Goal: Task Accomplishment & Management: Use online tool/utility

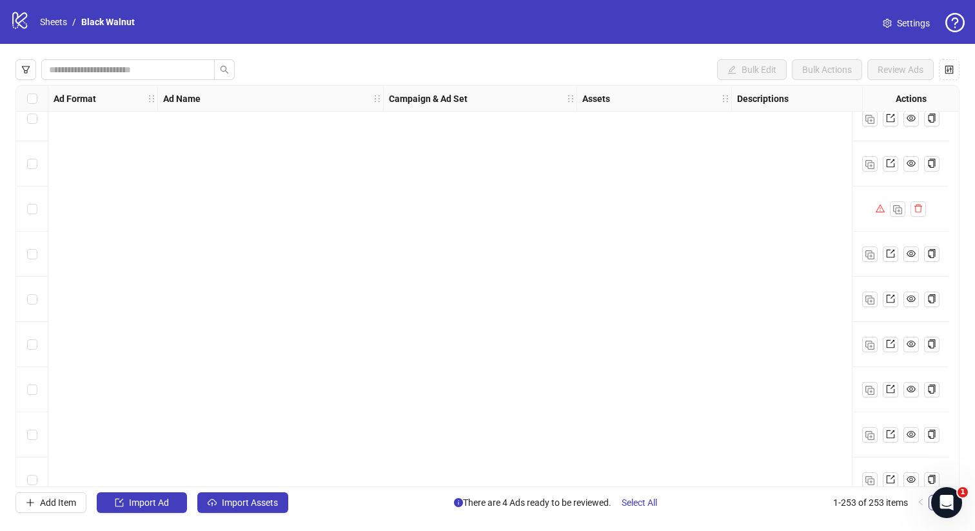
scroll to position [10836, 0]
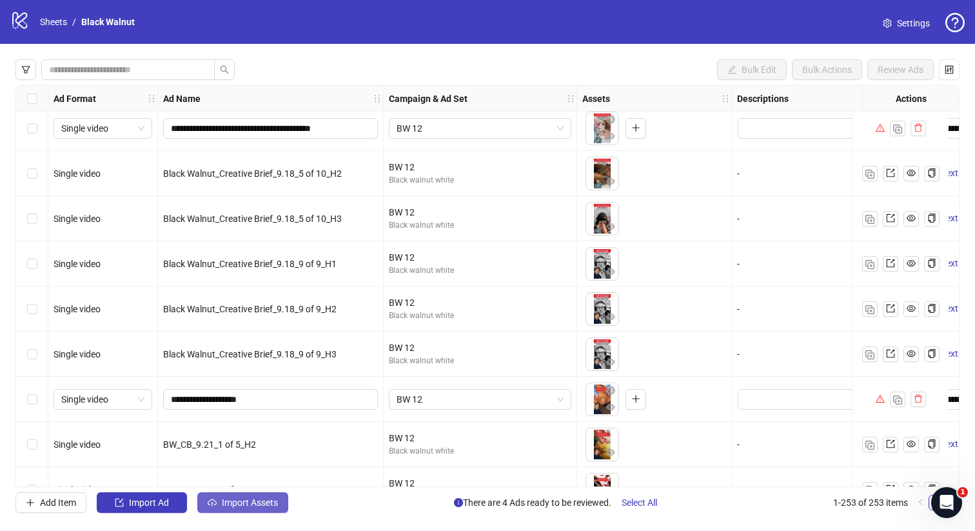
click at [252, 507] on span "Import Assets" at bounding box center [250, 502] width 56 height 10
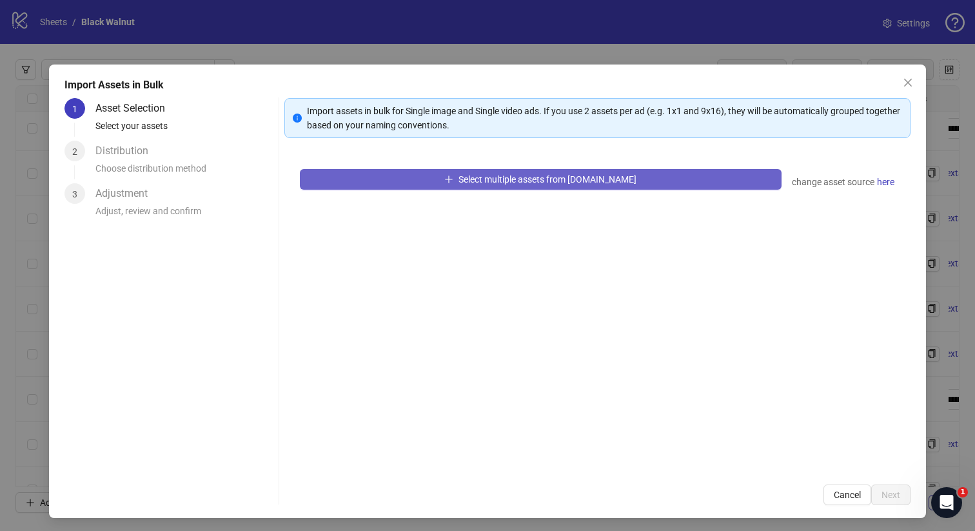
click at [596, 187] on button "Select multiple assets from Frame.io" at bounding box center [541, 179] width 482 height 21
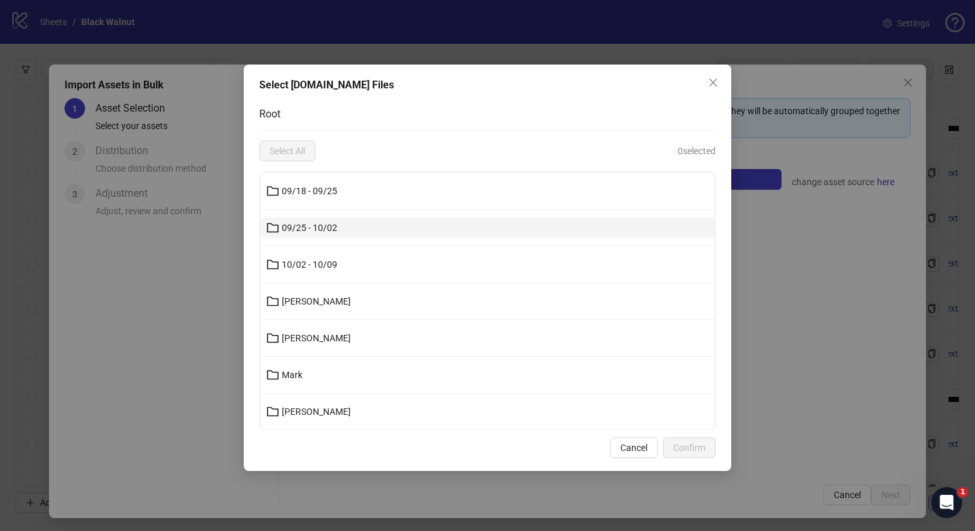
click at [441, 228] on button "09/25 - 10/02" at bounding box center [487, 227] width 454 height 21
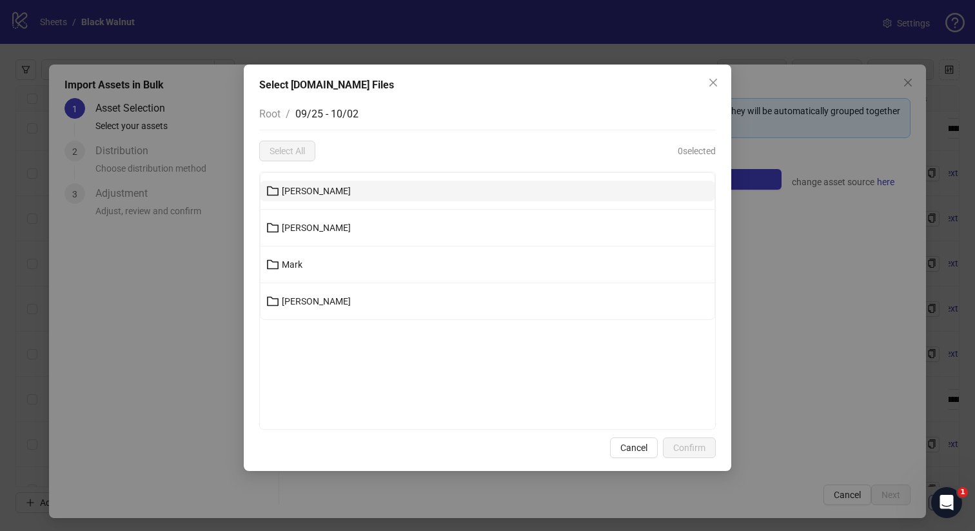
click at [381, 186] on button "Joanna" at bounding box center [487, 191] width 454 height 21
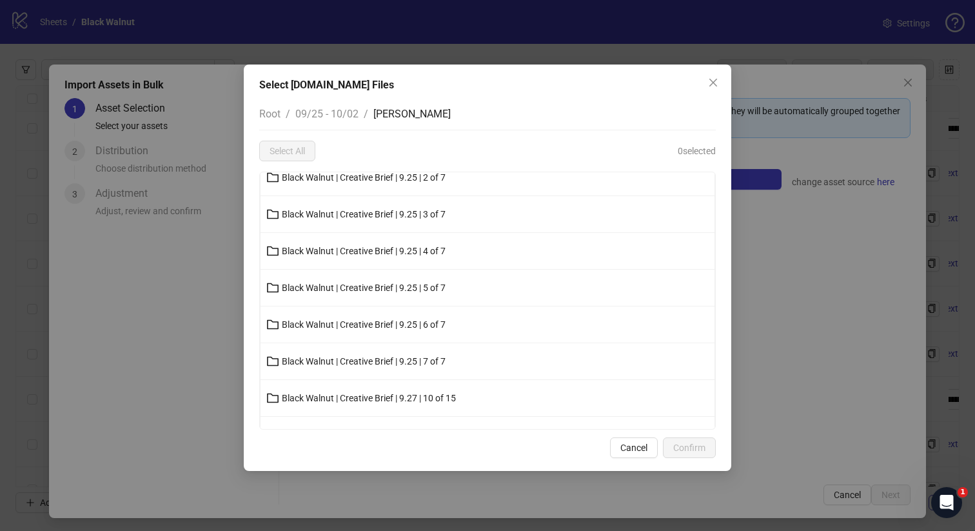
scroll to position [0, 0]
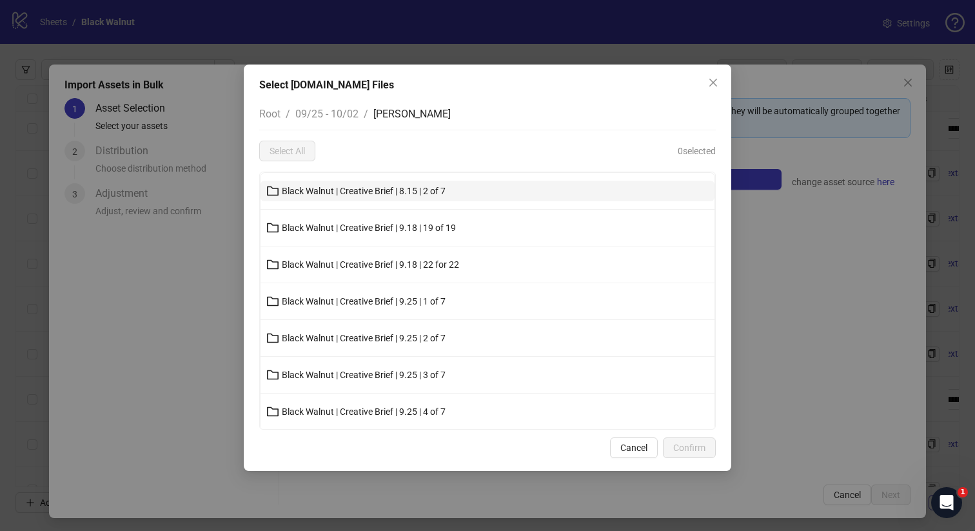
click at [367, 193] on span "Black Walnut | Creative Brief | 8.15 | 2 of 7" at bounding box center [364, 191] width 164 height 10
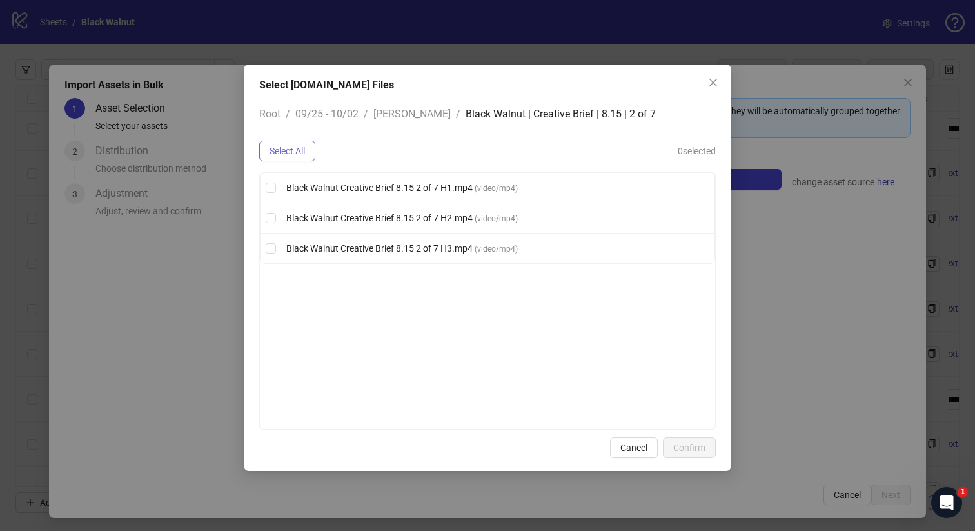
click at [284, 155] on span "Select All" at bounding box center [286, 151] width 35 height 10
click at [690, 444] on span "Confirm" at bounding box center [689, 447] width 32 height 10
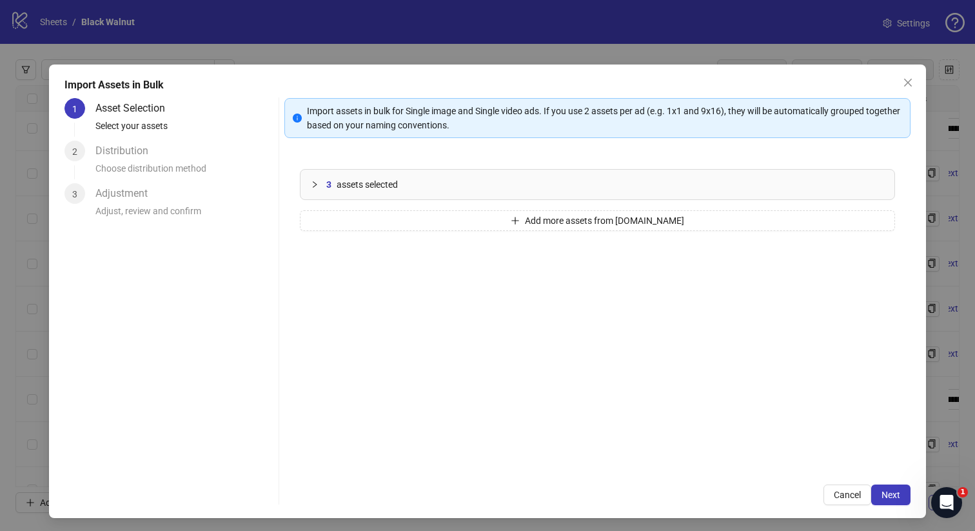
click at [372, 180] on span "assets selected" at bounding box center [367, 184] width 61 height 14
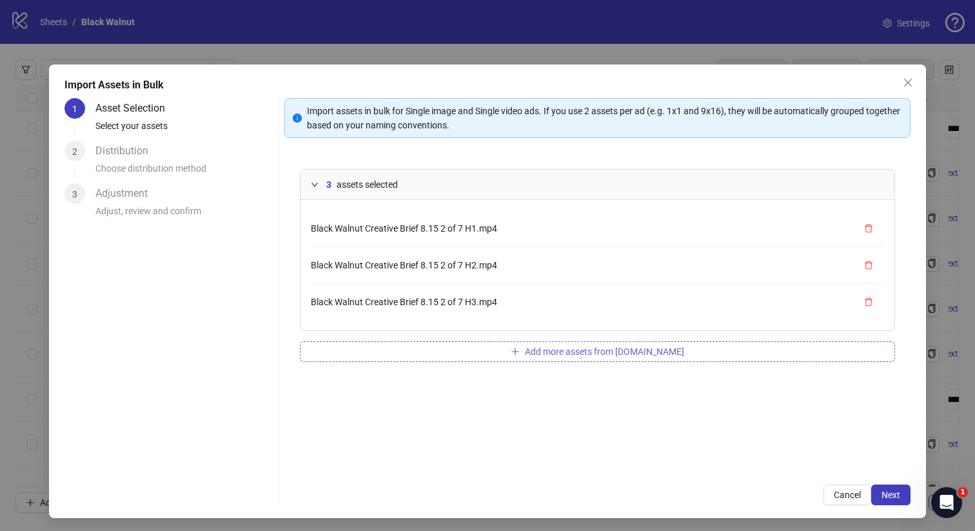
click at [462, 343] on button "Add more assets from Frame.io" at bounding box center [598, 351] width 596 height 21
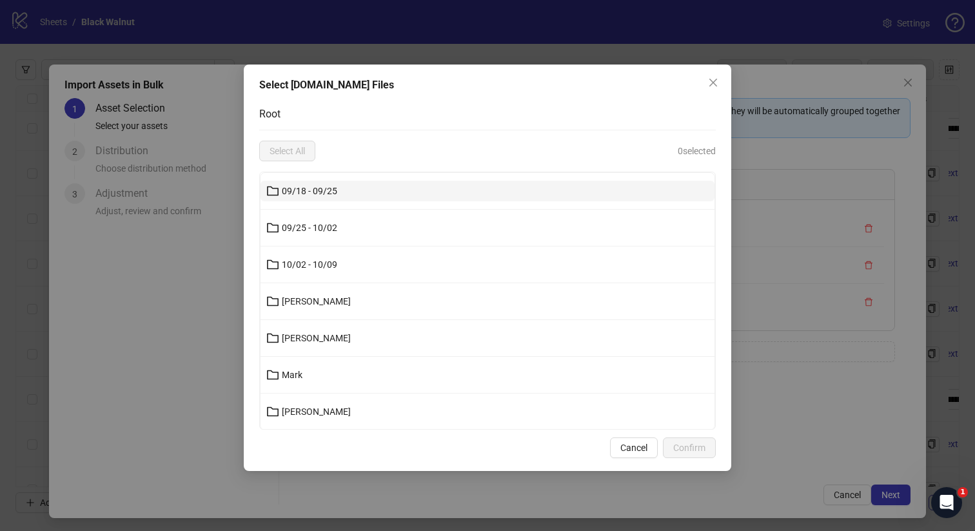
click at [363, 196] on button "09/18 - 09/25" at bounding box center [487, 191] width 454 height 21
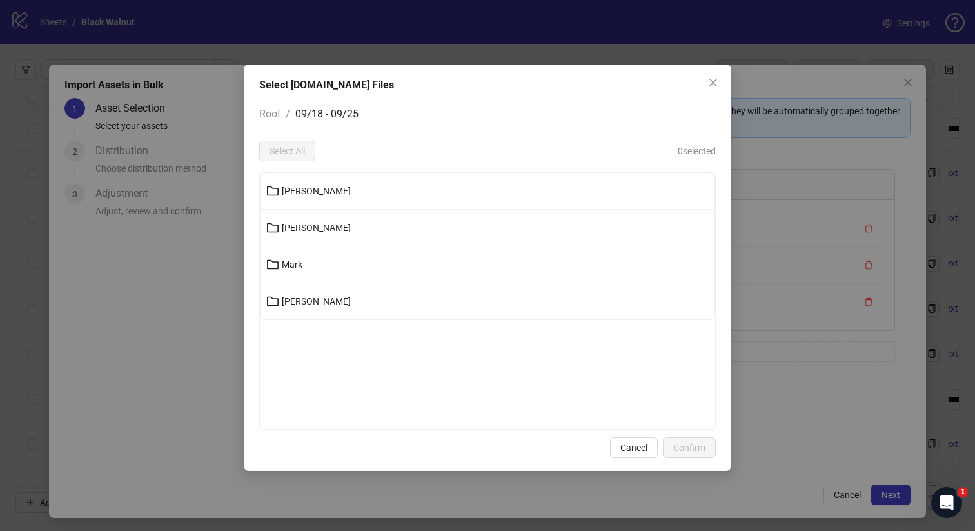
click at [363, 196] on button "Joanna" at bounding box center [487, 191] width 454 height 21
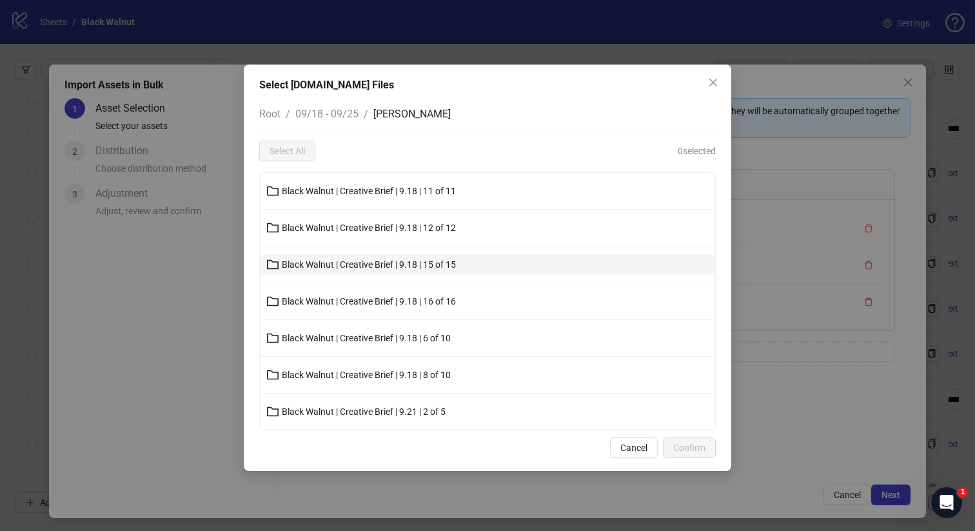
click at [342, 256] on button "Black Walnut | Creative Brief | 9.18 | 15 of 15" at bounding box center [487, 264] width 454 height 21
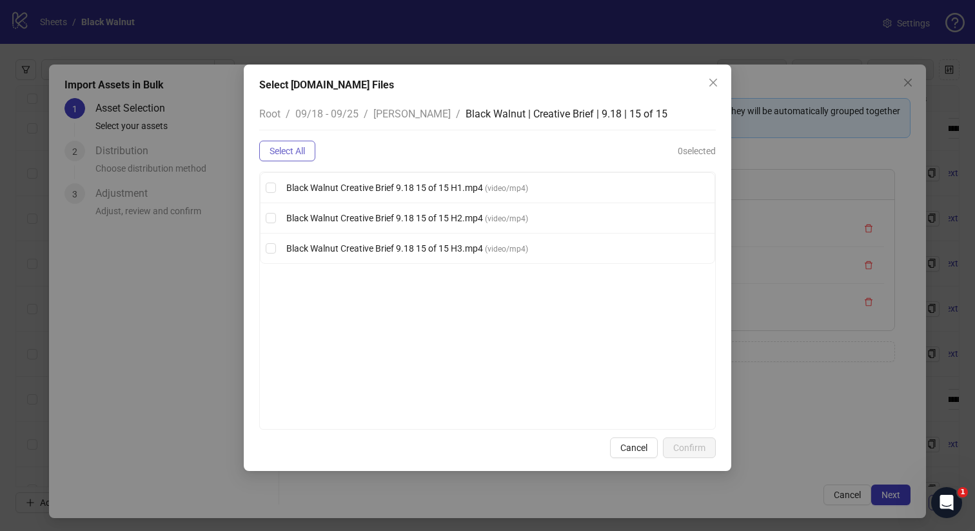
click at [305, 158] on button "Select All" at bounding box center [287, 151] width 56 height 21
click at [686, 452] on span "Confirm" at bounding box center [689, 447] width 32 height 10
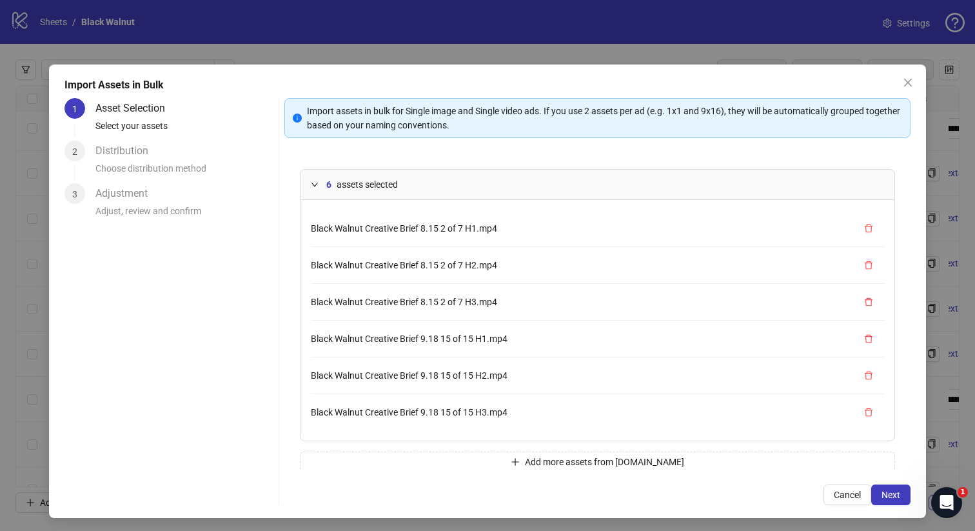
scroll to position [19, 0]
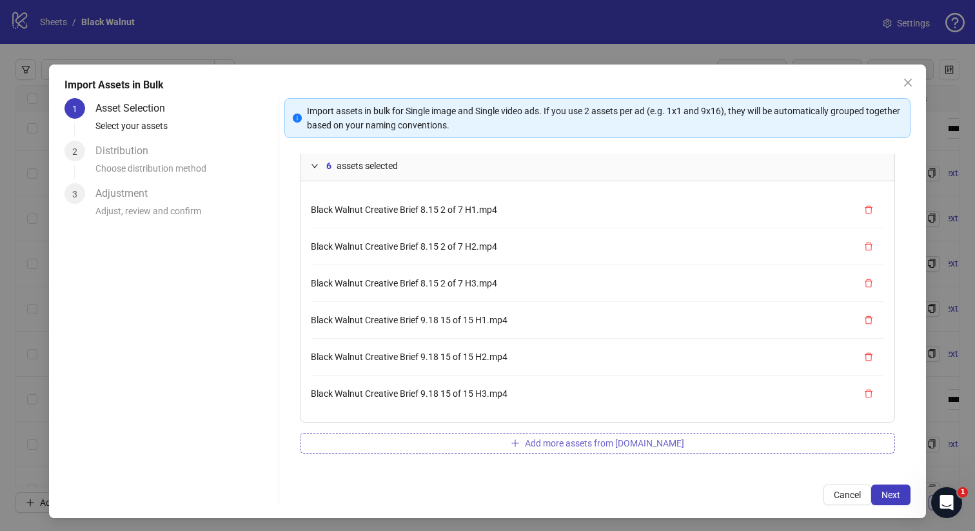
click at [536, 439] on button "Add more assets from Frame.io" at bounding box center [598, 443] width 596 height 21
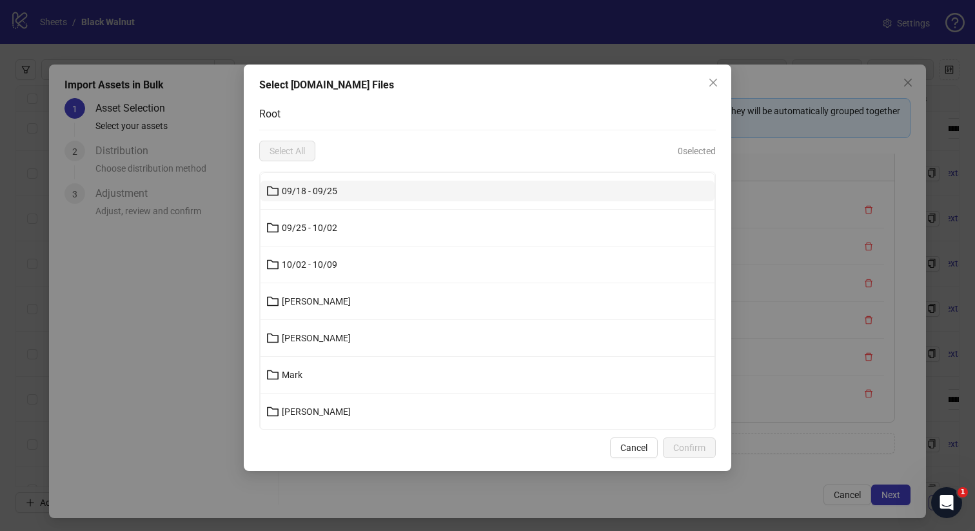
click at [435, 196] on button "09/18 - 09/25" at bounding box center [487, 191] width 454 height 21
click at [416, 193] on button "Joanna" at bounding box center [487, 191] width 454 height 21
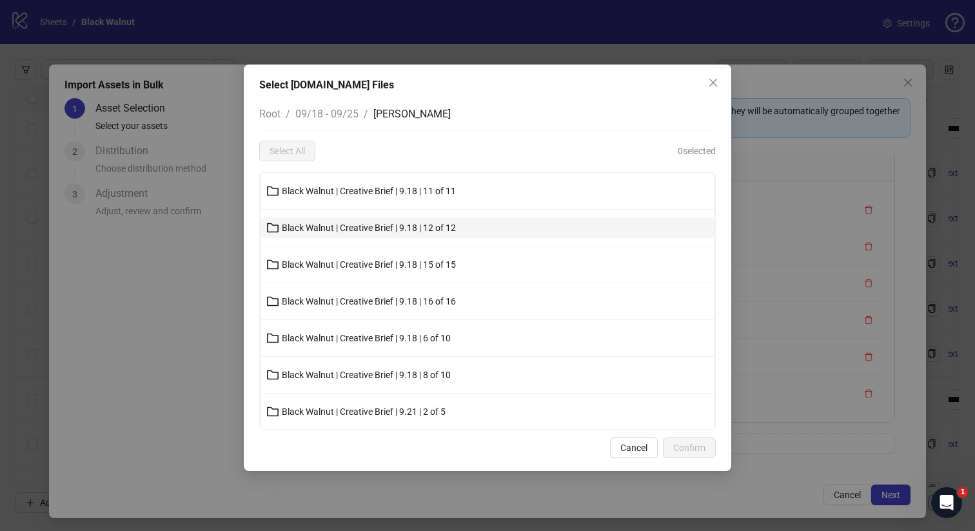
click at [411, 227] on span "Black Walnut | Creative Brief | 9.18 | 12 of 12" at bounding box center [369, 227] width 174 height 10
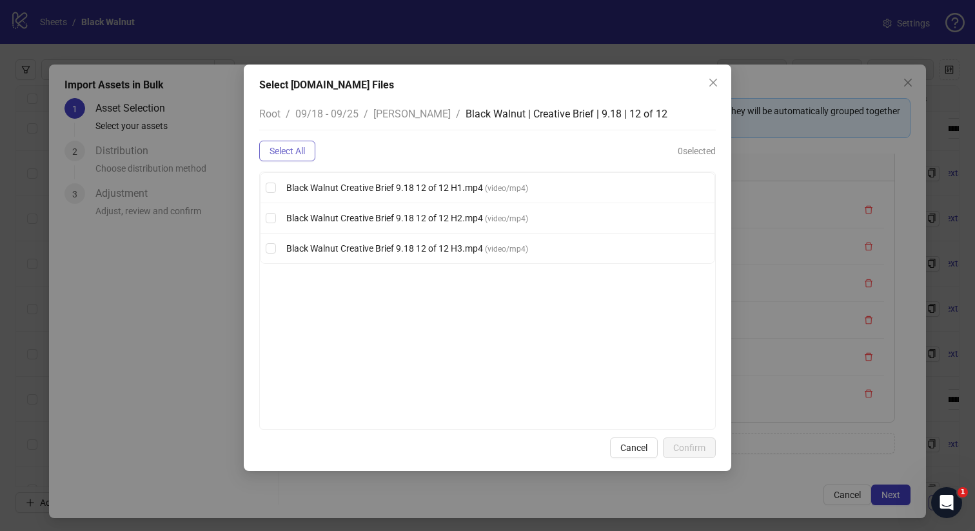
click at [284, 155] on span "Select All" at bounding box center [286, 151] width 35 height 10
click at [707, 442] on button "Confirm" at bounding box center [689, 447] width 53 height 21
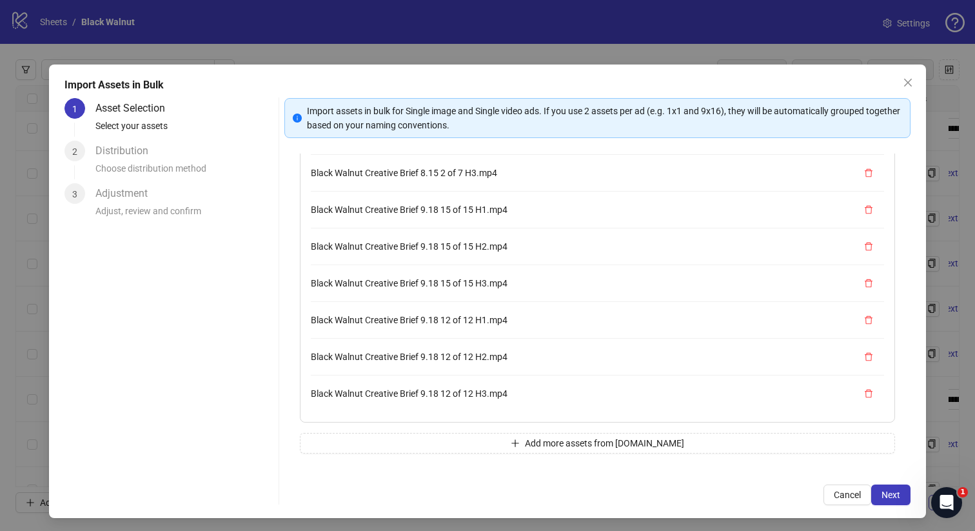
scroll to position [2, 0]
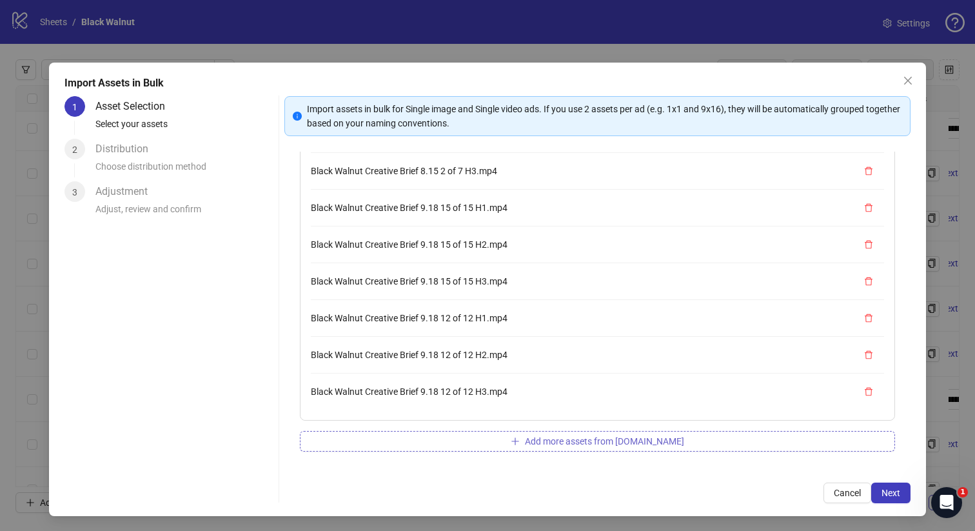
click at [614, 449] on button "Add more assets from Frame.io" at bounding box center [598, 441] width 596 height 21
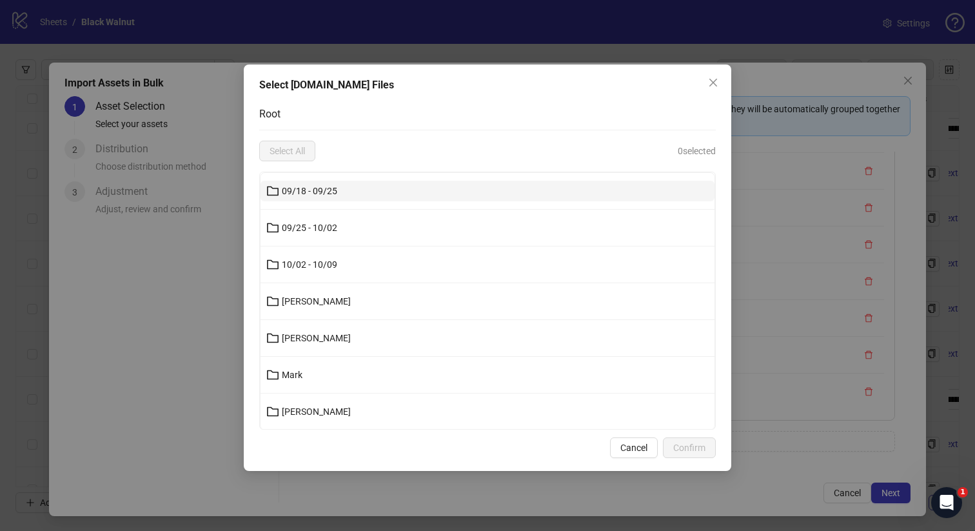
click at [433, 191] on button "09/18 - 09/25" at bounding box center [487, 191] width 454 height 21
click at [370, 188] on button "Joanna" at bounding box center [487, 191] width 454 height 21
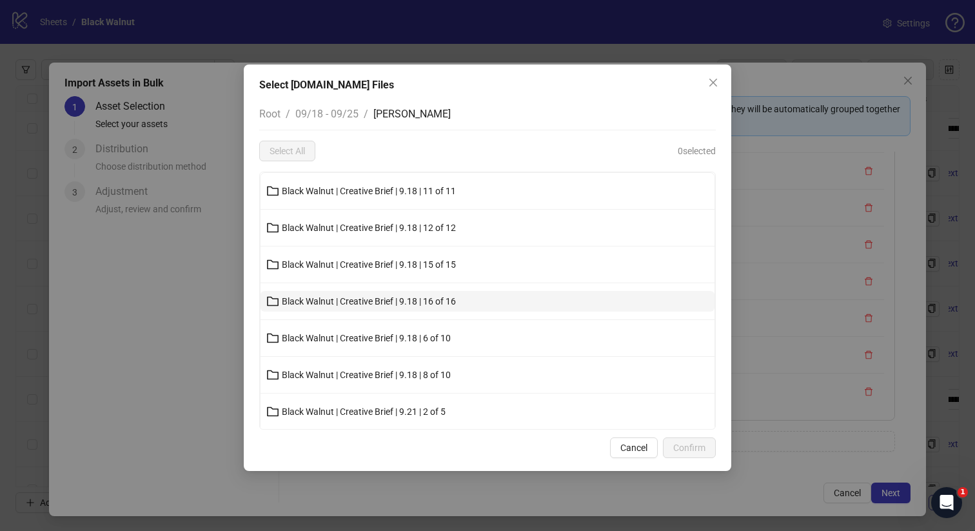
click at [382, 294] on button "Black Walnut | Creative Brief | 9.18 | 16 of 16" at bounding box center [487, 301] width 454 height 21
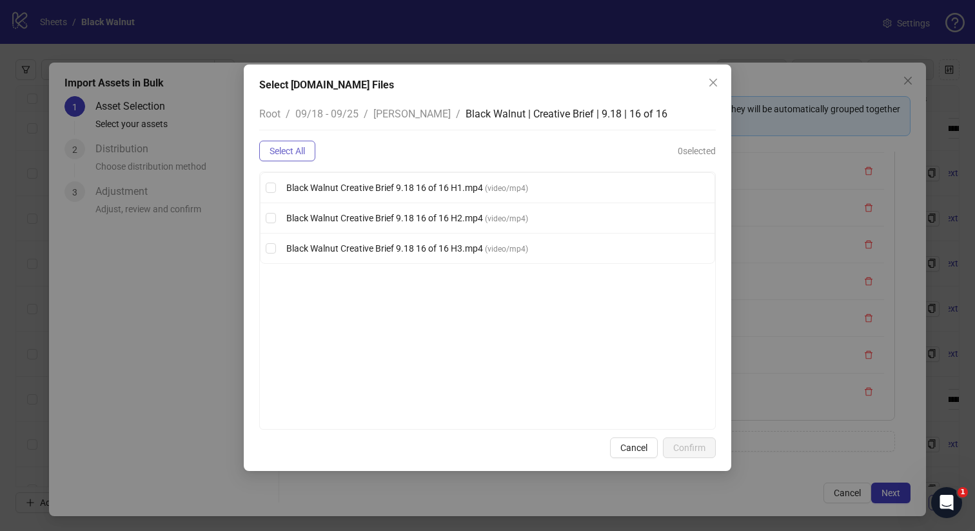
click at [297, 144] on button "Select All" at bounding box center [287, 151] width 56 height 21
click at [691, 442] on button "Confirm" at bounding box center [689, 447] width 53 height 21
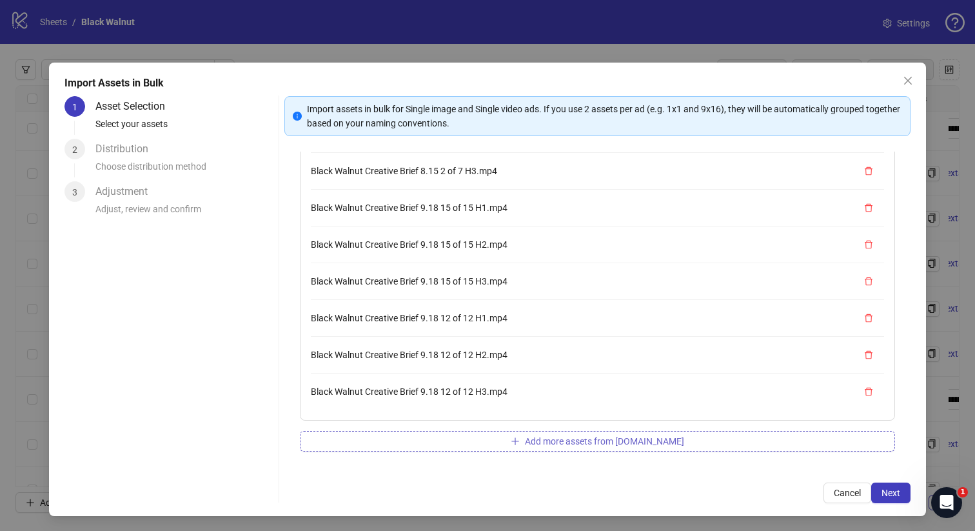
click at [574, 438] on span "Add more assets from Frame.io" at bounding box center [604, 441] width 159 height 10
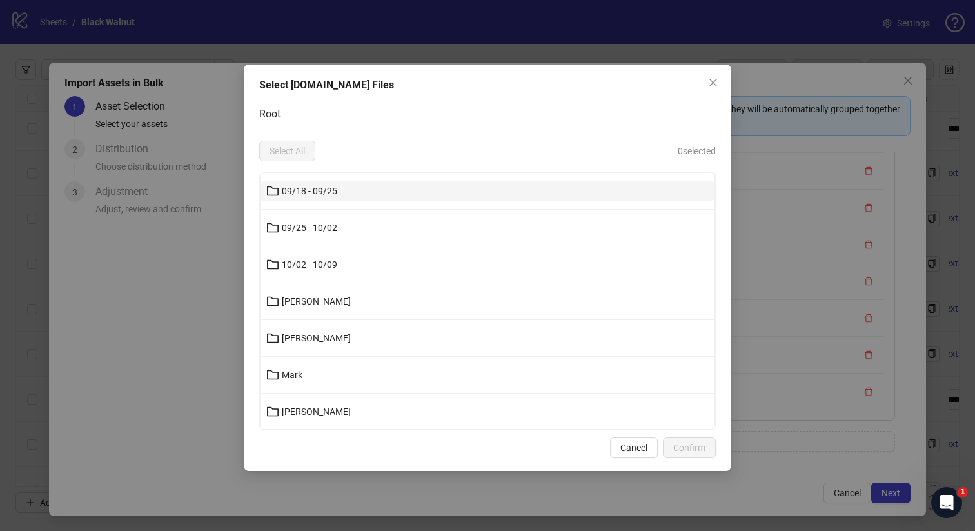
click at [462, 198] on button "09/18 - 09/25" at bounding box center [487, 191] width 454 height 21
click at [451, 193] on button "Joanna" at bounding box center [487, 191] width 454 height 21
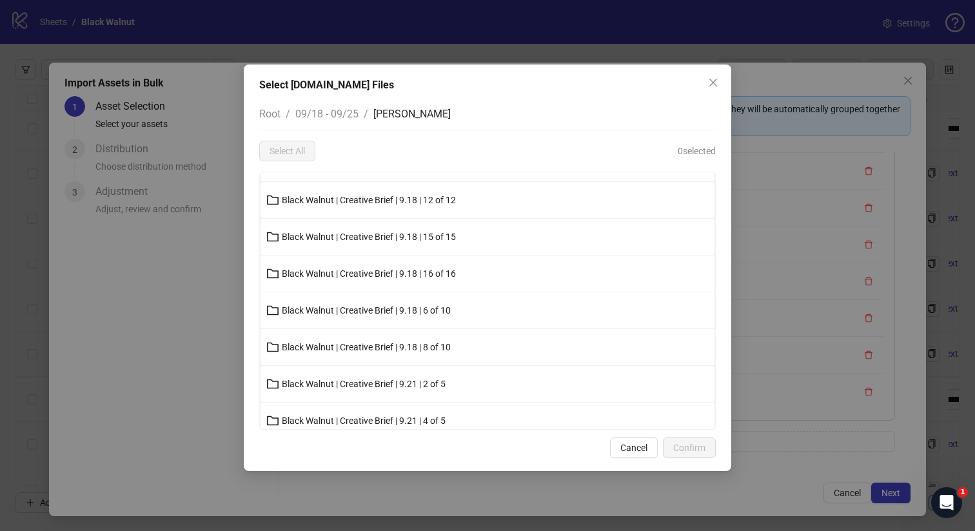
scroll to position [38, 0]
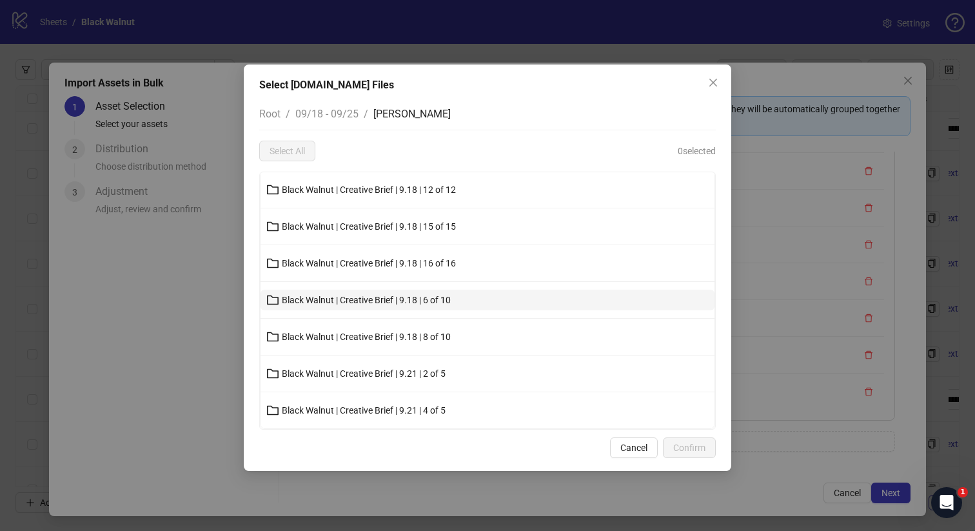
click at [451, 304] on span "Black Walnut | Creative Brief | 9.18 | 6 of 10" at bounding box center [366, 300] width 169 height 10
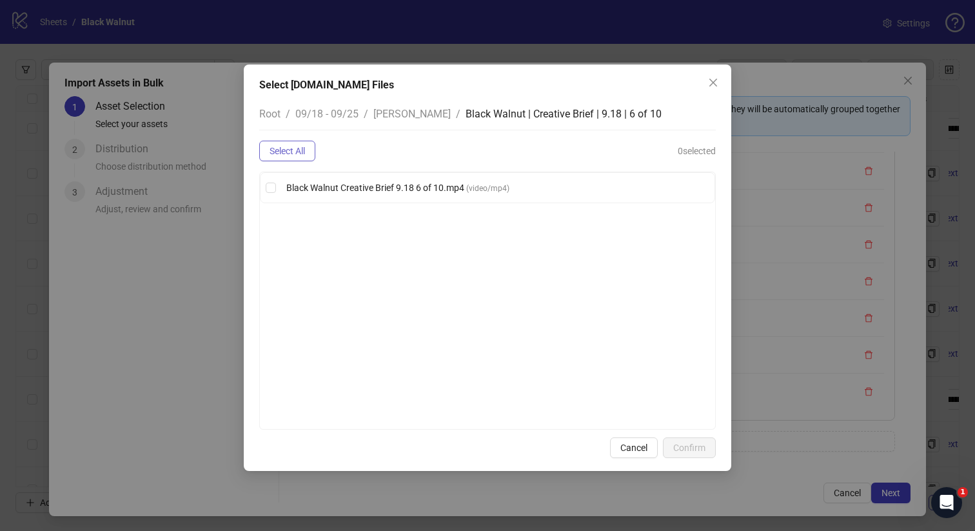
click at [301, 151] on span "Select All" at bounding box center [286, 151] width 35 height 10
click at [681, 449] on span "Confirm" at bounding box center [689, 447] width 32 height 10
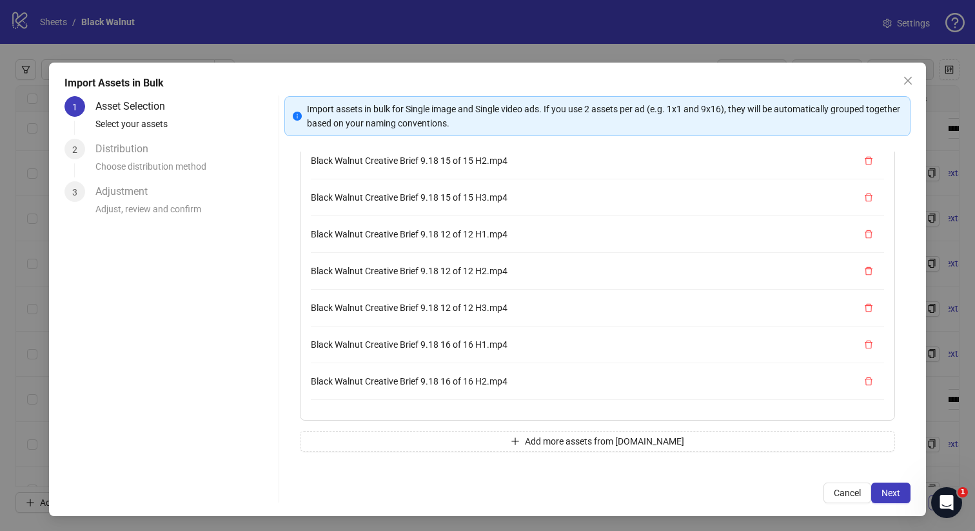
scroll to position [219, 0]
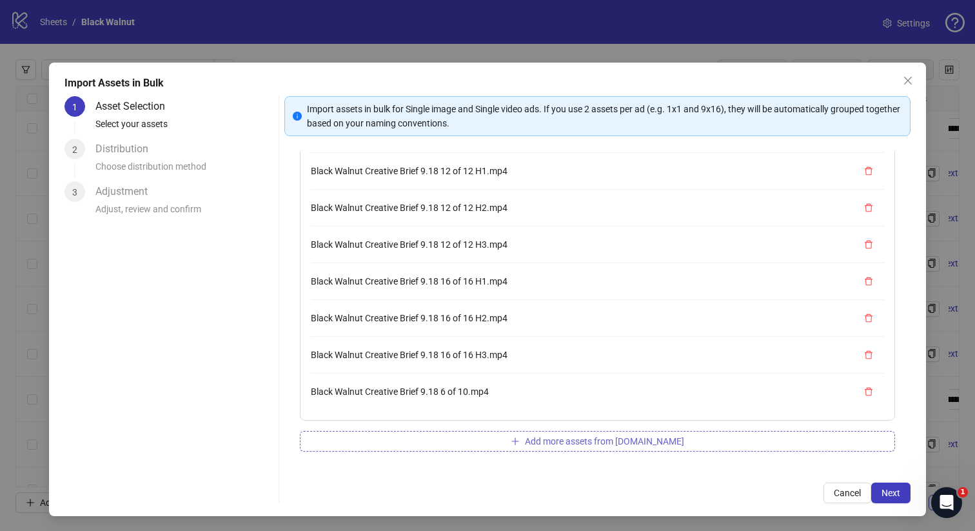
click at [496, 442] on button "Add more assets from Frame.io" at bounding box center [598, 441] width 596 height 21
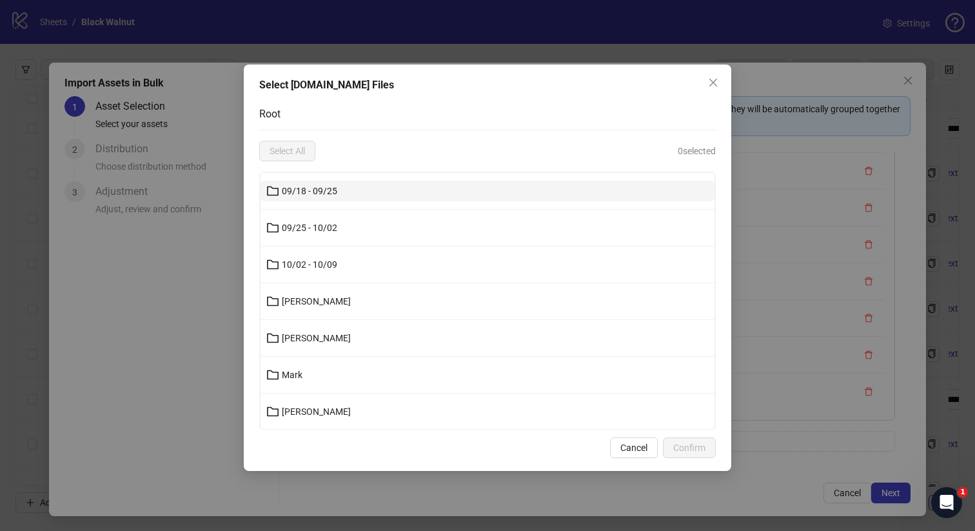
click at [375, 191] on button "09/18 - 09/25" at bounding box center [487, 191] width 454 height 21
click at [367, 190] on button "Joanna" at bounding box center [487, 191] width 454 height 21
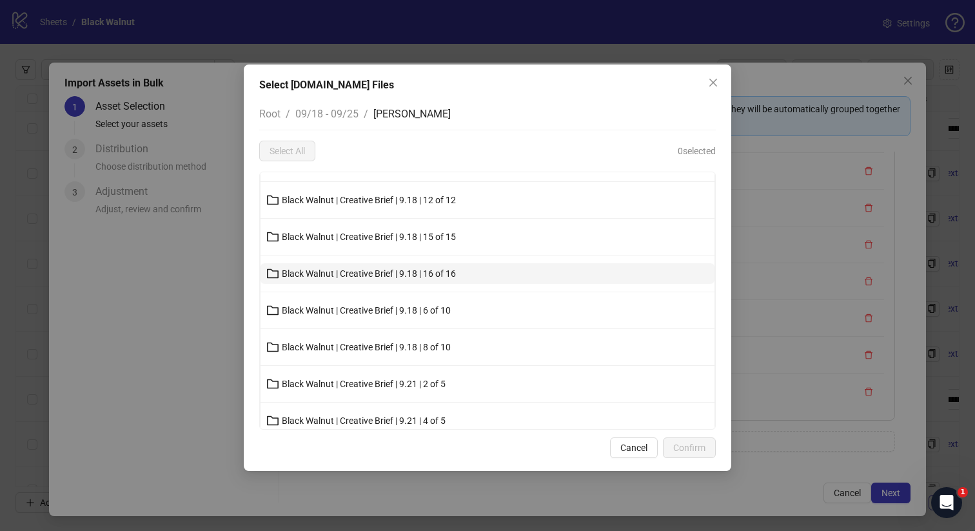
scroll to position [38, 0]
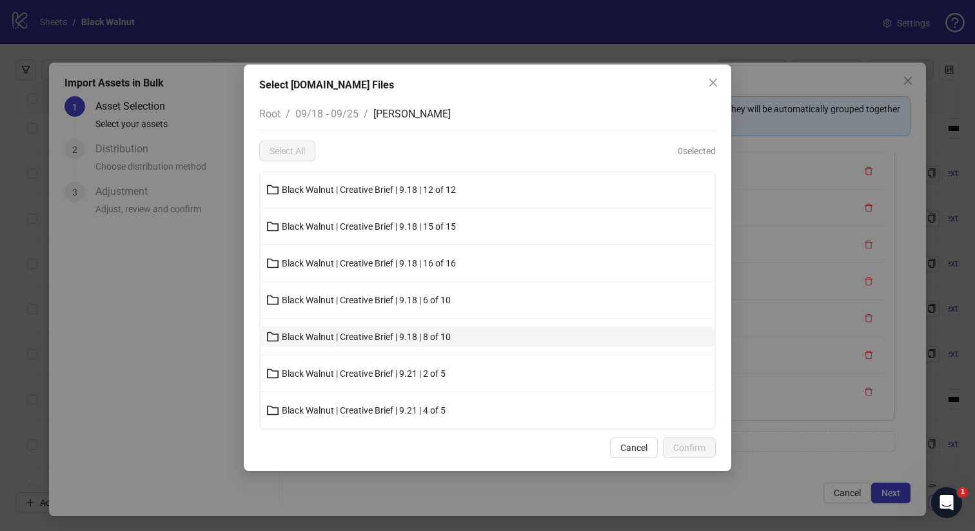
click at [386, 337] on span "Black Walnut | Creative Brief | 9.18 | 8 of 10" at bounding box center [366, 336] width 169 height 10
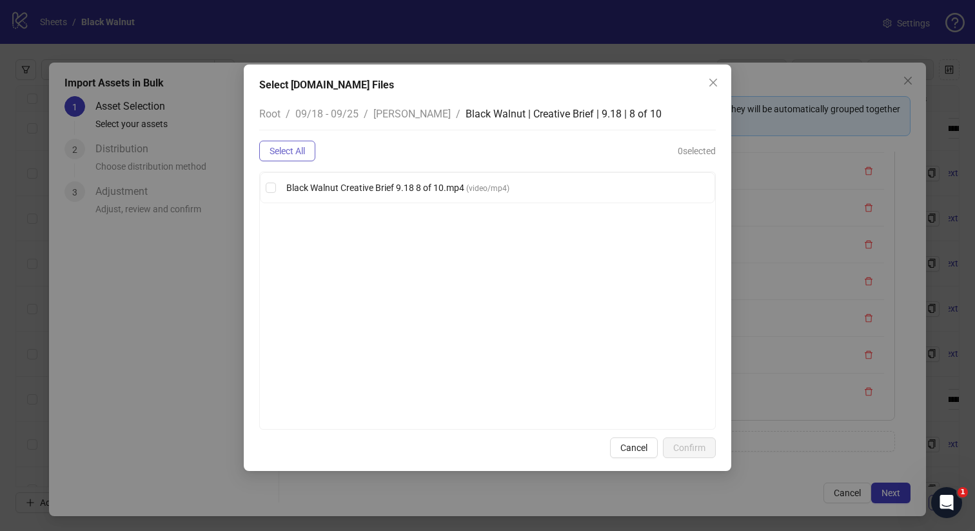
click at [304, 155] on span "Select All" at bounding box center [286, 151] width 35 height 10
click at [698, 444] on span "Confirm" at bounding box center [689, 447] width 32 height 10
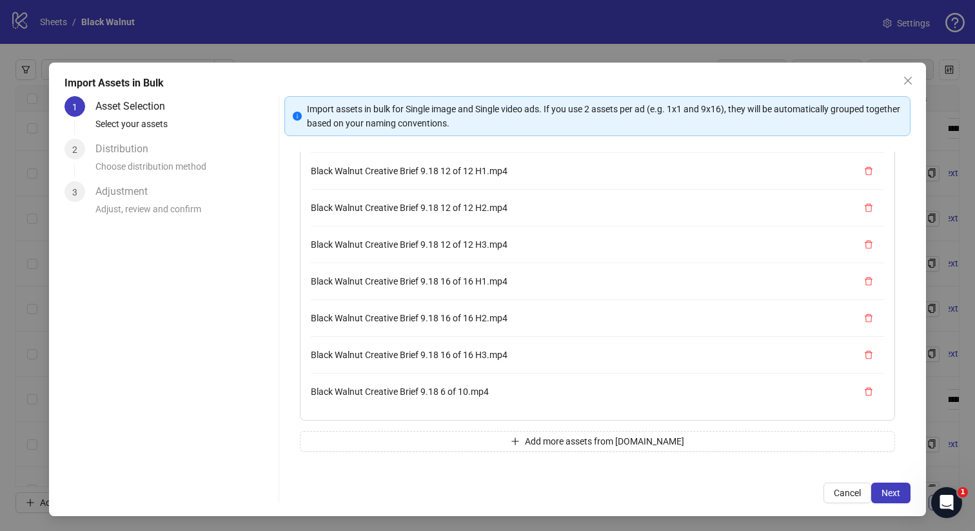
scroll to position [256, 0]
click at [466, 440] on button "Add more assets from Frame.io" at bounding box center [598, 441] width 596 height 21
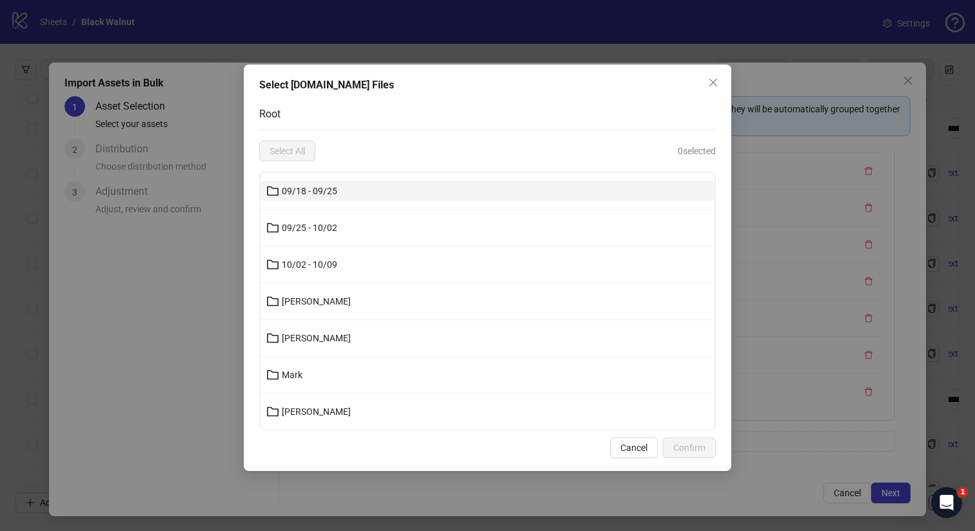
click at [461, 189] on button "09/18 - 09/25" at bounding box center [487, 191] width 454 height 21
click at [420, 191] on button "Joanna" at bounding box center [487, 191] width 454 height 21
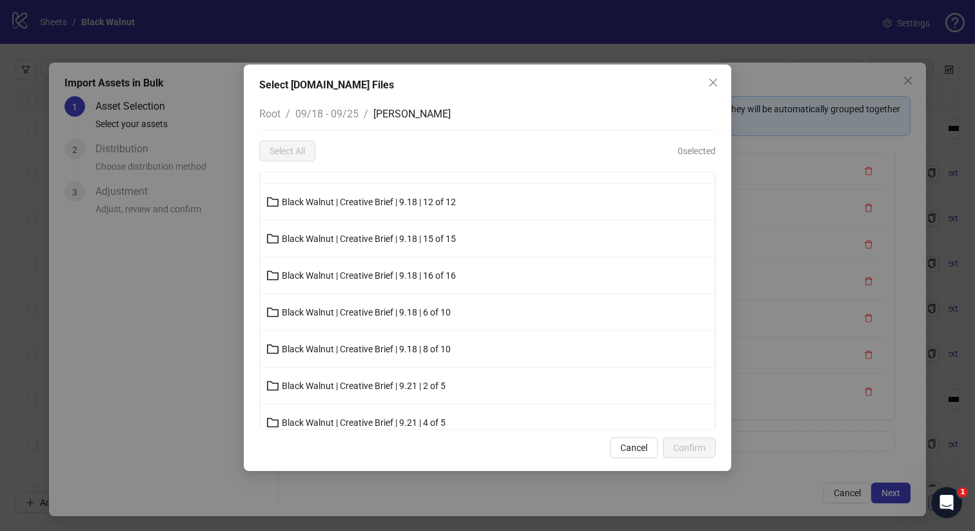
scroll to position [38, 0]
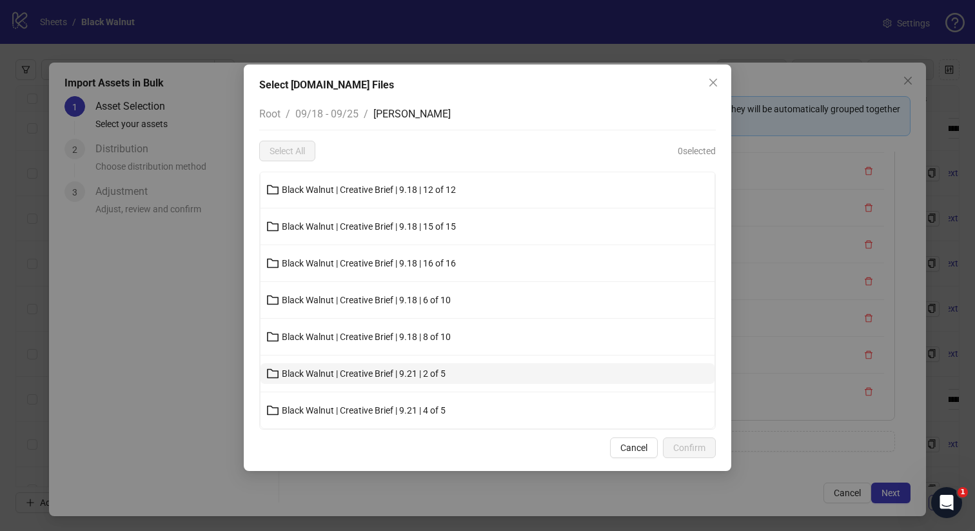
click at [394, 375] on span "Black Walnut | Creative Brief | 9.21 | 2 of 5" at bounding box center [364, 373] width 164 height 10
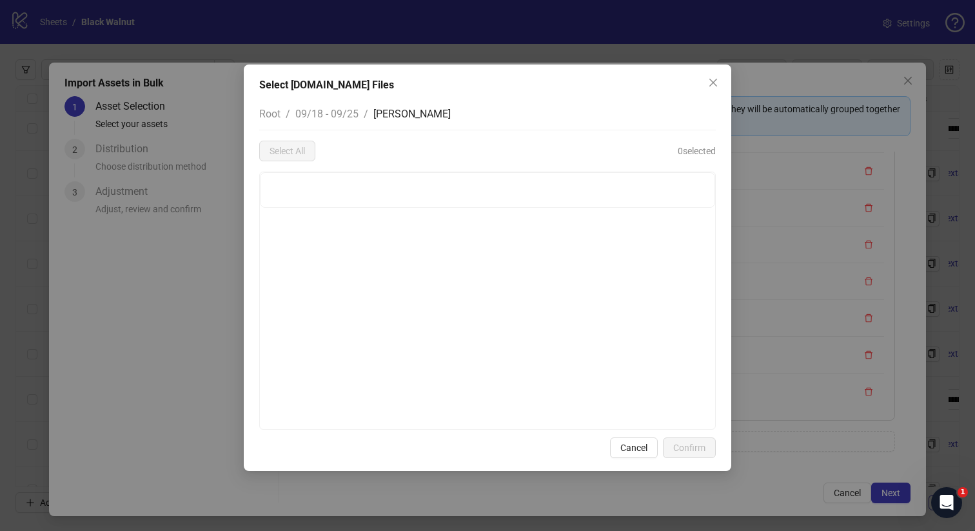
scroll to position [0, 0]
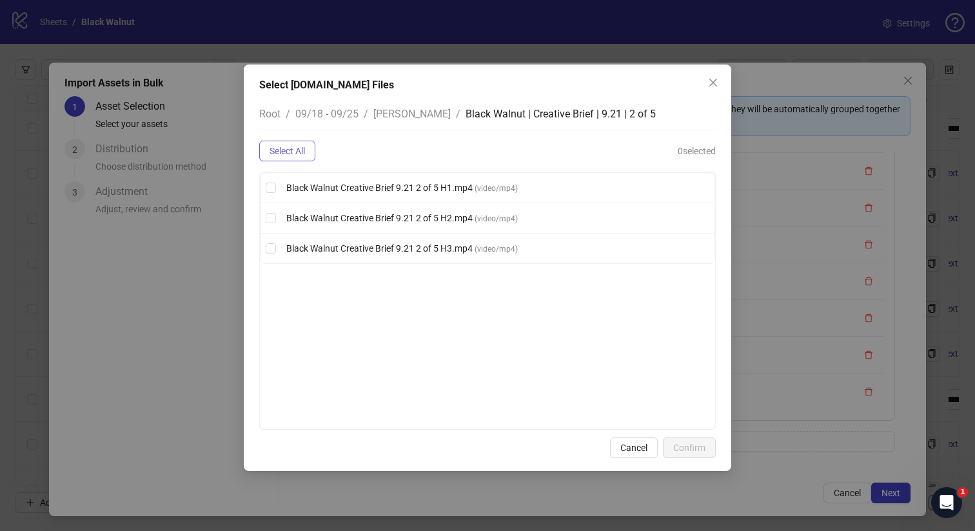
click at [287, 151] on span "Select All" at bounding box center [286, 151] width 35 height 10
click at [673, 440] on button "Confirm" at bounding box center [689, 447] width 53 height 21
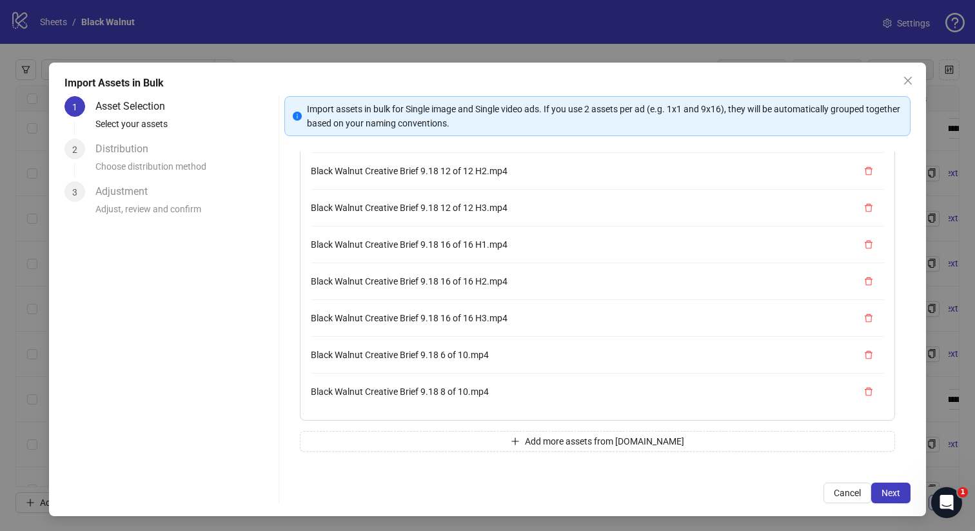
scroll to position [366, 0]
click at [455, 431] on button "Add more assets from Frame.io" at bounding box center [598, 441] width 596 height 21
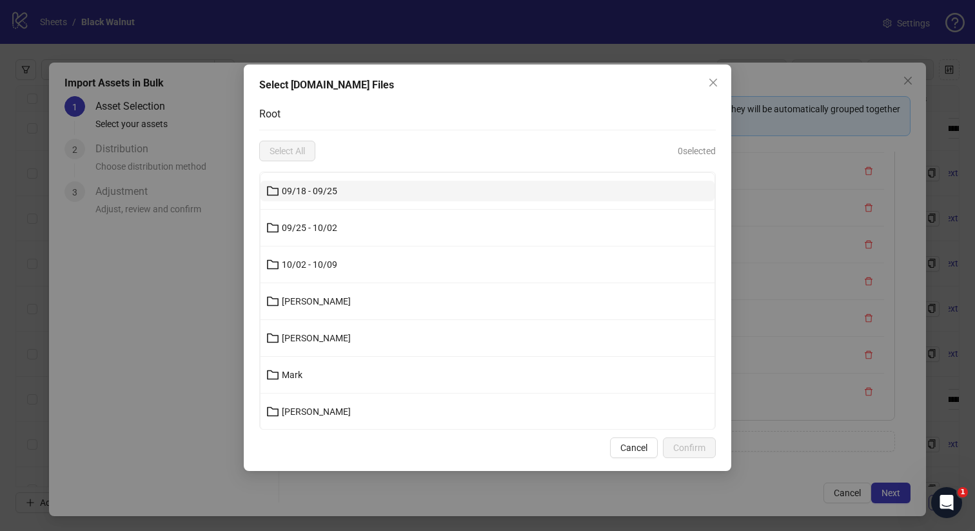
click at [364, 191] on button "09/18 - 09/25" at bounding box center [487, 191] width 454 height 21
click at [390, 193] on button "Joanna" at bounding box center [487, 191] width 454 height 21
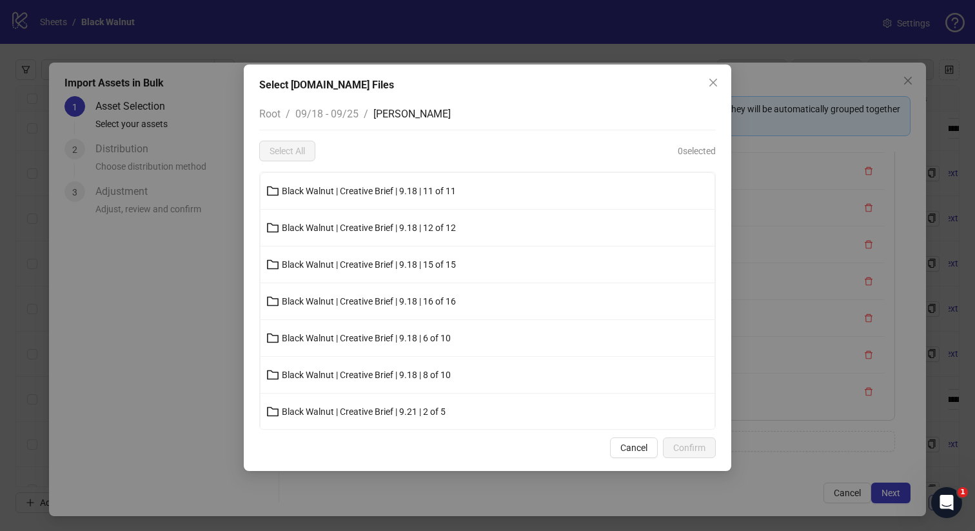
scroll to position [38, 0]
click at [383, 409] on span "Black Walnut | Creative Brief | 9.21 | 4 of 5" at bounding box center [364, 410] width 164 height 10
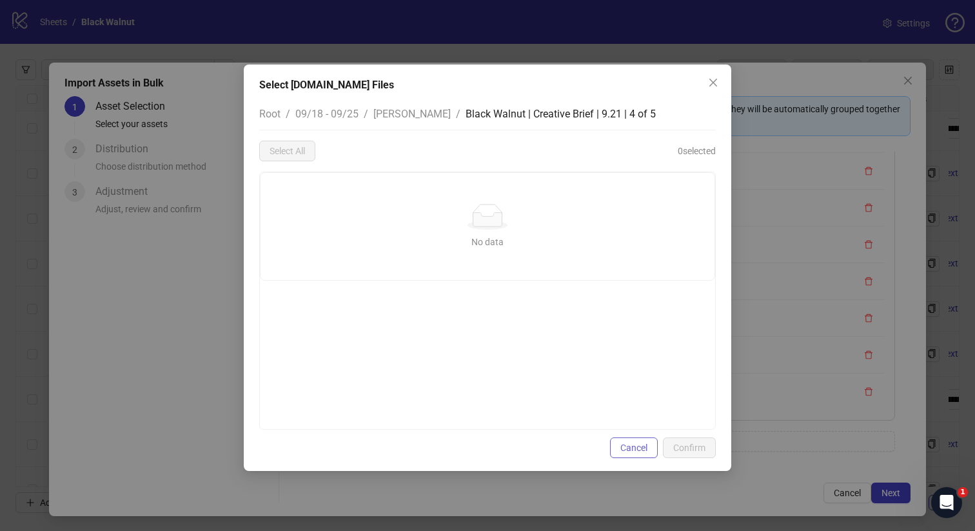
click at [629, 447] on span "Cancel" at bounding box center [633, 447] width 27 height 10
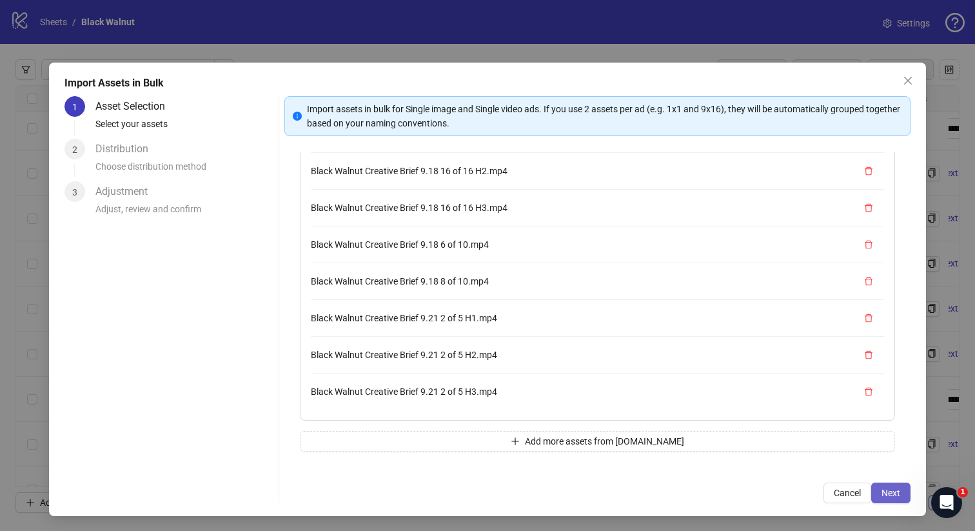
click at [892, 493] on span "Next" at bounding box center [890, 492] width 19 height 10
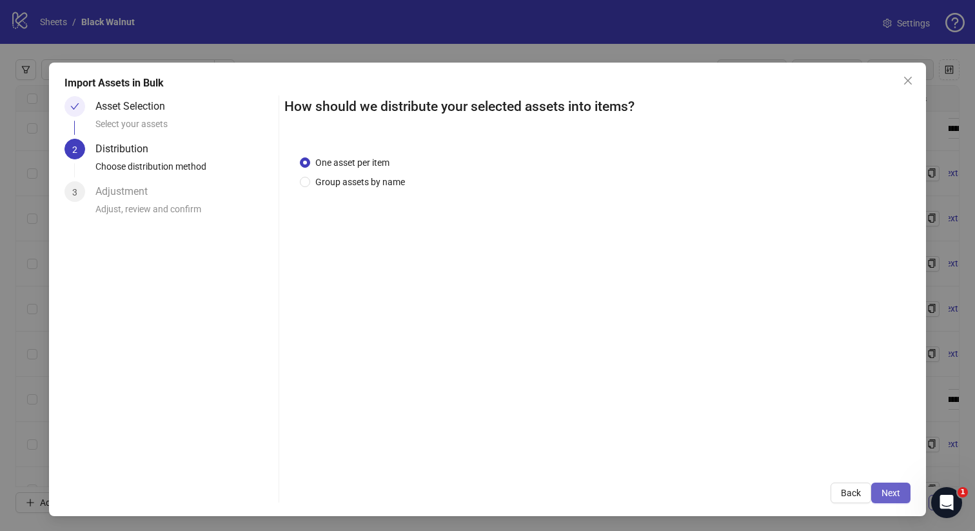
click at [903, 485] on button "Next" at bounding box center [890, 492] width 39 height 21
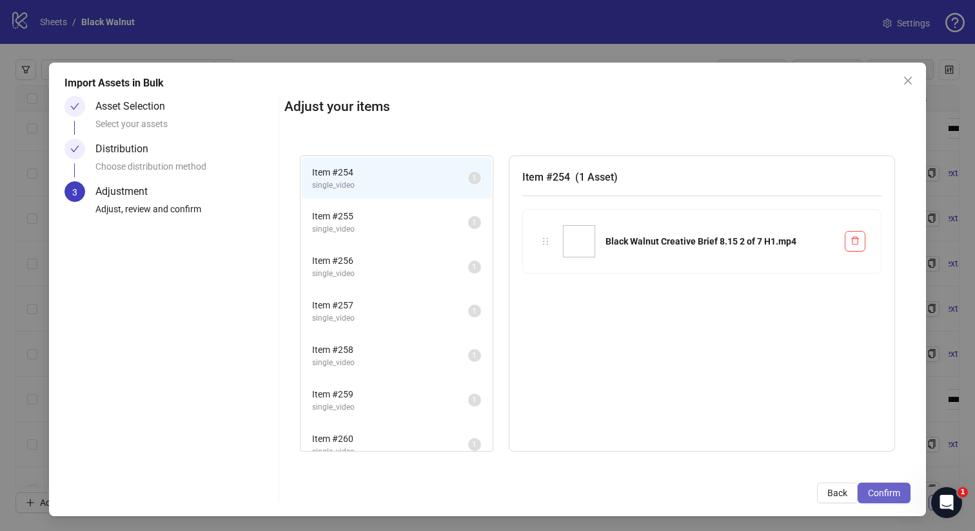
click at [900, 489] on button "Confirm" at bounding box center [883, 492] width 53 height 21
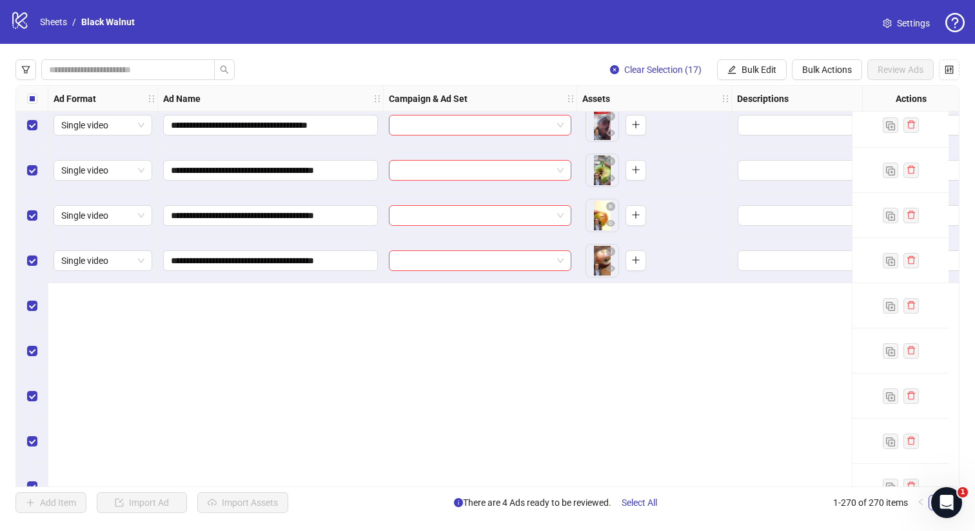
scroll to position [11194, 0]
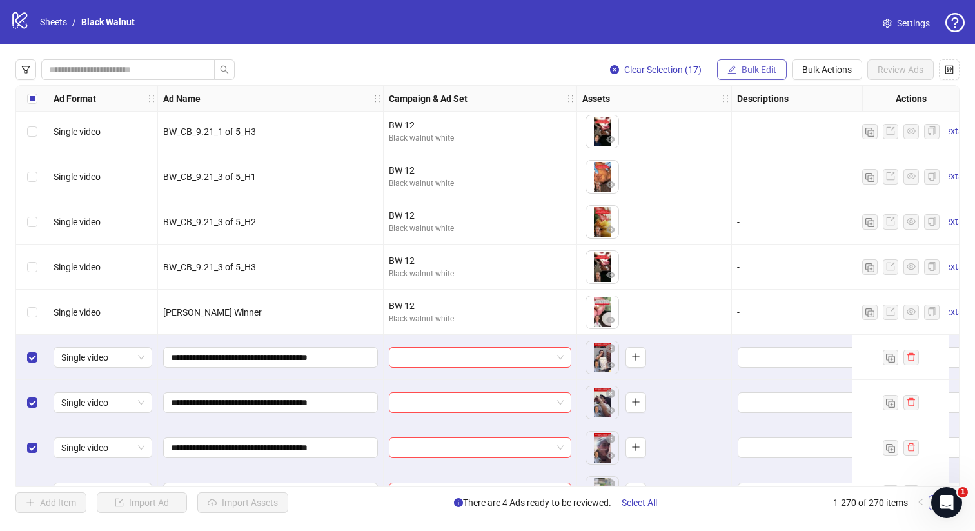
click at [754, 69] on span "Bulk Edit" at bounding box center [758, 69] width 35 height 10
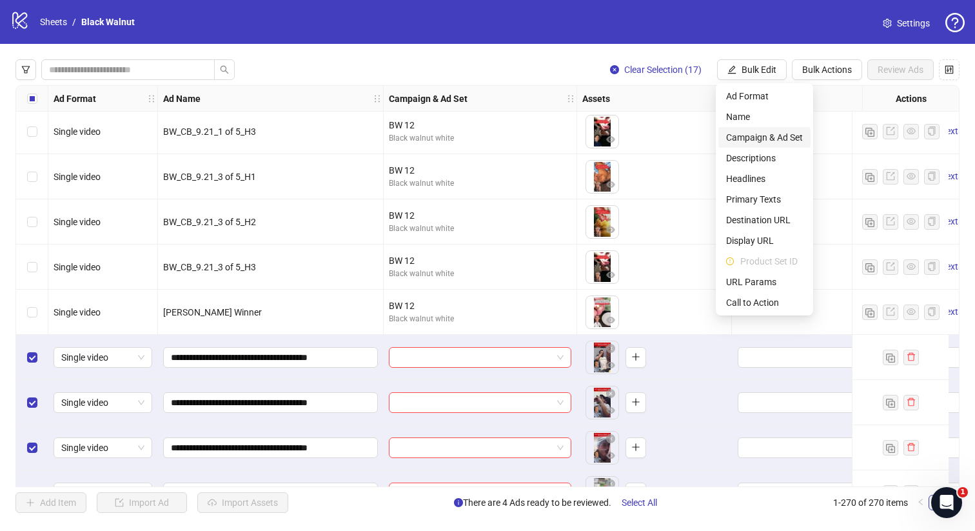
click at [764, 137] on span "Campaign & Ad Set" at bounding box center [764, 137] width 77 height 14
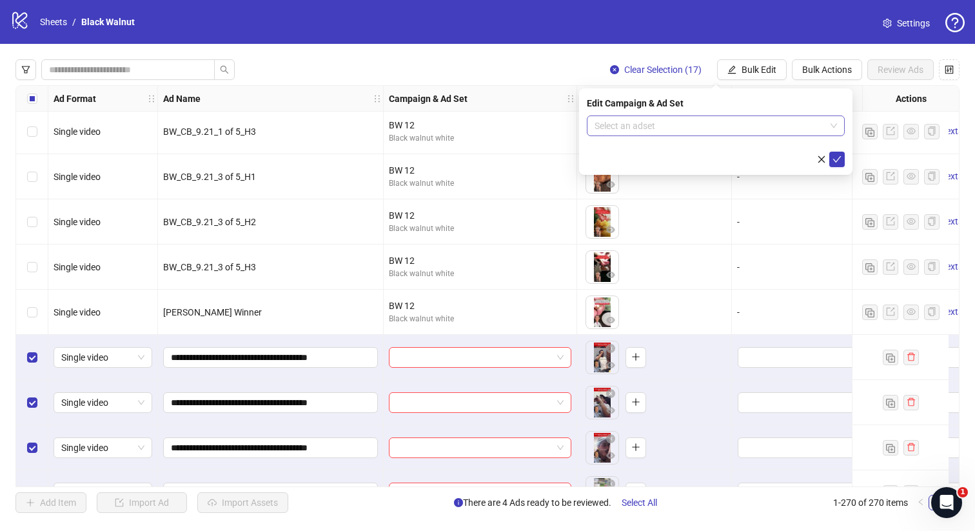
click at [743, 123] on input "search" at bounding box center [709, 125] width 231 height 19
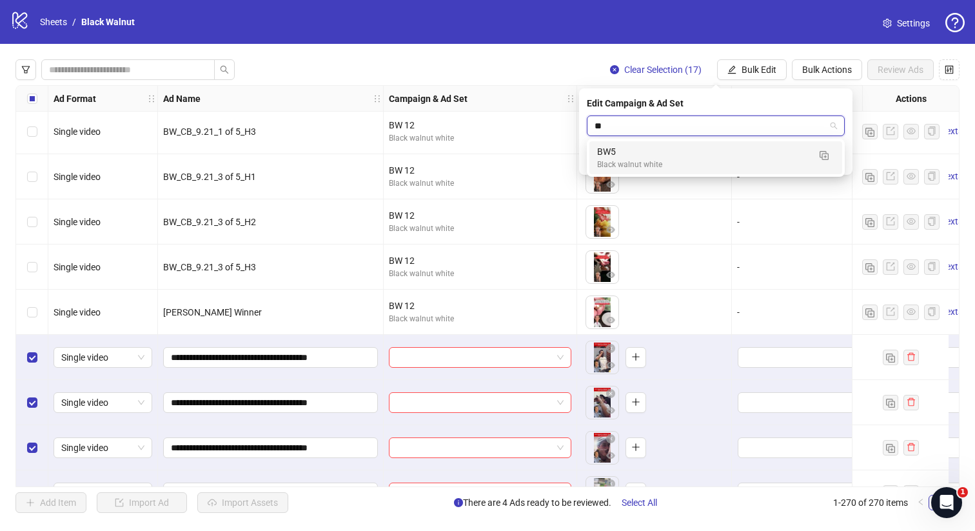
scroll to position [0, 0]
type input "**"
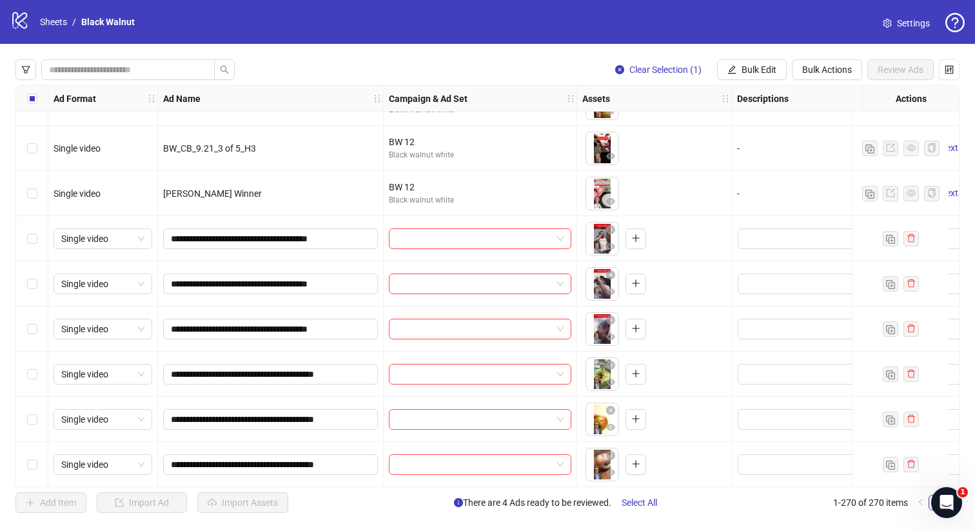
scroll to position [11312, 0]
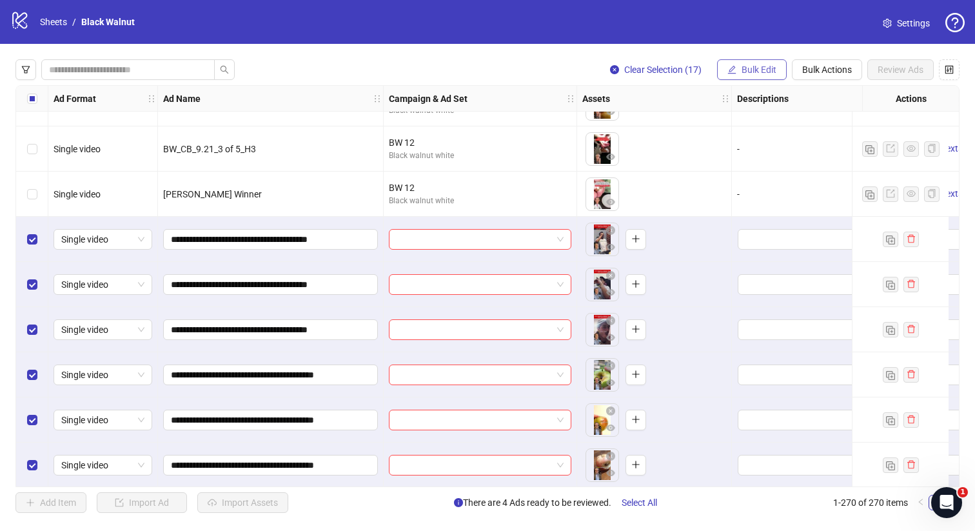
click at [748, 74] on span "Bulk Edit" at bounding box center [758, 69] width 35 height 10
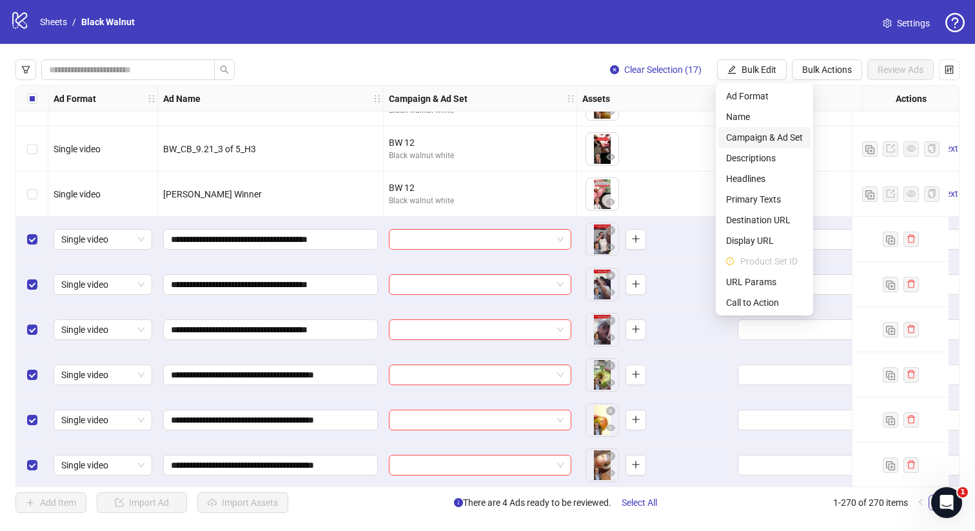
click at [768, 139] on span "Campaign & Ad Set" at bounding box center [764, 137] width 77 height 14
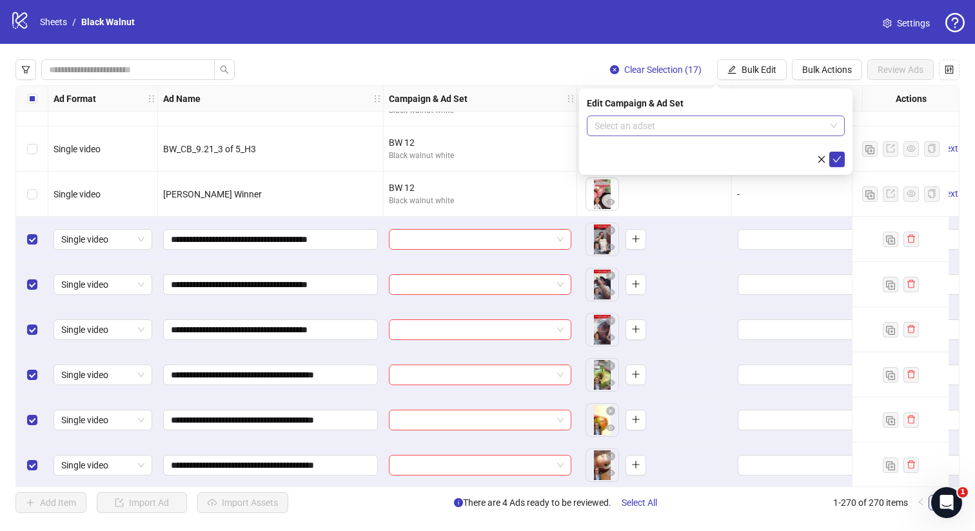
click at [747, 126] on input "search" at bounding box center [709, 125] width 231 height 19
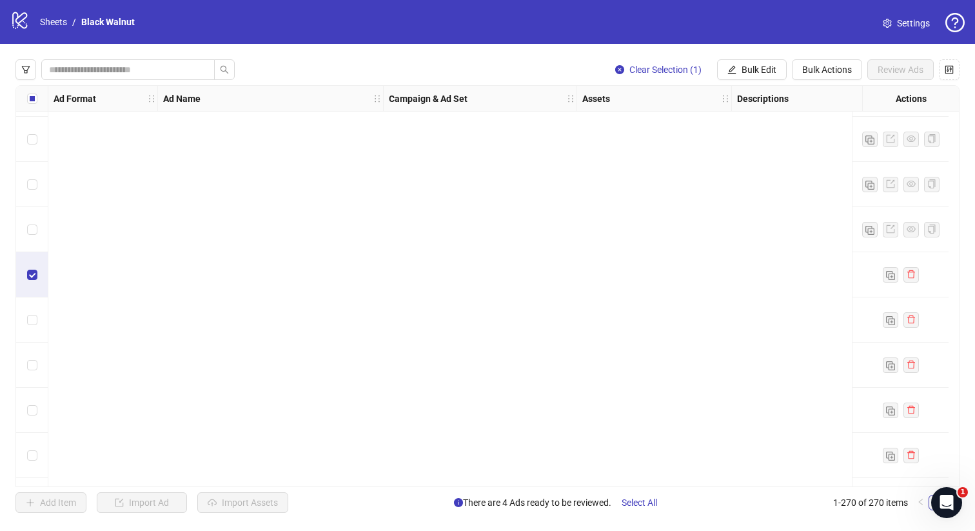
scroll to position [11815, 0]
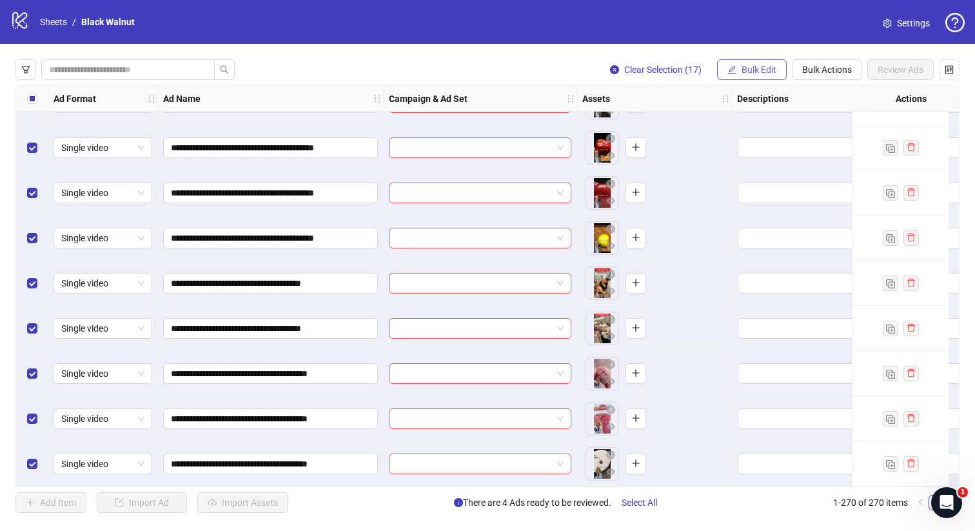
click at [748, 67] on span "Bulk Edit" at bounding box center [758, 69] width 35 height 10
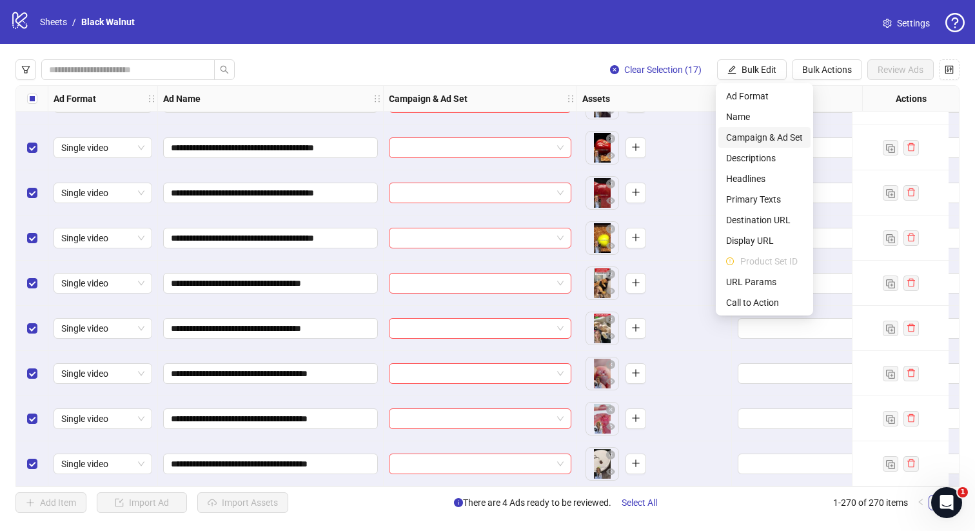
click at [761, 137] on span "Campaign & Ad Set" at bounding box center [764, 137] width 77 height 14
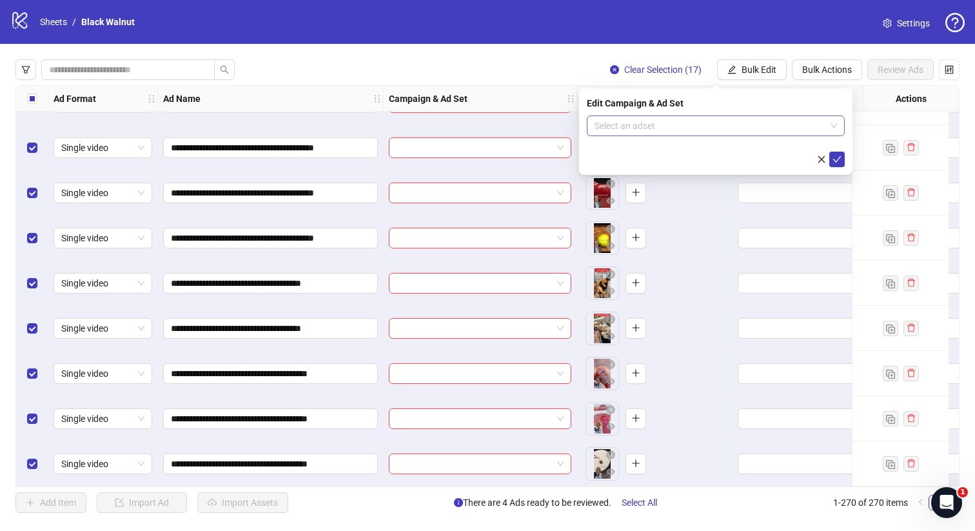
click at [743, 128] on input "search" at bounding box center [709, 125] width 231 height 19
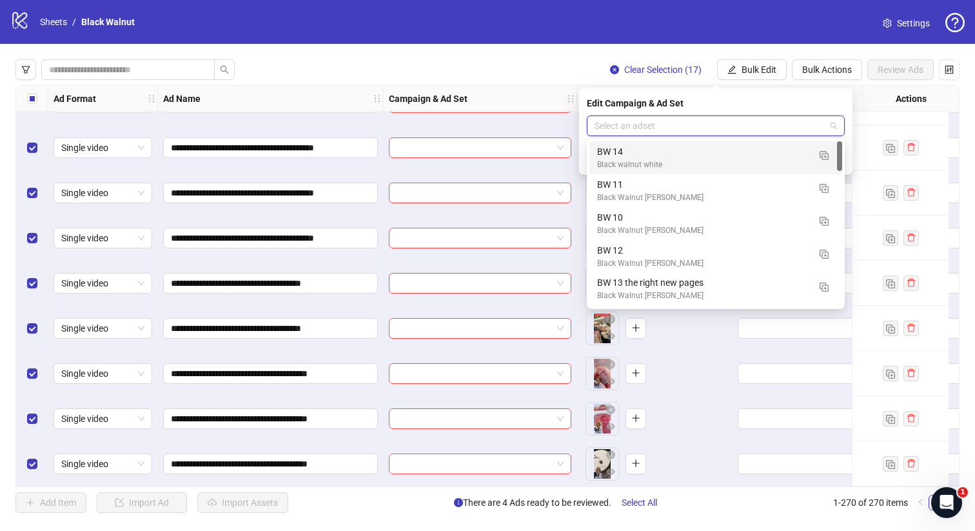
click at [701, 154] on div "BW 14" at bounding box center [702, 151] width 211 height 14
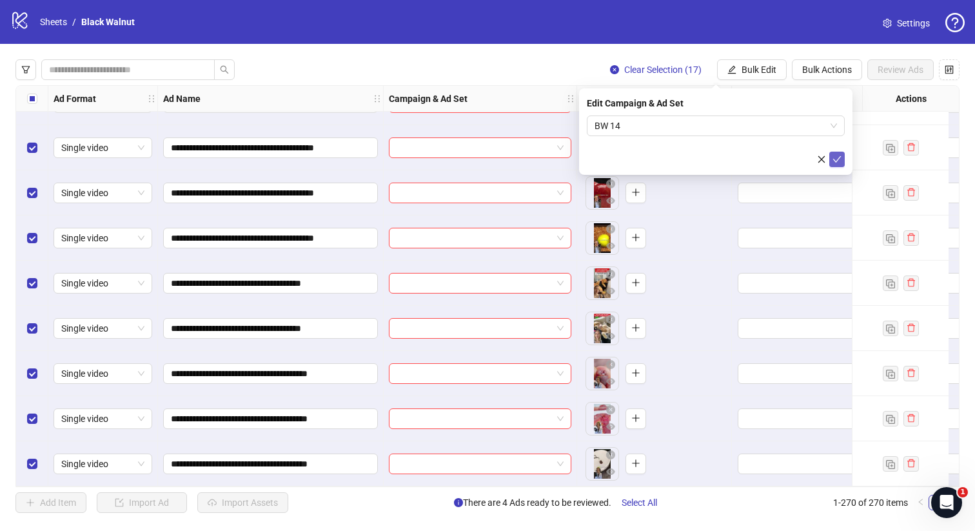
click at [834, 157] on icon "check" at bounding box center [836, 159] width 9 height 9
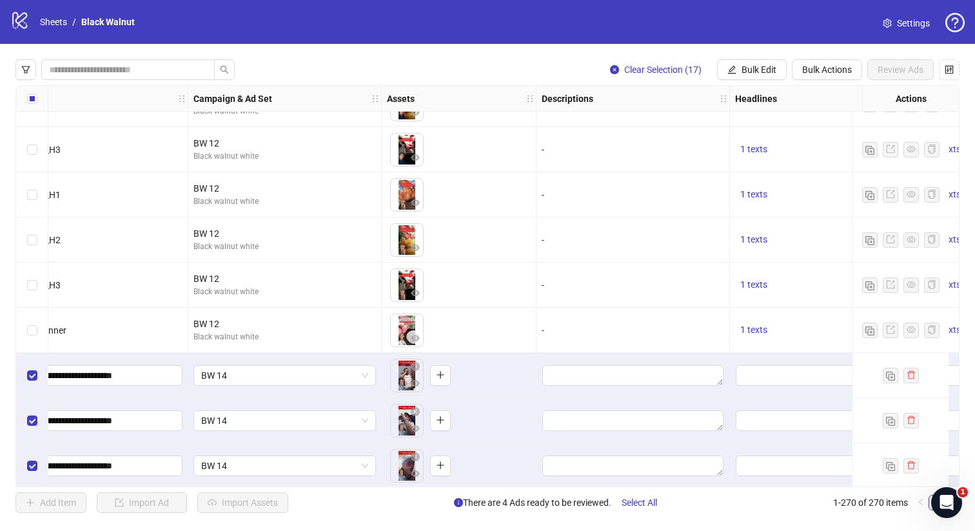
scroll to position [11176, 273]
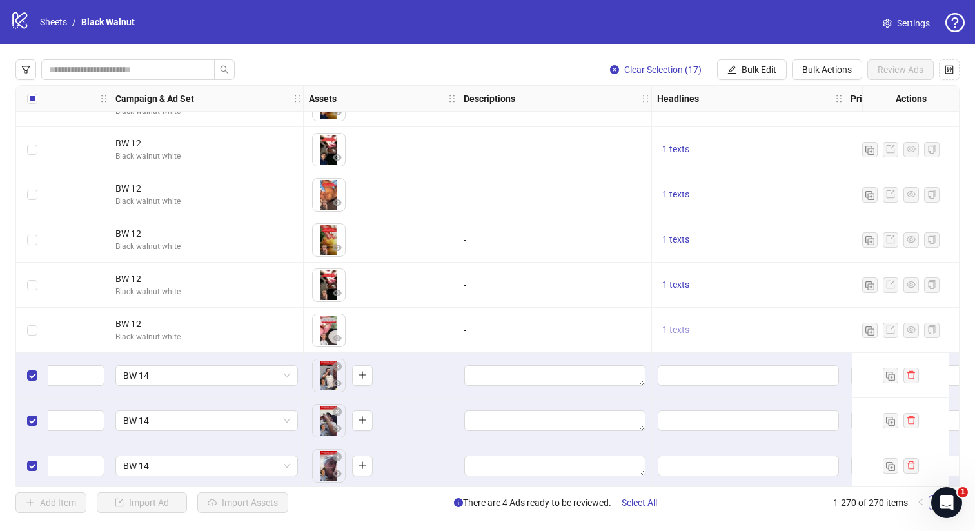
click at [673, 336] on button "1 texts" at bounding box center [675, 329] width 37 height 15
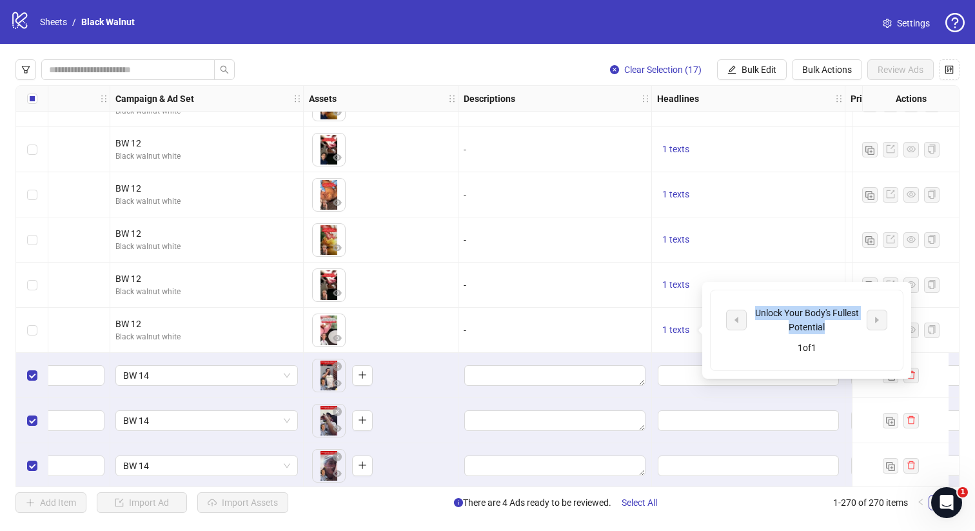
drag, startPoint x: 754, startPoint y: 310, endPoint x: 832, endPoint y: 324, distance: 78.6
click at [832, 324] on div "Unlock Your Body's Fullest Potential" at bounding box center [806, 320] width 107 height 28
copy div "Unlock Your Body's Fullest Potential"
click at [679, 382] on input "Edit values" at bounding box center [748, 375] width 181 height 21
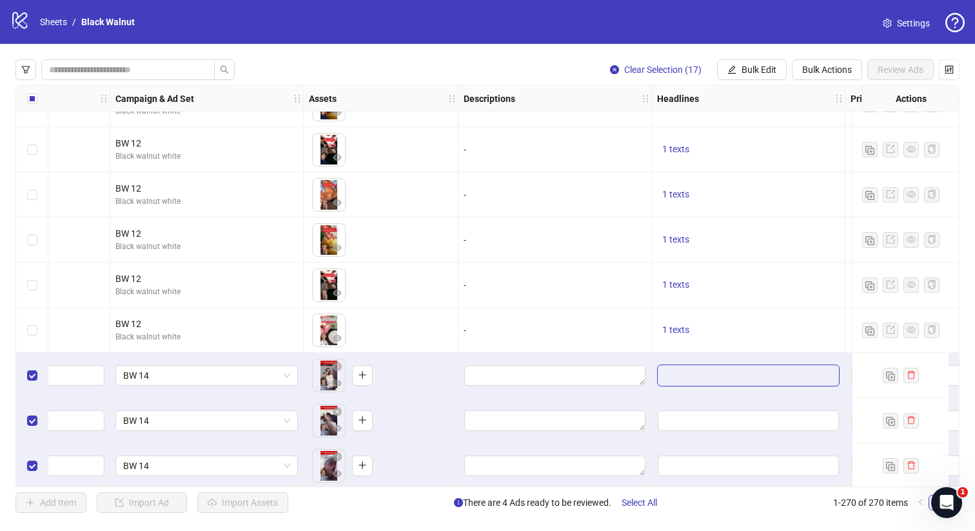
scroll to position [73, 0]
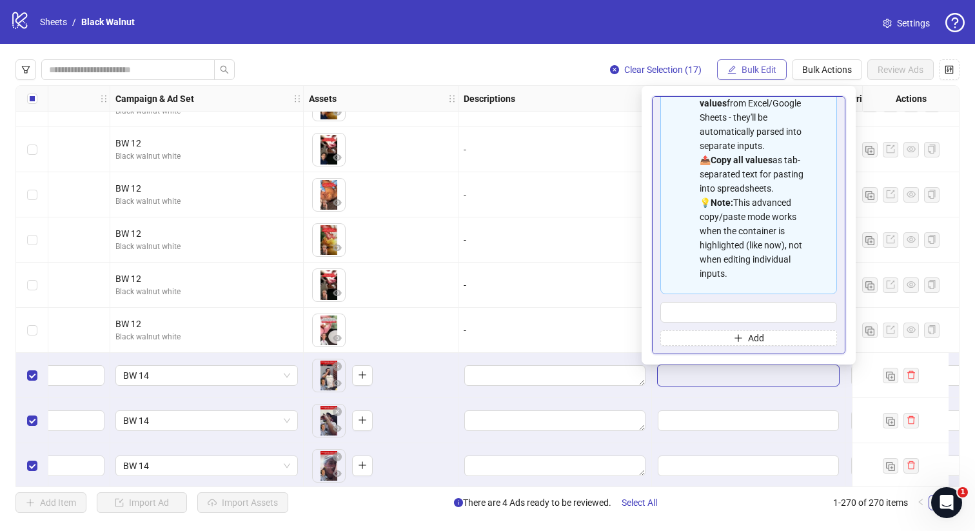
click at [763, 65] on span "Bulk Edit" at bounding box center [758, 69] width 35 height 10
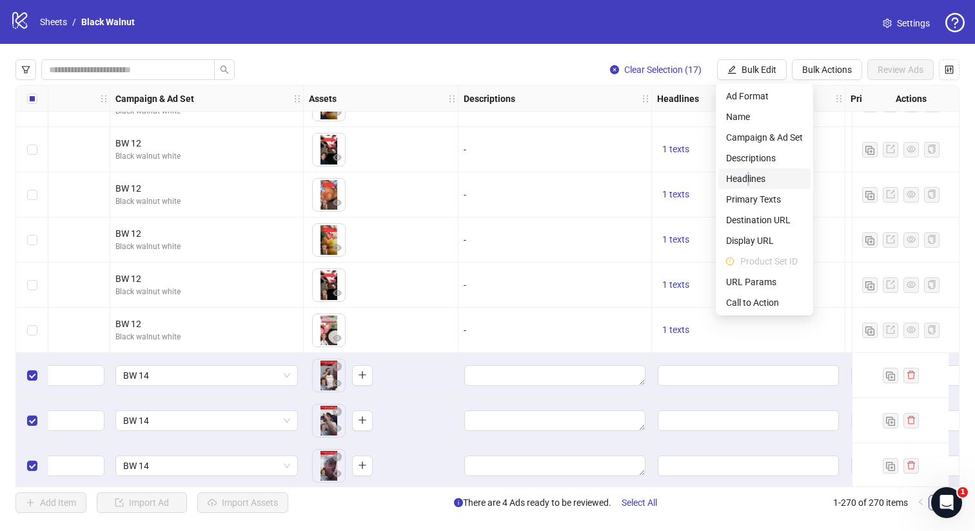
click at [748, 175] on span "Headlines" at bounding box center [764, 178] width 77 height 14
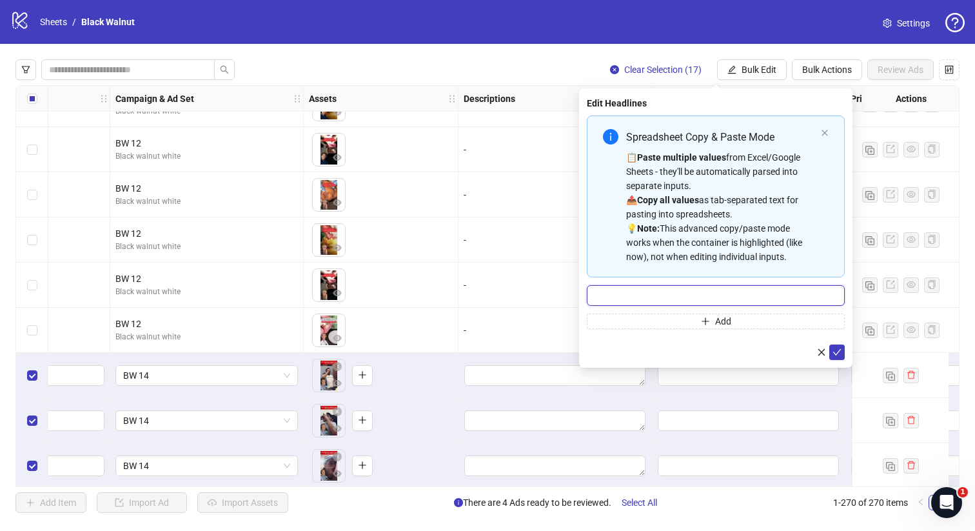
click at [712, 288] on input "Multi-input container - paste or copy values" at bounding box center [716, 295] width 258 height 21
paste input "**********"
type input "**********"
click at [837, 352] on icon "check" at bounding box center [837, 352] width 8 height 6
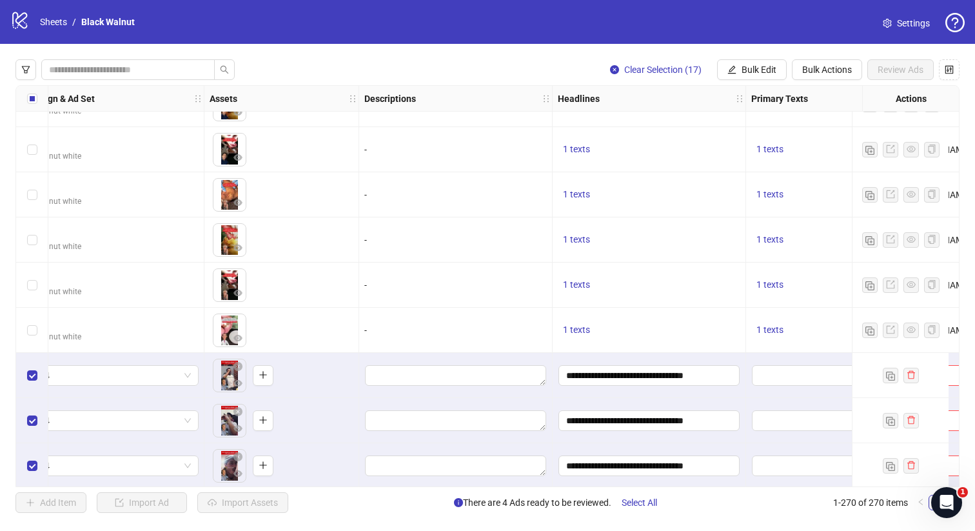
scroll to position [11176, 463]
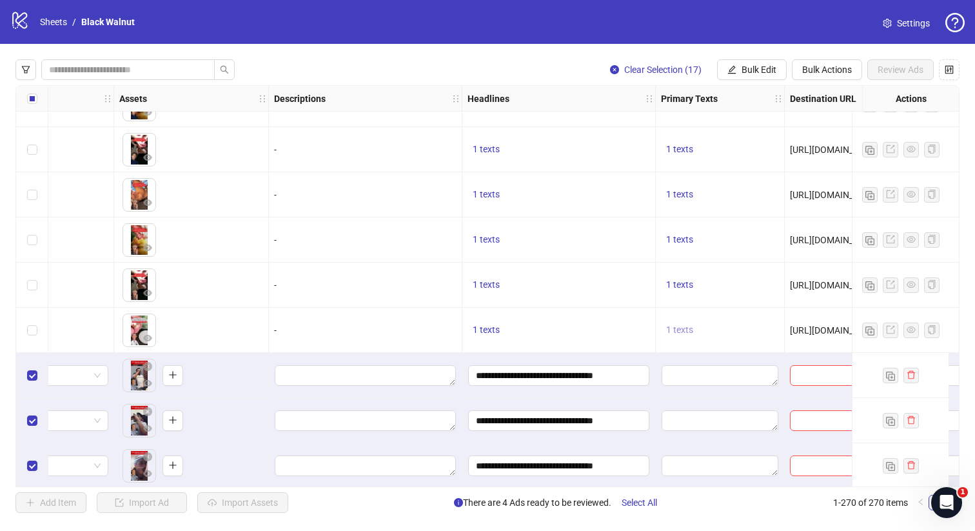
click at [687, 326] on span "1 texts" at bounding box center [679, 329] width 27 height 10
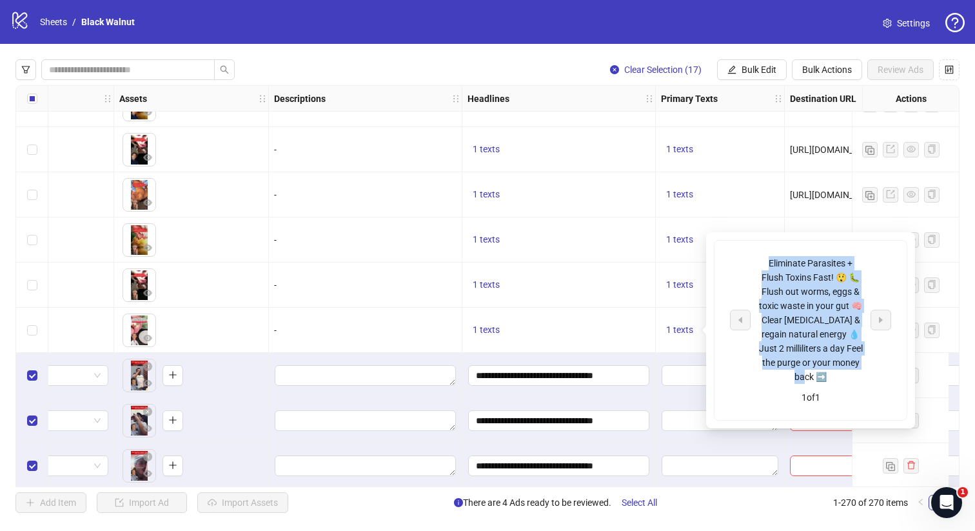
drag, startPoint x: 768, startPoint y: 262, endPoint x: 828, endPoint y: 377, distance: 130.0
click at [828, 377] on div "Eliminate Parasites + Flush Toxins Fast! 😲 🐛 Flush out worms, eggs & toxic wast…" at bounding box center [810, 320] width 107 height 128
copy div "Eliminate Parasites + Flush Toxins Fast! 😲 🐛 Flush out worms, eggs & toxic wast…"
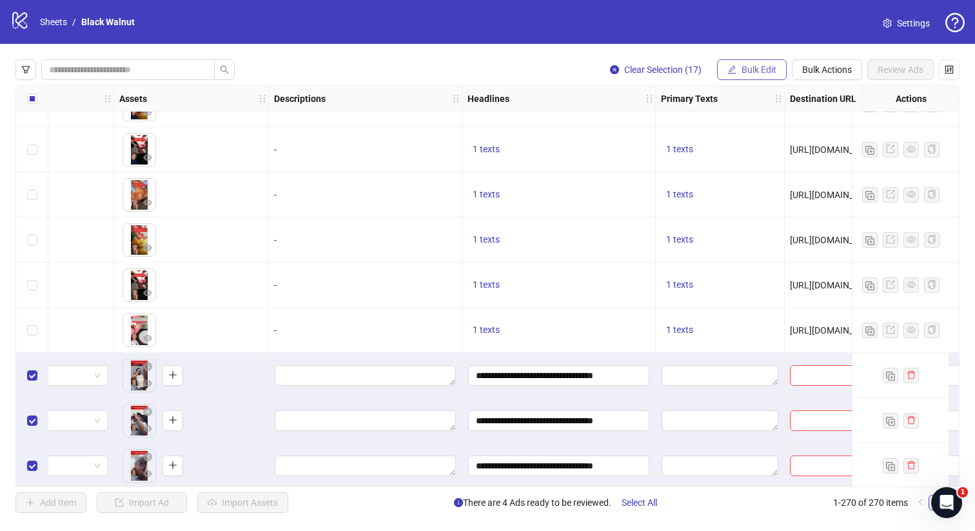
click at [765, 70] on span "Bulk Edit" at bounding box center [758, 69] width 35 height 10
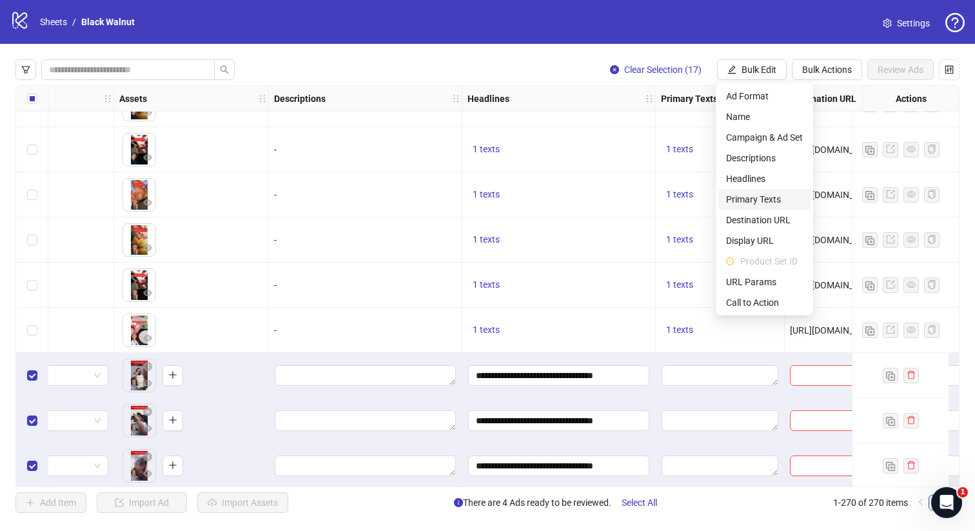
click at [758, 197] on span "Primary Texts" at bounding box center [764, 199] width 77 height 14
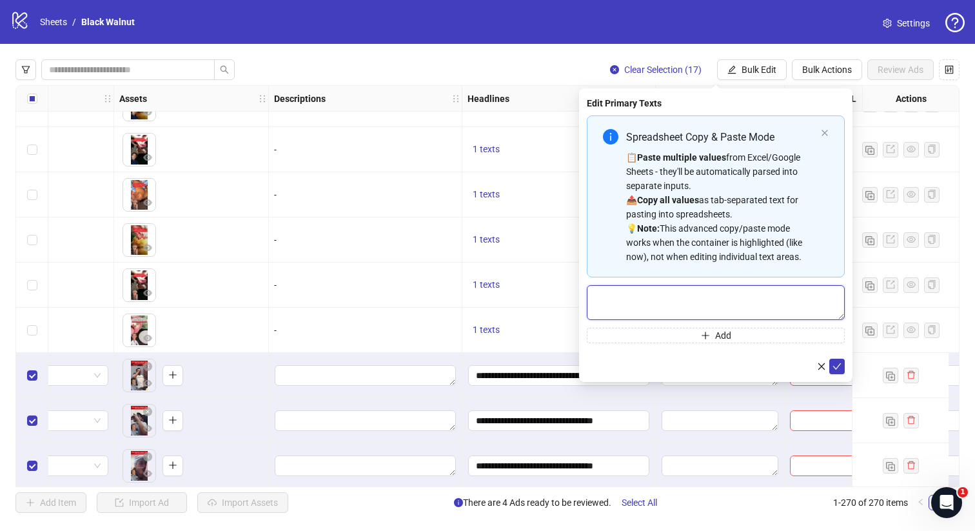
click at [690, 302] on textarea "Multi-text input container - paste or copy values" at bounding box center [716, 302] width 258 height 35
paste textarea "**********"
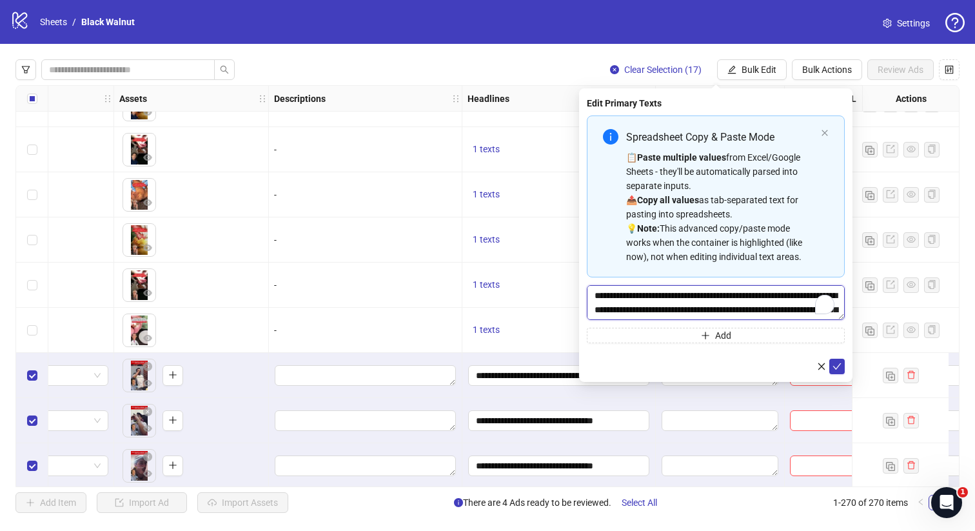
scroll to position [24, 0]
type textarea "**********"
click at [839, 365] on icon "check" at bounding box center [836, 366] width 9 height 9
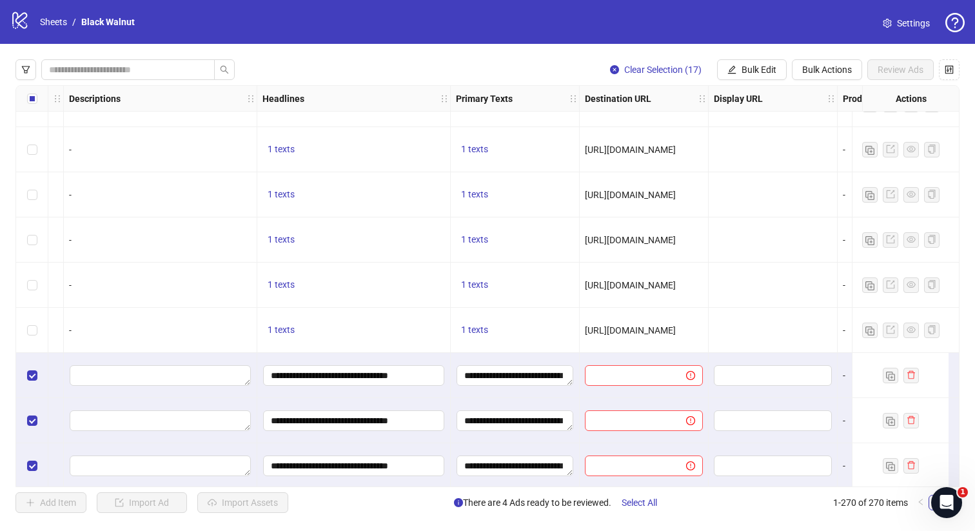
scroll to position [11176, 689]
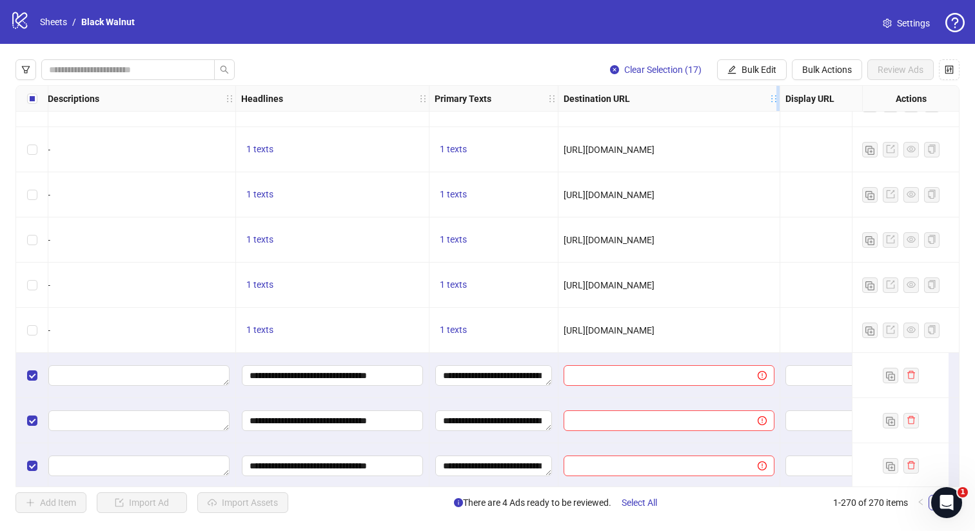
drag, startPoint x: 685, startPoint y: 90, endPoint x: 779, endPoint y: 92, distance: 93.5
click at [779, 92] on div "Resize Destination URL column" at bounding box center [777, 98] width 3 height 25
drag, startPoint x: 779, startPoint y: 92, endPoint x: 857, endPoint y: 99, distance: 79.0
click at [857, 99] on div "Ad Format Ad Name Campaign & Ad Set Assets Descriptions Headlines Primary Texts…" at bounding box center [303, 99] width 1952 height 26
click at [763, 63] on button "Bulk Edit" at bounding box center [752, 69] width 70 height 21
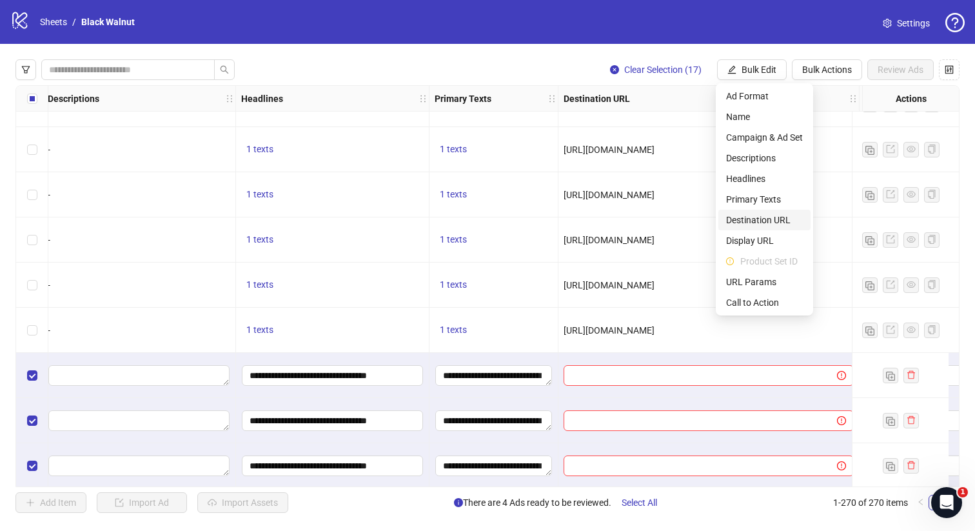
click at [763, 219] on span "Destination URL" at bounding box center [764, 220] width 77 height 14
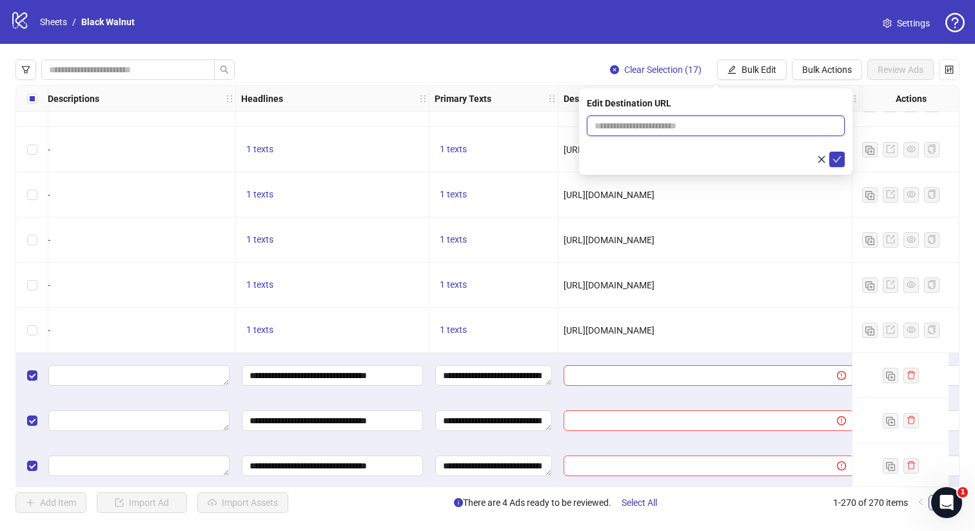
click at [690, 124] on input "text" at bounding box center [710, 126] width 232 height 14
paste input "**********"
type input "**********"
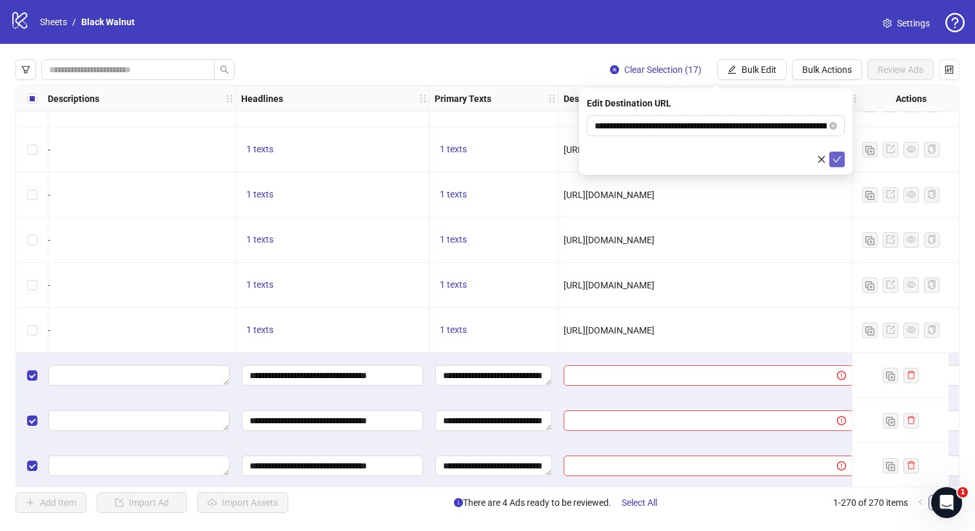
click at [837, 155] on icon "check" at bounding box center [836, 159] width 9 height 9
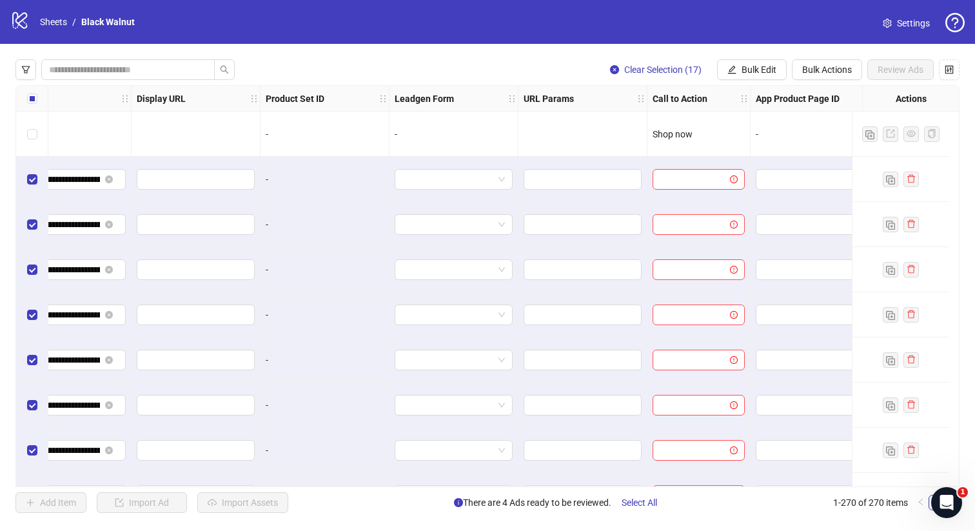
scroll to position [11372, 1445]
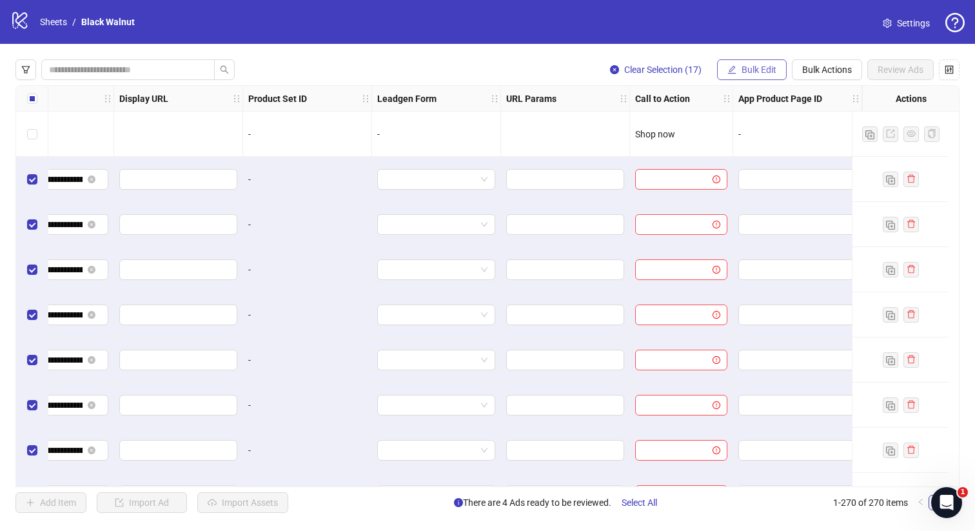
click at [772, 67] on span "Bulk Edit" at bounding box center [758, 69] width 35 height 10
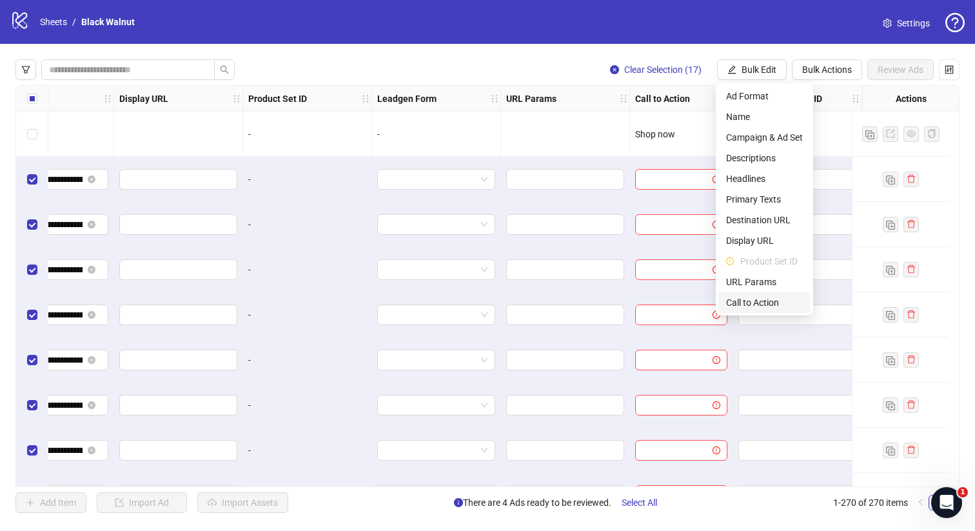
click at [766, 300] on span "Call to Action" at bounding box center [764, 302] width 77 height 14
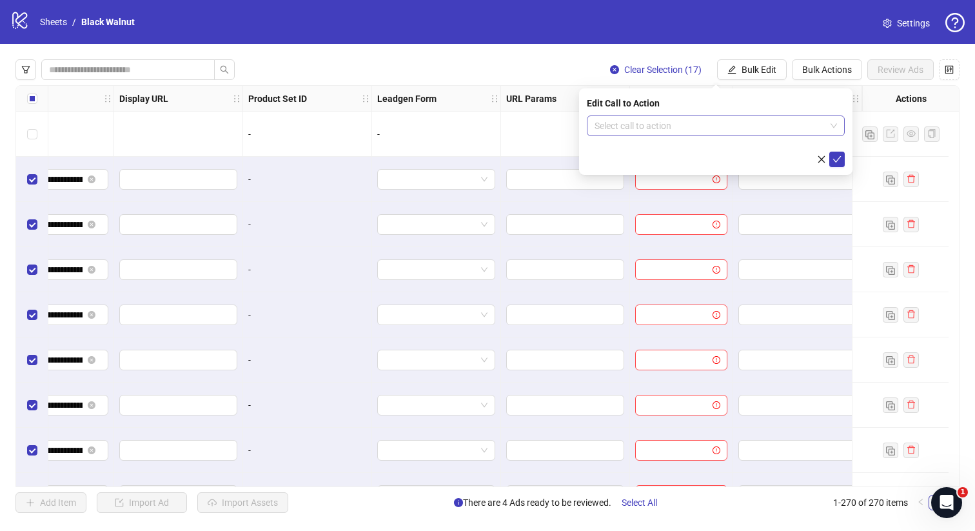
click at [749, 127] on input "search" at bounding box center [709, 125] width 231 height 19
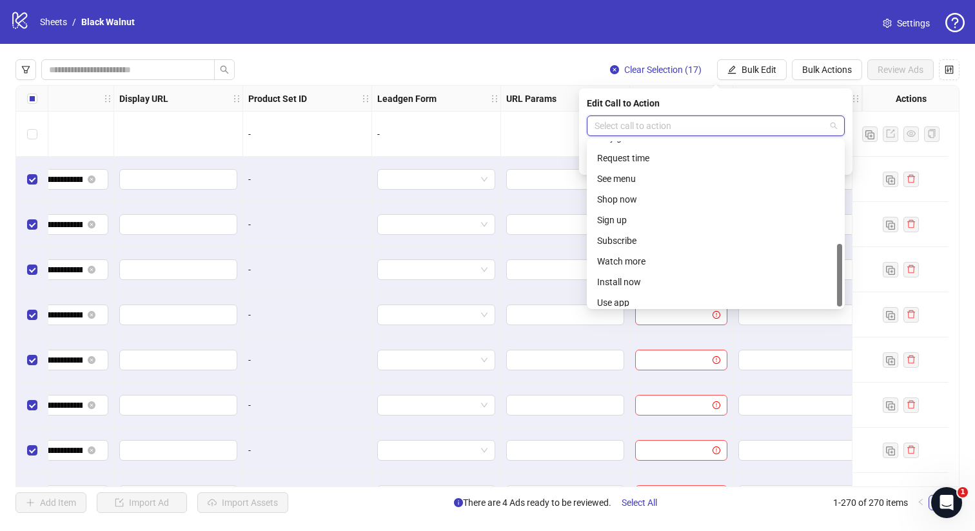
scroll to position [268, 0]
click at [681, 195] on div "Shop now" at bounding box center [715, 193] width 237 height 14
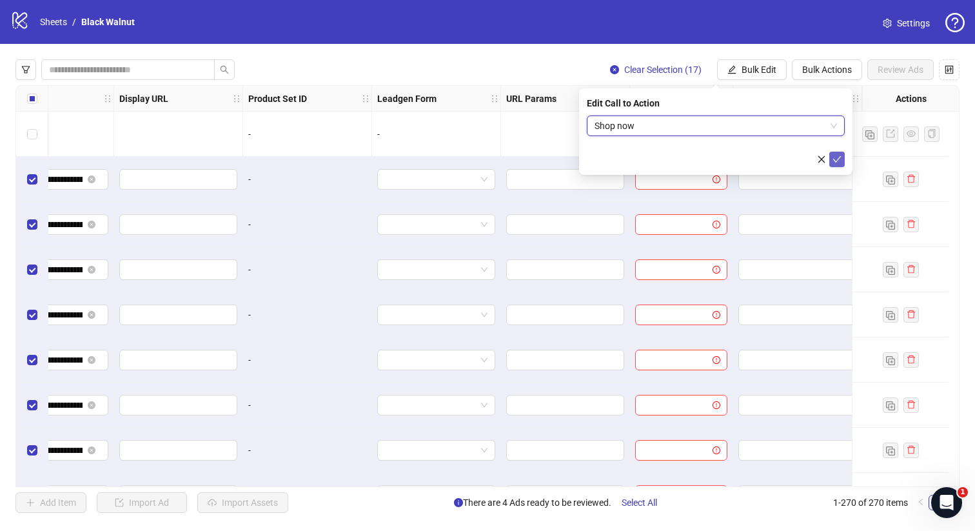
click at [839, 161] on icon "check" at bounding box center [836, 159] width 9 height 9
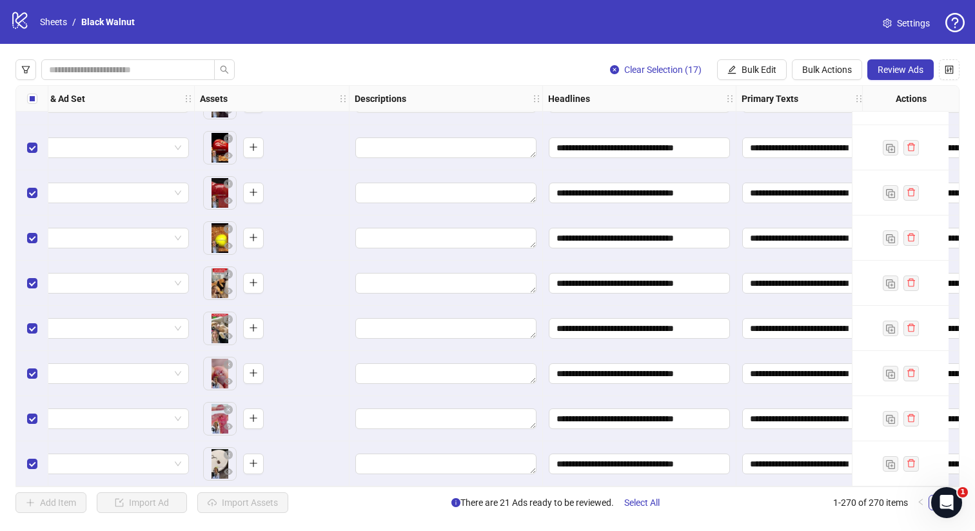
scroll to position [11815, 0]
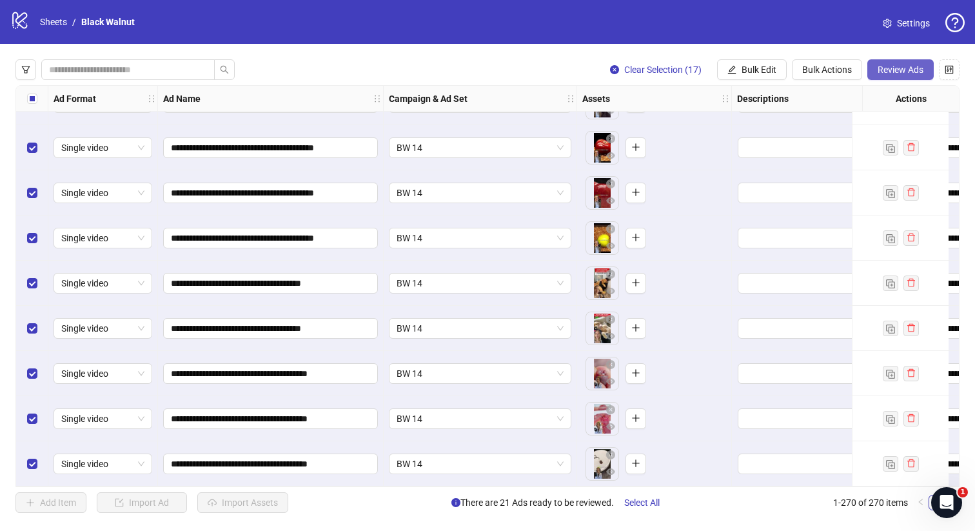
click at [904, 64] on span "Review Ads" at bounding box center [900, 69] width 46 height 10
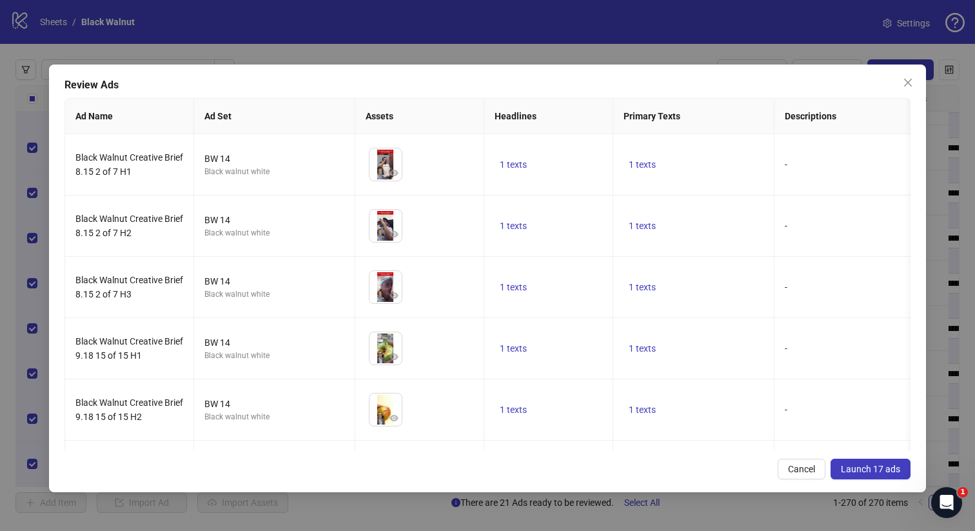
click at [877, 471] on span "Launch 17 ads" at bounding box center [870, 469] width 59 height 10
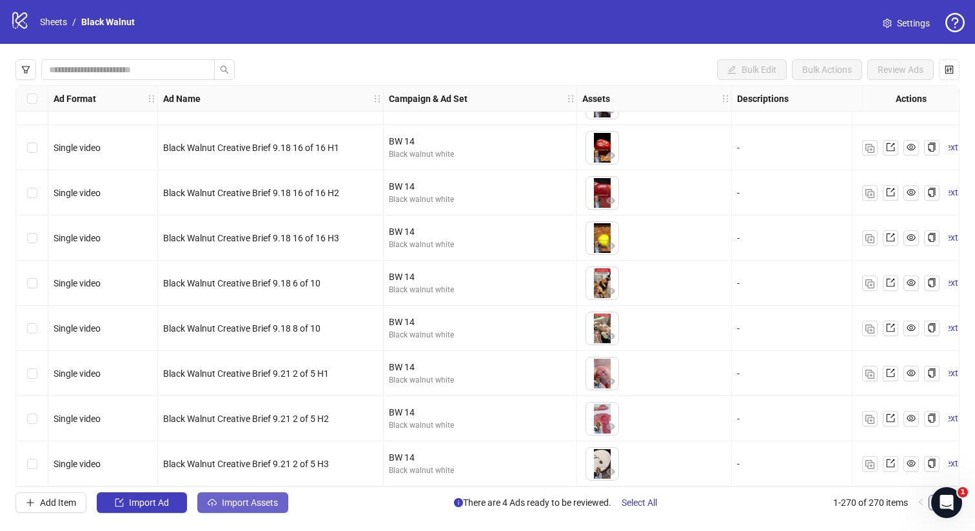
click at [262, 500] on span "Import Assets" at bounding box center [250, 502] width 56 height 10
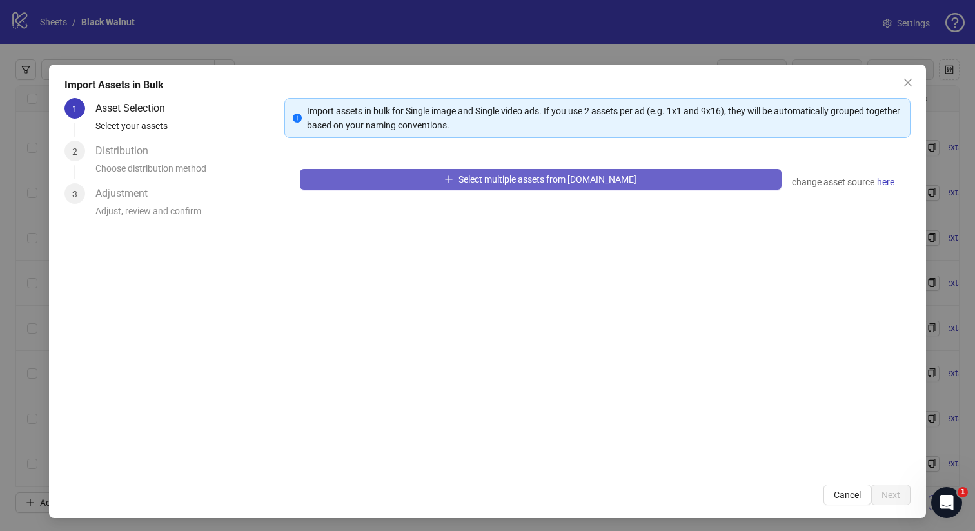
click at [457, 179] on button "Select multiple assets from Frame.io" at bounding box center [541, 179] width 482 height 21
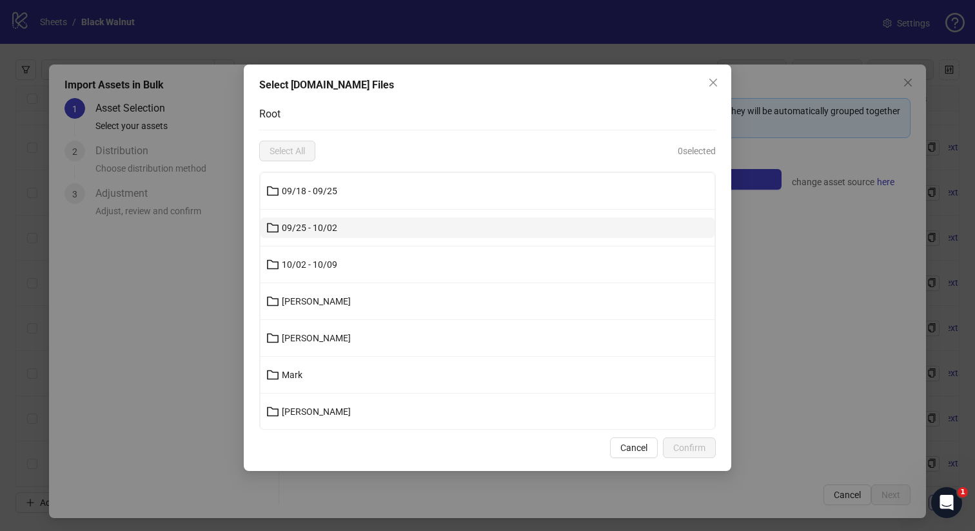
click at [382, 223] on button "09/25 - 10/02" at bounding box center [487, 227] width 454 height 21
click at [371, 232] on button "Kenneth" at bounding box center [487, 227] width 454 height 21
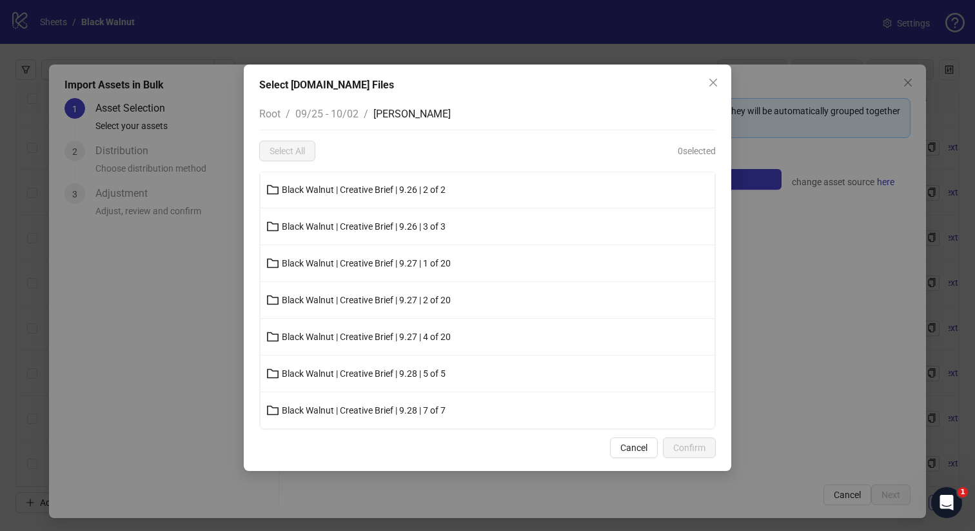
scroll to position [0, 0]
click at [395, 191] on span "Black Walnut | Creative Brief | 9.18 | 1 of 7" at bounding box center [364, 191] width 164 height 10
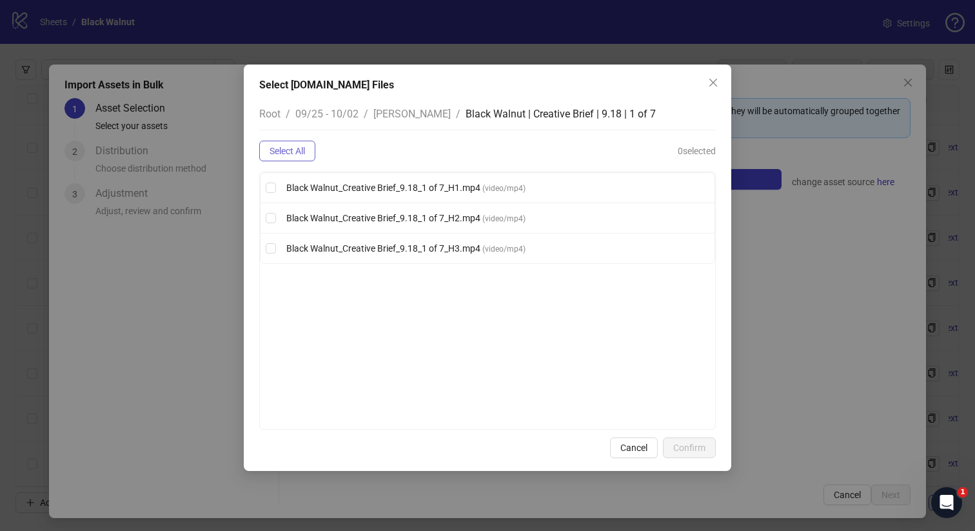
click at [310, 154] on button "Select All" at bounding box center [287, 151] width 56 height 21
click at [699, 444] on span "Confirm" at bounding box center [689, 447] width 32 height 10
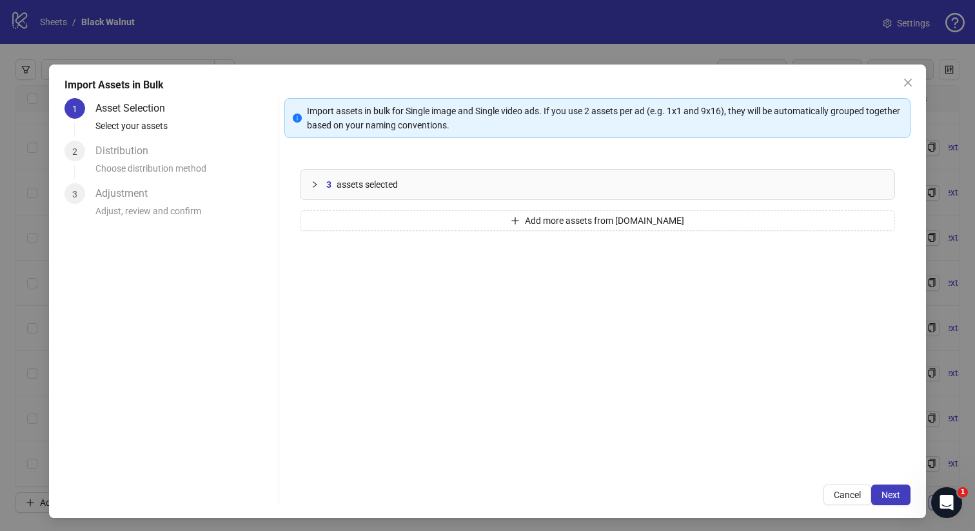
click at [344, 182] on span "assets selected" at bounding box center [367, 184] width 61 height 14
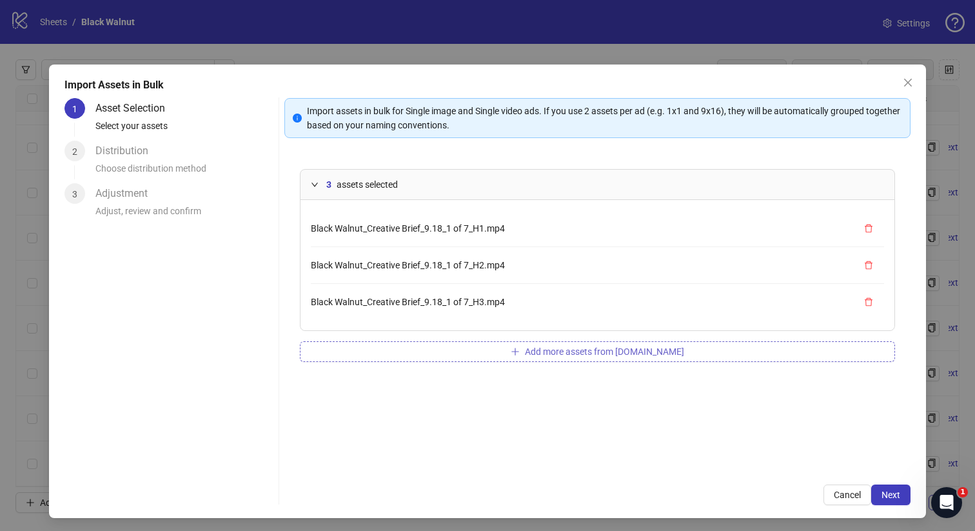
click at [411, 349] on button "Add more assets from Frame.io" at bounding box center [598, 351] width 596 height 21
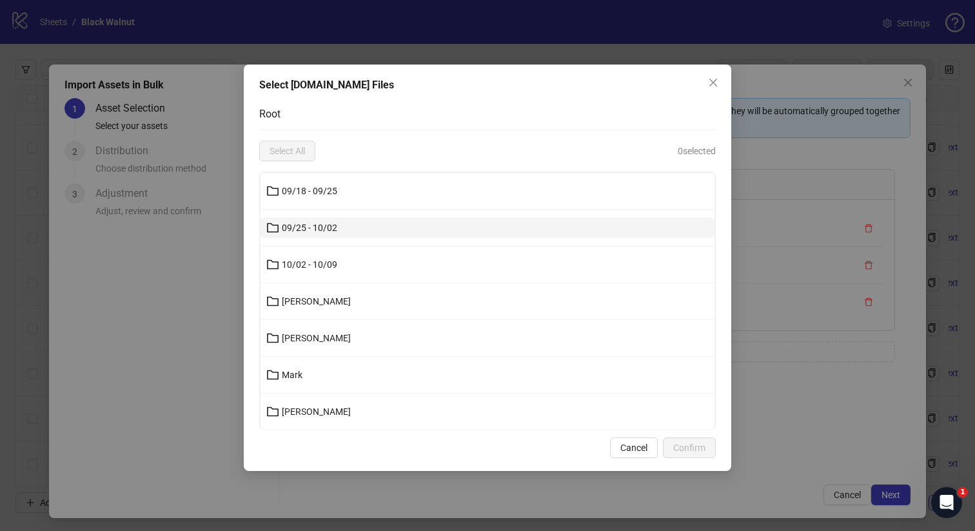
click at [355, 219] on button "09/25 - 10/02" at bounding box center [487, 227] width 454 height 21
click at [345, 222] on button "Kenneth" at bounding box center [487, 227] width 454 height 21
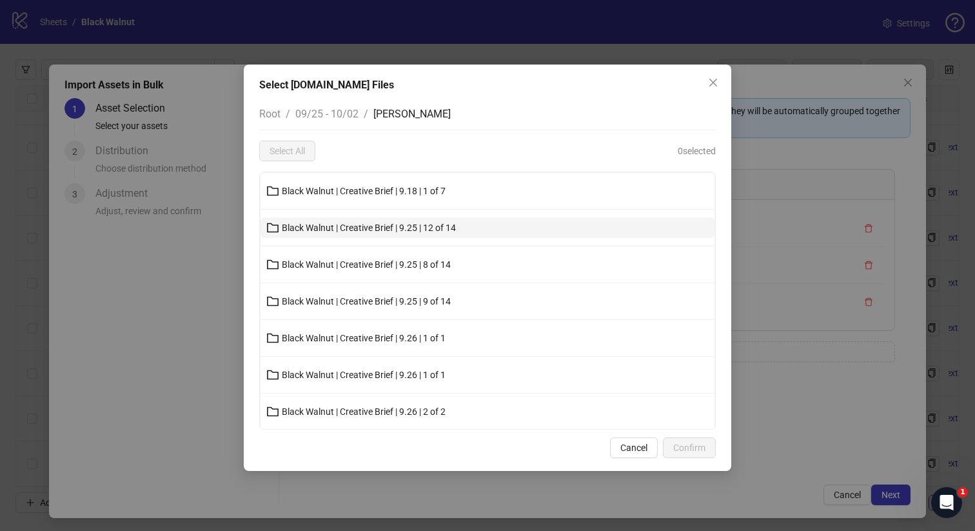
click at [355, 224] on span "Black Walnut | Creative Brief | 9.25 | 12 of 14" at bounding box center [369, 227] width 174 height 10
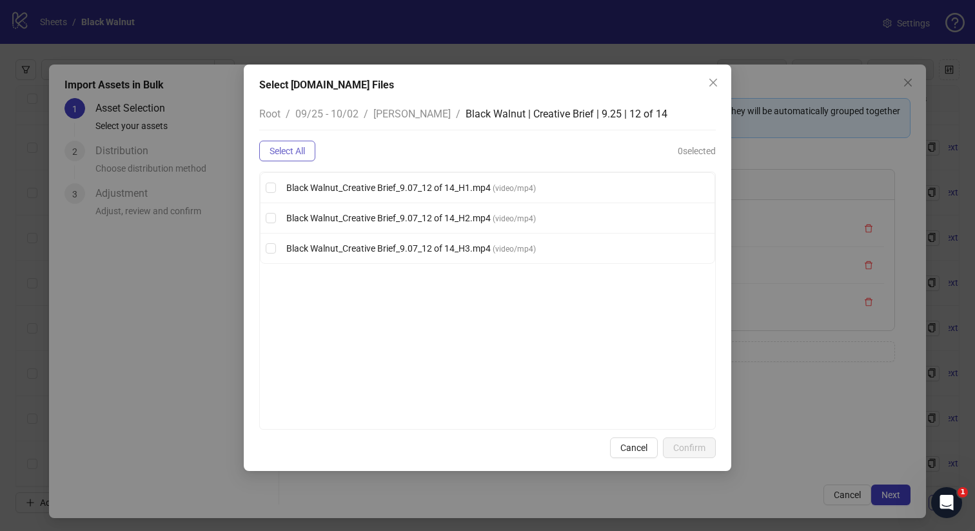
click at [297, 150] on span "Select All" at bounding box center [286, 151] width 35 height 10
click at [690, 445] on span "Confirm" at bounding box center [689, 447] width 32 height 10
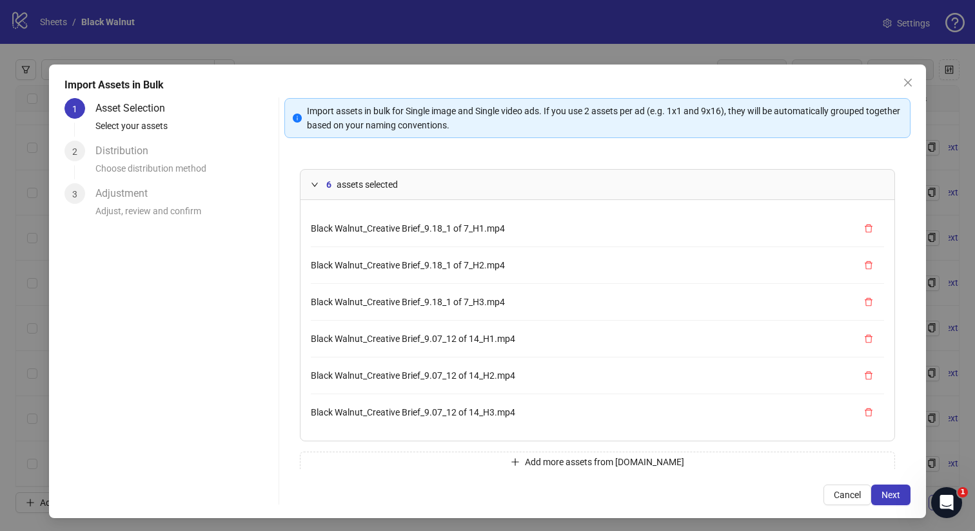
scroll to position [19, 0]
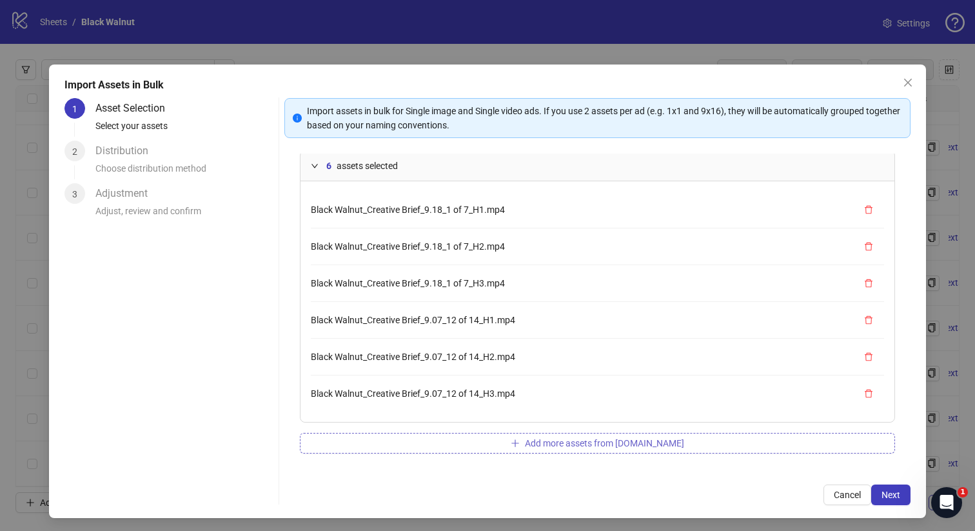
click at [485, 447] on button "Add more assets from Frame.io" at bounding box center [598, 443] width 596 height 21
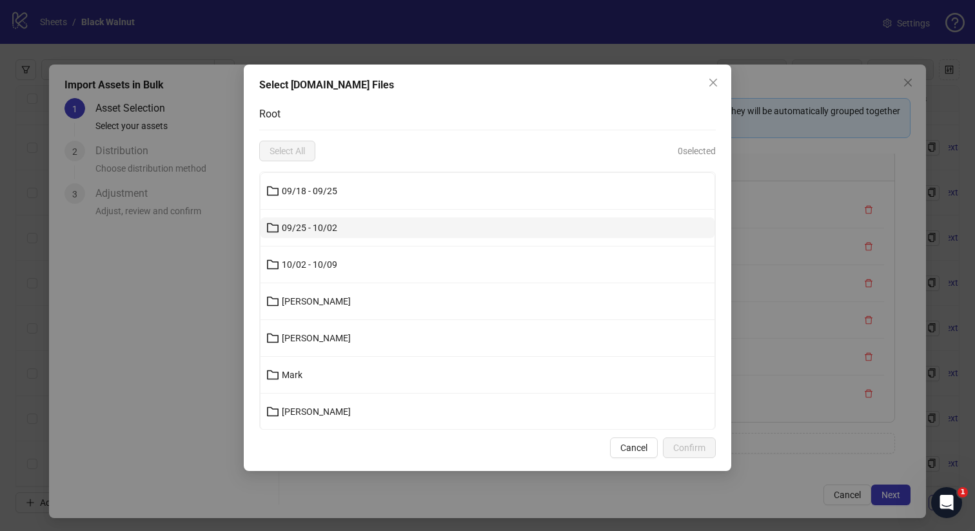
click at [389, 227] on button "09/25 - 10/02" at bounding box center [487, 227] width 454 height 21
click at [399, 237] on button "Kenneth" at bounding box center [487, 227] width 454 height 21
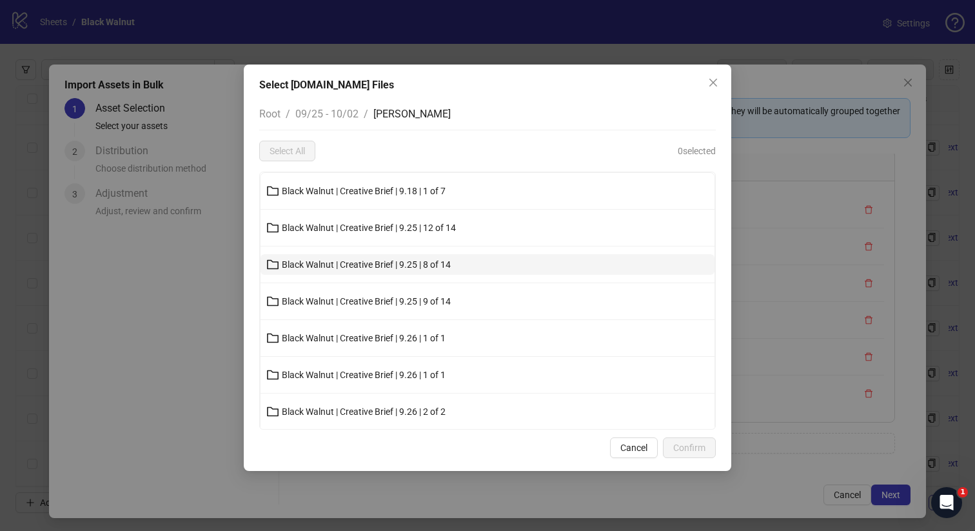
scroll to position [15, 0]
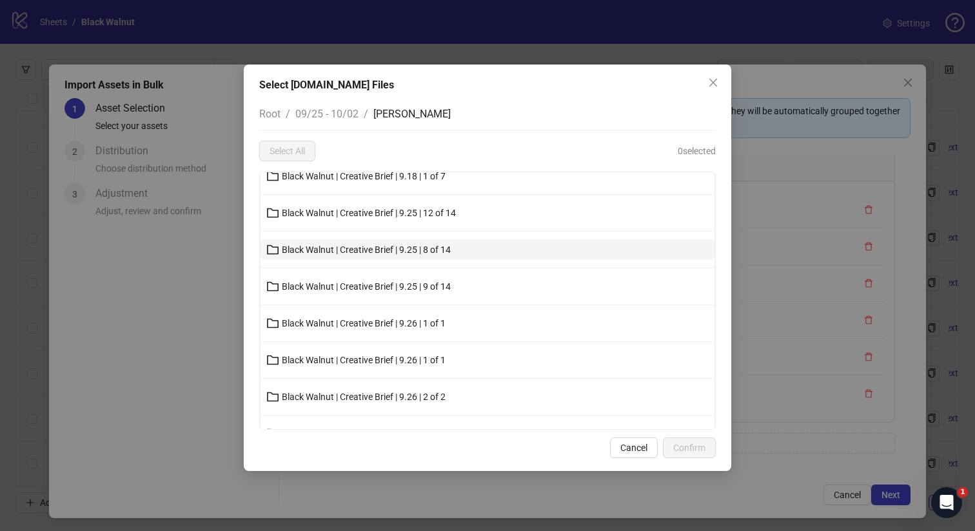
click at [388, 253] on span "Black Walnut | Creative Brief | 9.25 | 8 of 14" at bounding box center [366, 249] width 169 height 10
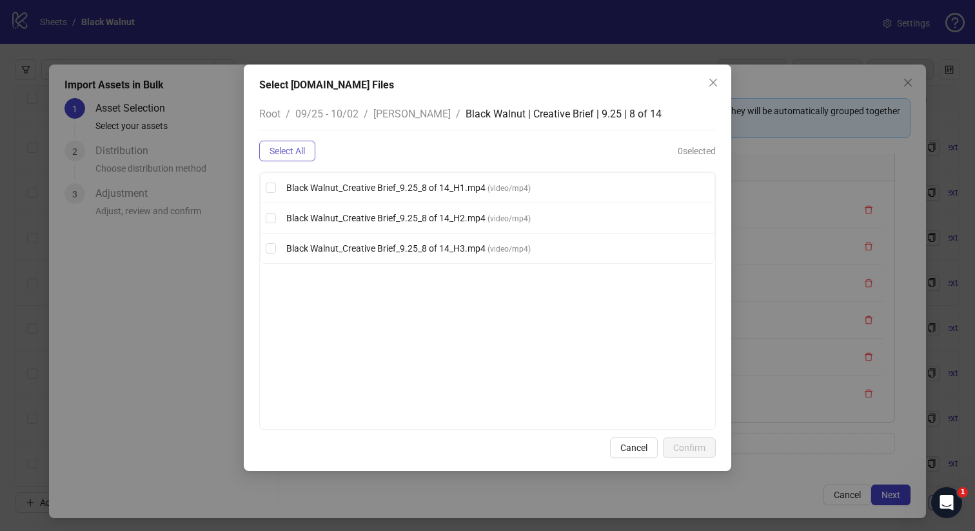
click at [280, 154] on span "Select All" at bounding box center [286, 151] width 35 height 10
click at [697, 451] on span "Confirm" at bounding box center [689, 447] width 32 height 10
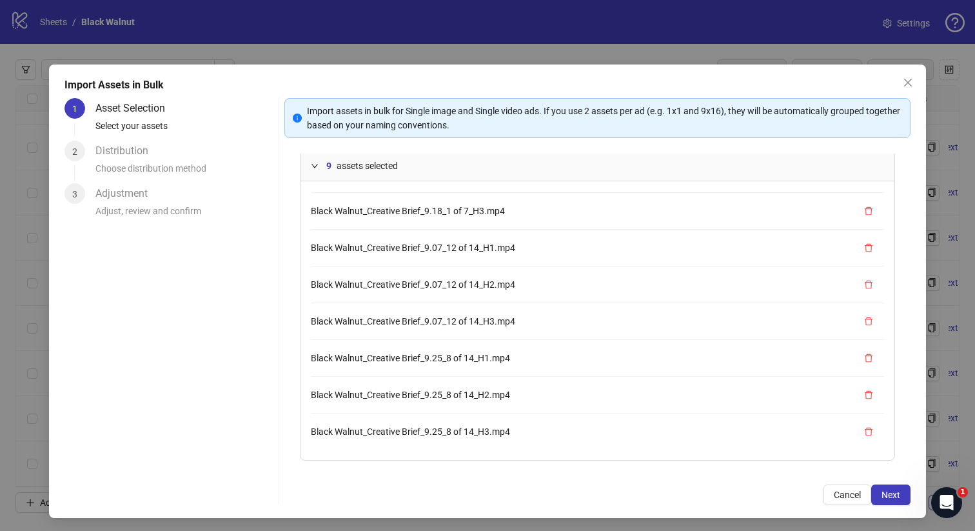
scroll to position [57, 0]
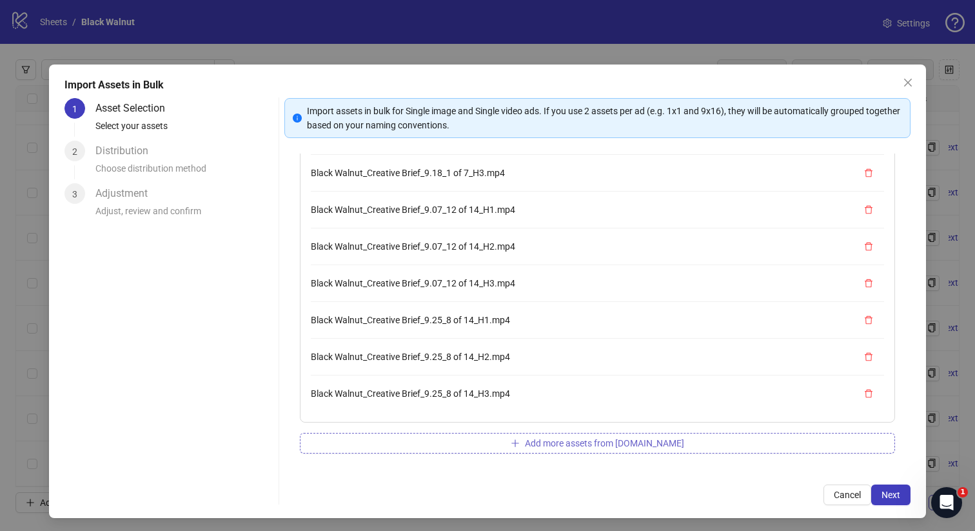
click at [571, 436] on button "Add more assets from Frame.io" at bounding box center [598, 443] width 596 height 21
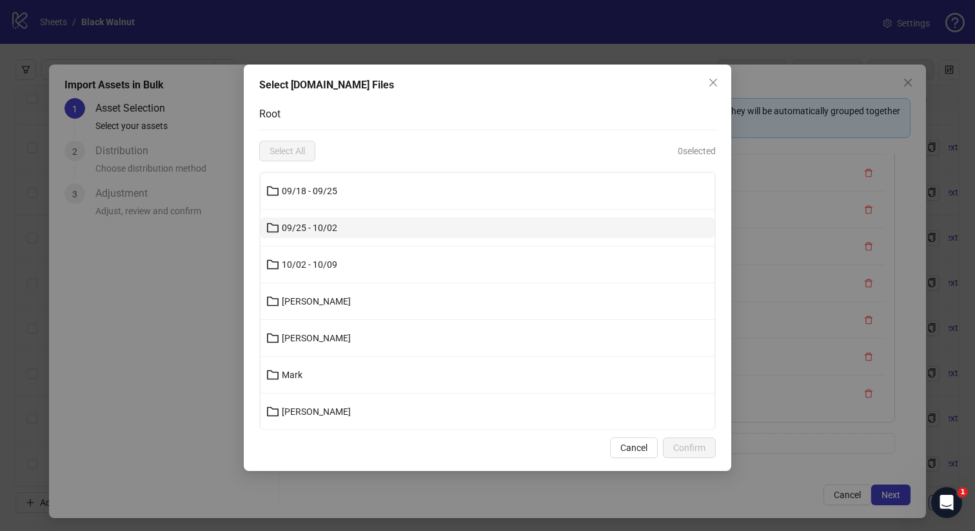
click at [436, 227] on button "09/25 - 10/02" at bounding box center [487, 227] width 454 height 21
click at [384, 229] on button "Kenneth" at bounding box center [487, 227] width 454 height 21
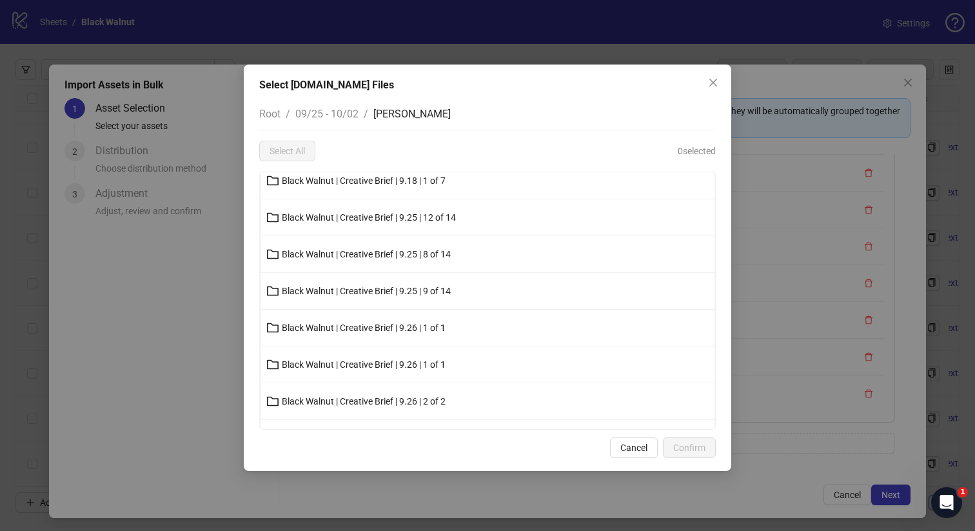
scroll to position [20, 0]
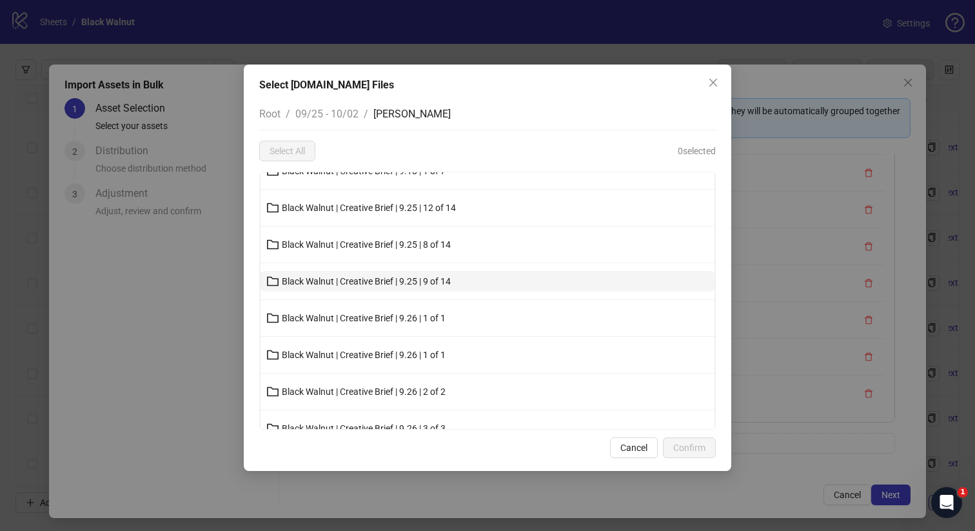
click at [368, 281] on span "Black Walnut | Creative Brief | 9.25 | 9 of 14" at bounding box center [366, 281] width 169 height 10
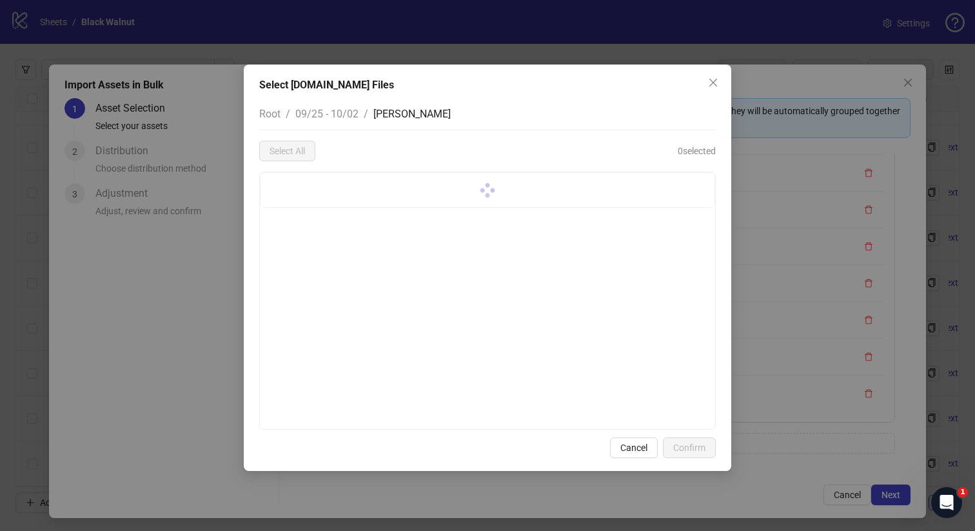
scroll to position [0, 0]
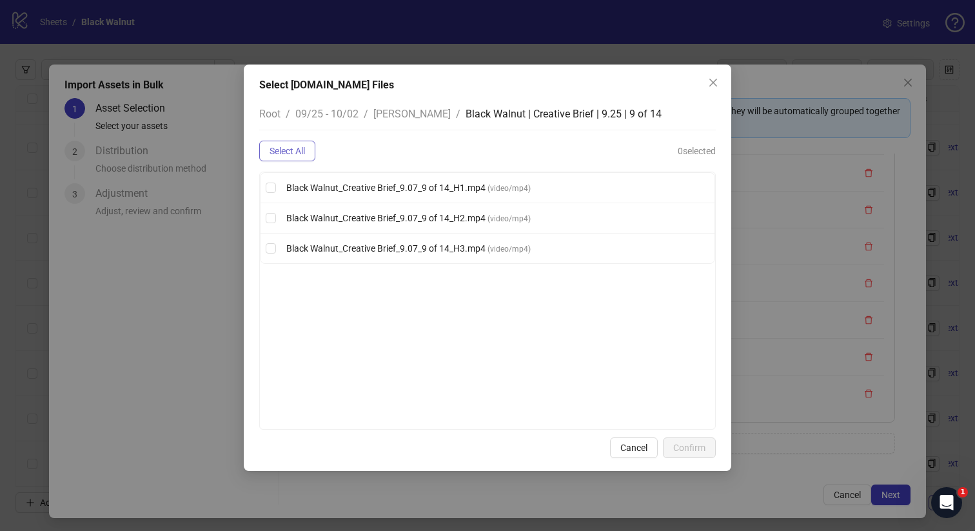
click at [300, 158] on button "Select All" at bounding box center [287, 151] width 56 height 21
click at [700, 444] on span "Confirm" at bounding box center [689, 447] width 32 height 10
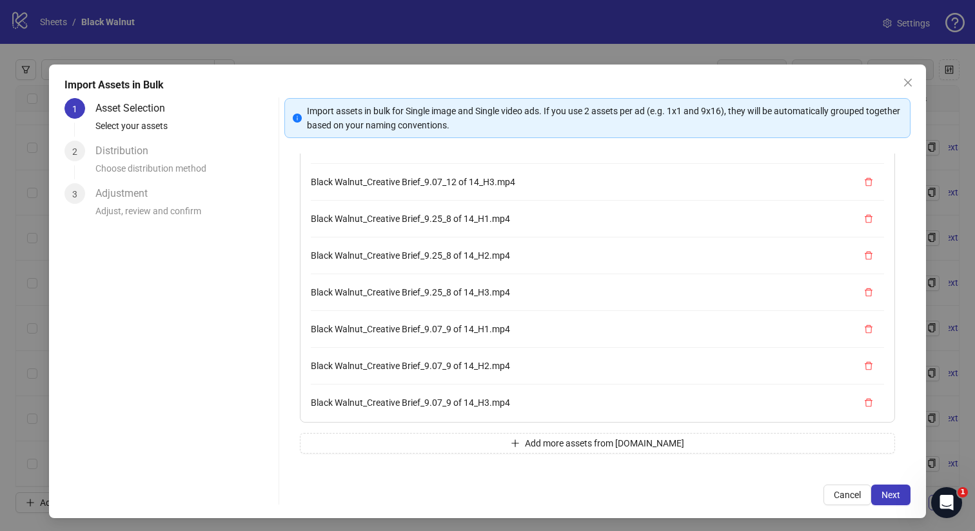
scroll to position [182, 0]
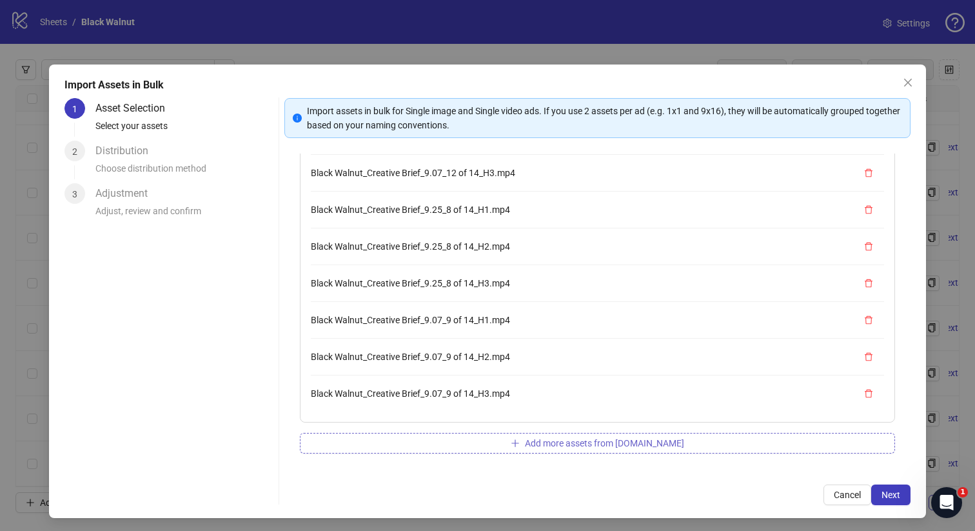
click at [492, 434] on button "Add more assets from Frame.io" at bounding box center [598, 443] width 596 height 21
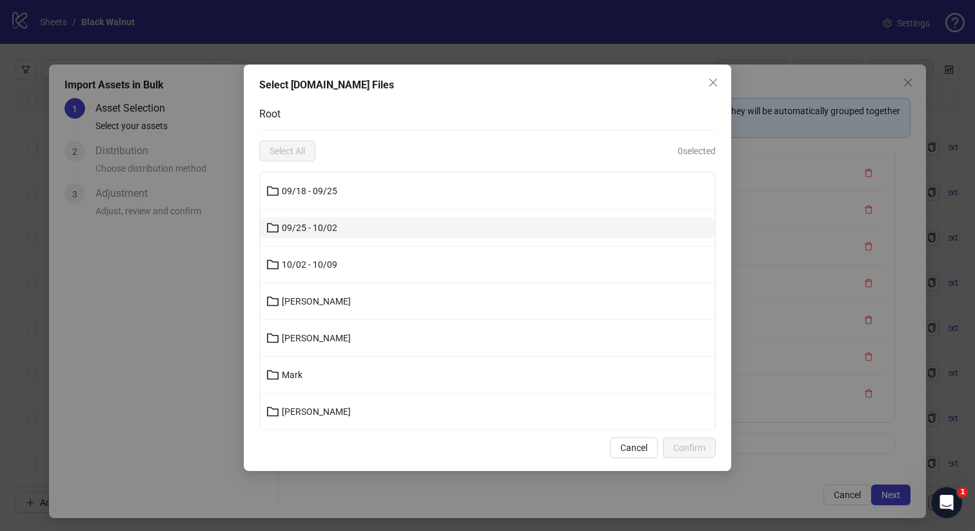
click at [341, 222] on button "09/25 - 10/02" at bounding box center [487, 227] width 454 height 21
click at [341, 222] on button "Kenneth" at bounding box center [487, 227] width 454 height 21
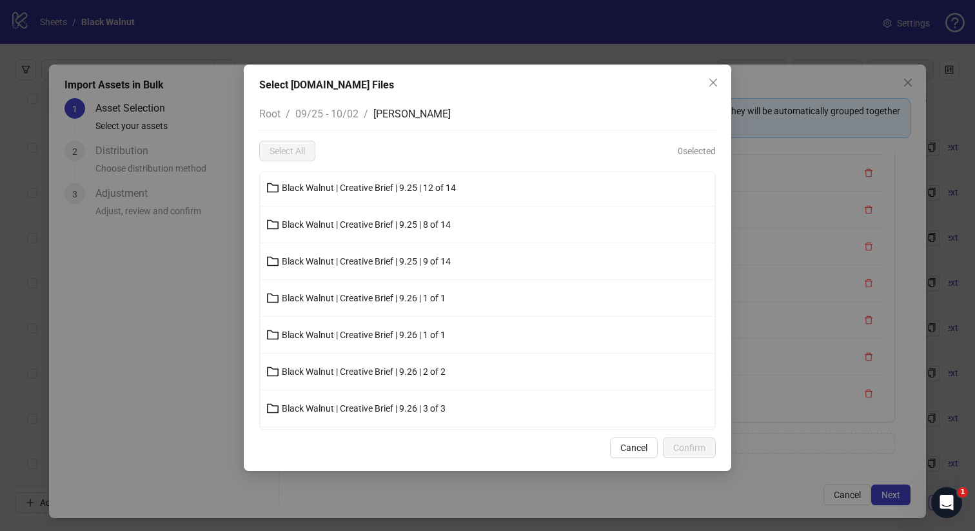
scroll to position [42, 0]
click at [424, 248] on li "Black Walnut | Creative Brief | 9.25 | 9 of 14" at bounding box center [487, 259] width 454 height 37
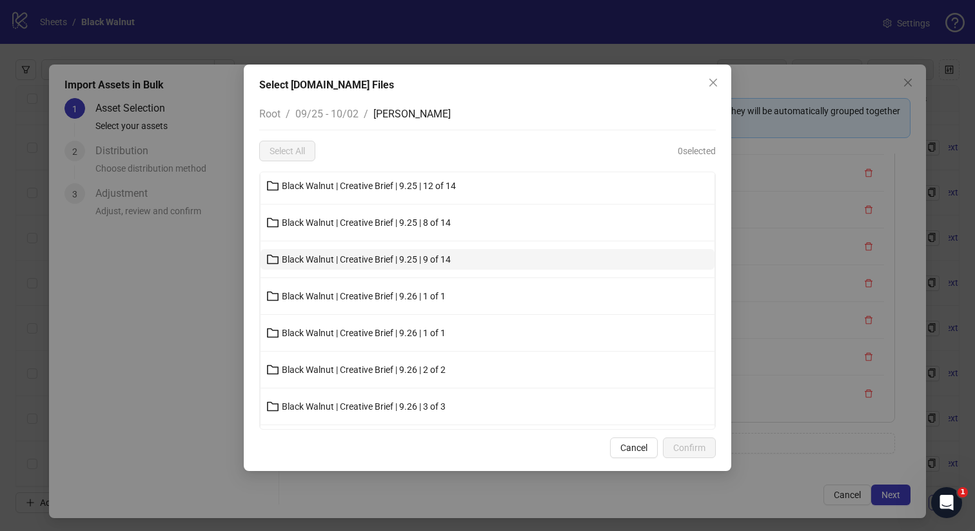
click at [424, 256] on span "Black Walnut | Creative Brief | 9.25 | 9 of 14" at bounding box center [366, 259] width 169 height 10
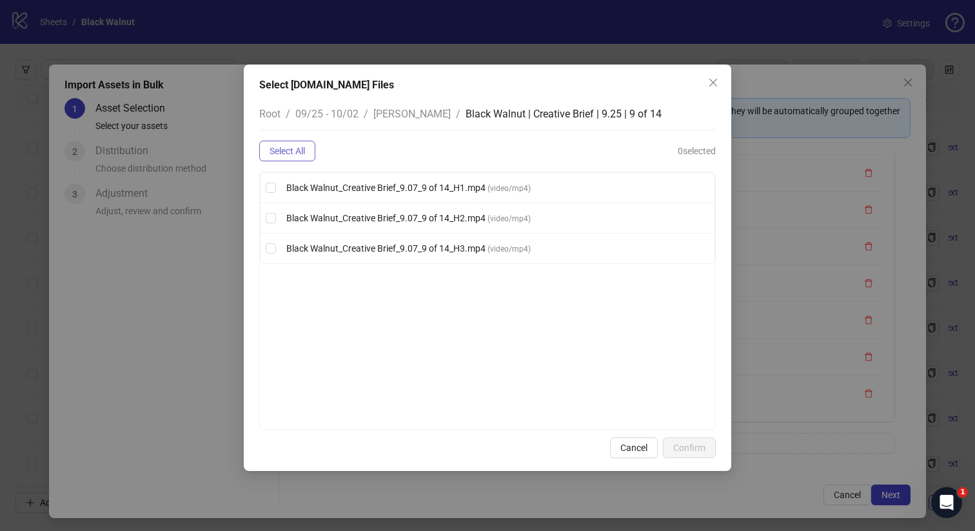
click at [291, 151] on span "Select All" at bounding box center [286, 151] width 35 height 10
click at [685, 440] on button "Confirm" at bounding box center [689, 447] width 53 height 21
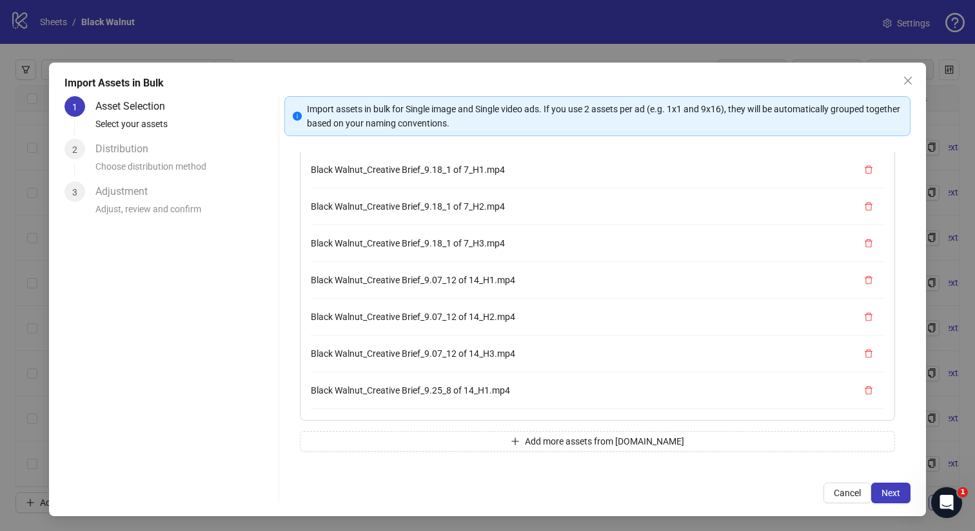
scroll to position [182, 0]
click at [560, 442] on span "Add more assets from Frame.io" at bounding box center [604, 441] width 159 height 10
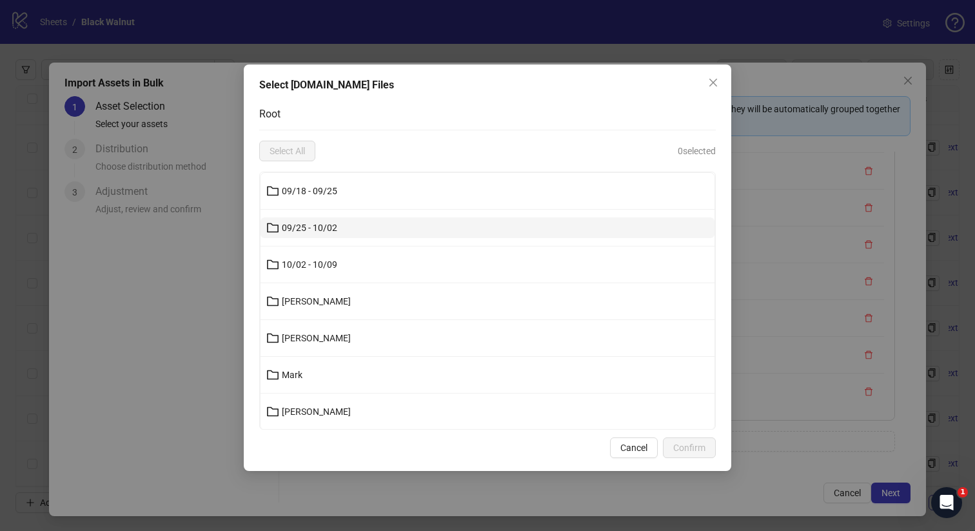
click at [489, 224] on button "09/25 - 10/02" at bounding box center [487, 227] width 454 height 21
click at [396, 218] on button "Kenneth" at bounding box center [487, 227] width 454 height 21
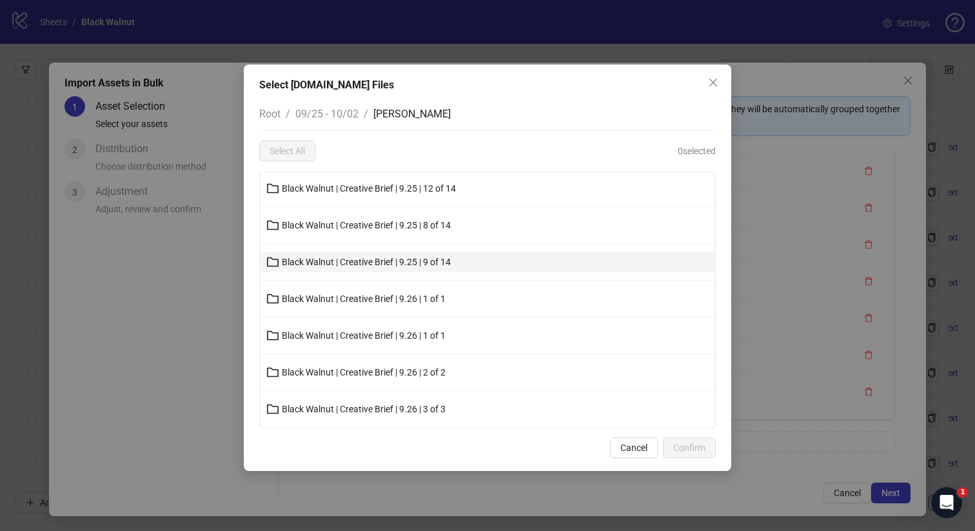
scroll to position [44, 0]
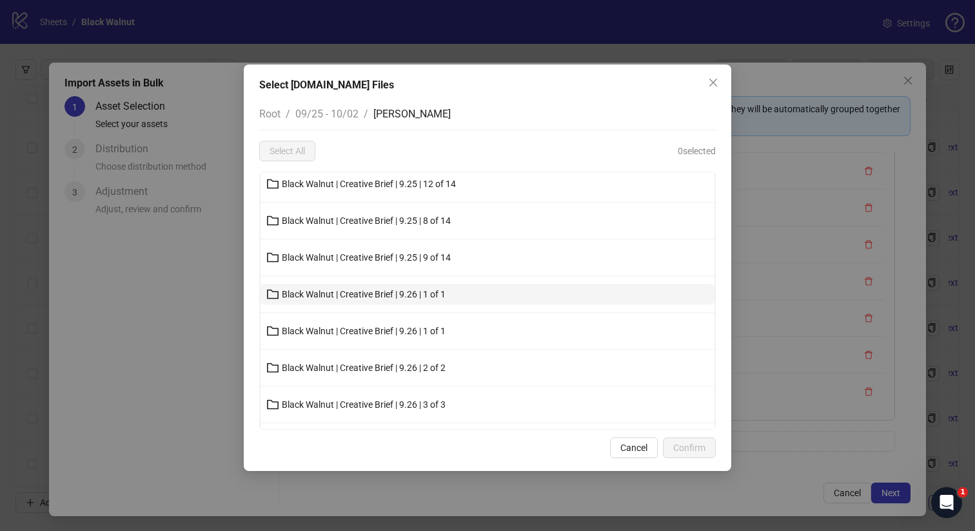
click at [389, 301] on button "Black Walnut | Creative Brief | 9.26 | 1 of 1" at bounding box center [487, 294] width 454 height 21
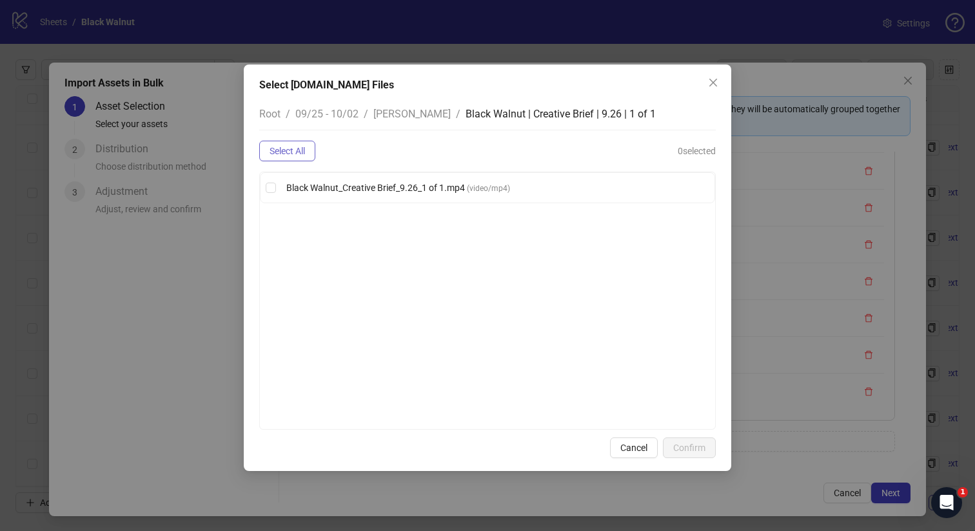
click at [304, 146] on span "Select All" at bounding box center [286, 151] width 35 height 10
click at [698, 437] on button "Confirm" at bounding box center [689, 447] width 53 height 21
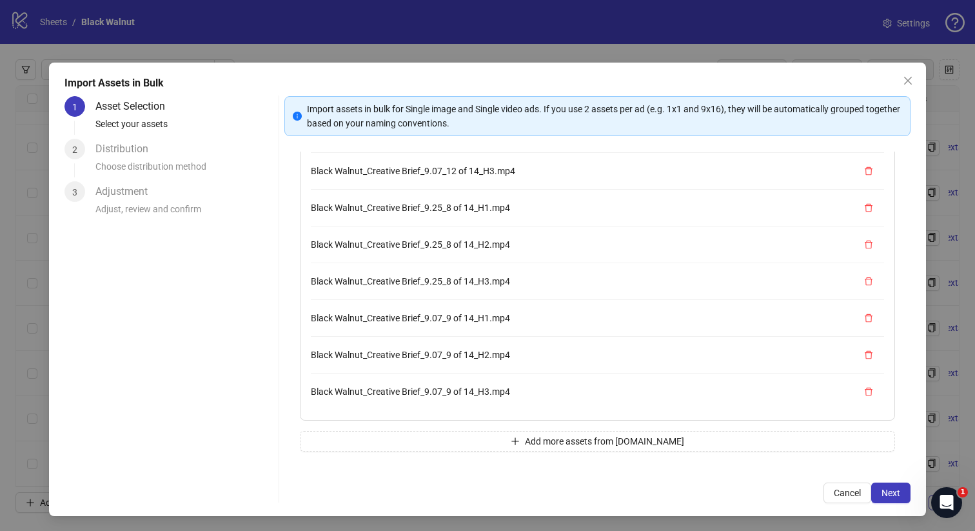
scroll to position [219, 0]
click at [425, 440] on button "Add more assets from Frame.io" at bounding box center [598, 441] width 596 height 21
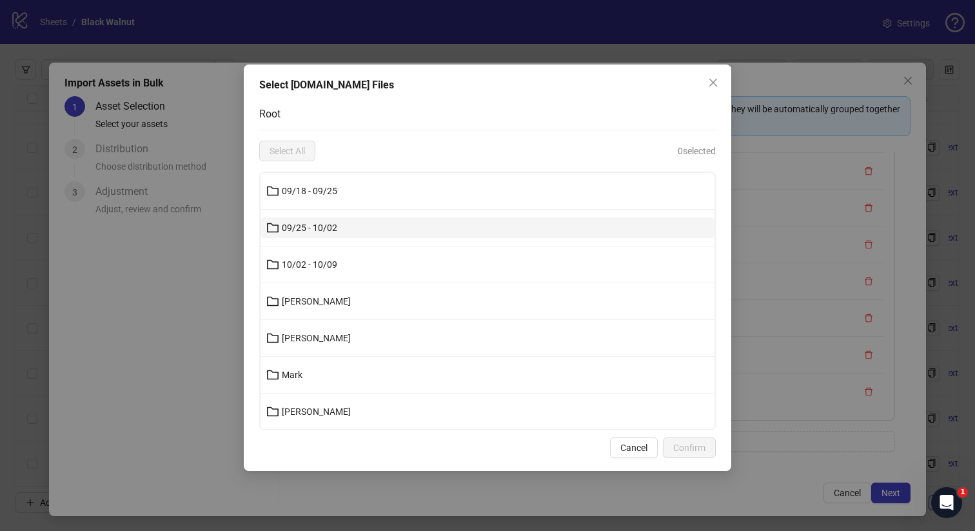
click at [353, 237] on button "09/25 - 10/02" at bounding box center [487, 227] width 454 height 21
click at [346, 226] on button "Kenneth" at bounding box center [487, 227] width 454 height 21
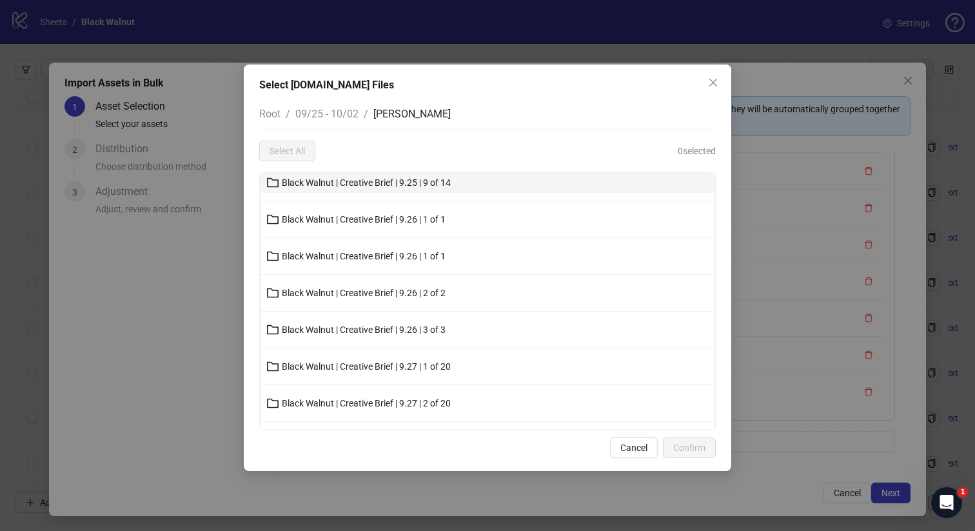
scroll to position [102, 0]
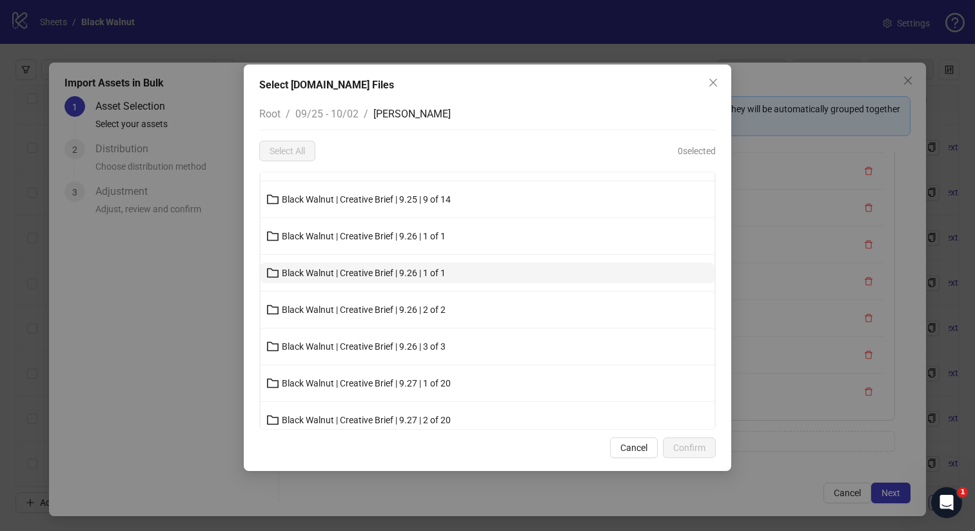
click at [385, 271] on span "Black Walnut | Creative Brief | 9.26 | 1 of 1" at bounding box center [364, 273] width 164 height 10
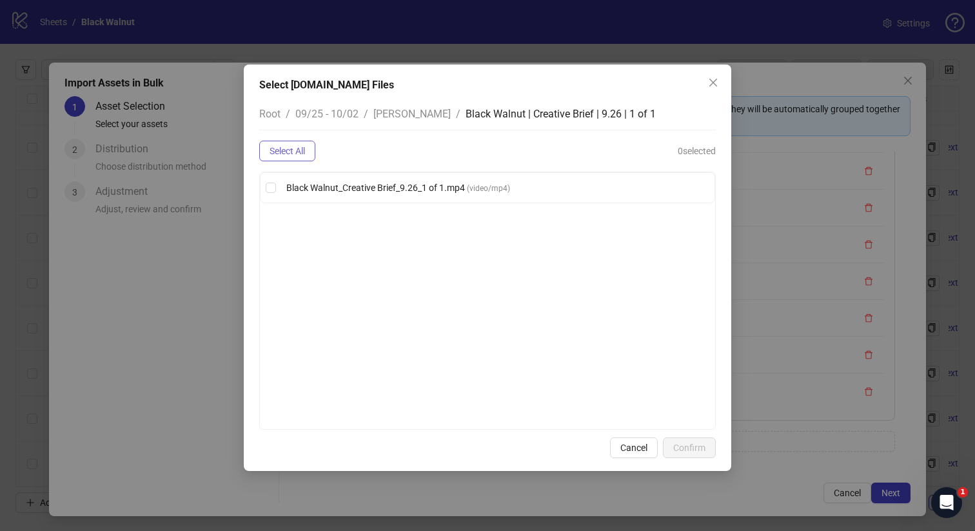
click at [294, 141] on button "Select All" at bounding box center [287, 151] width 56 height 21
click at [716, 86] on icon "close" at bounding box center [713, 83] width 8 height 8
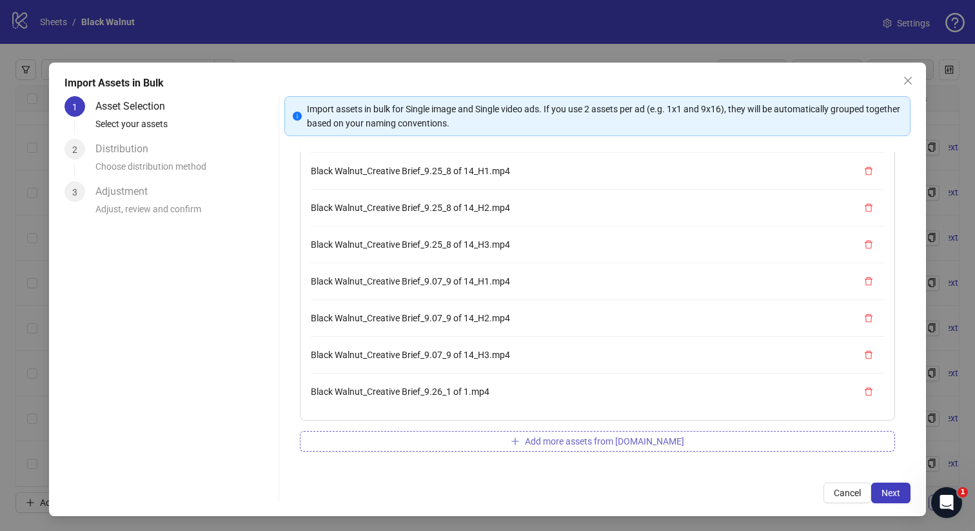
click at [501, 442] on button "Add more assets from Frame.io" at bounding box center [598, 441] width 596 height 21
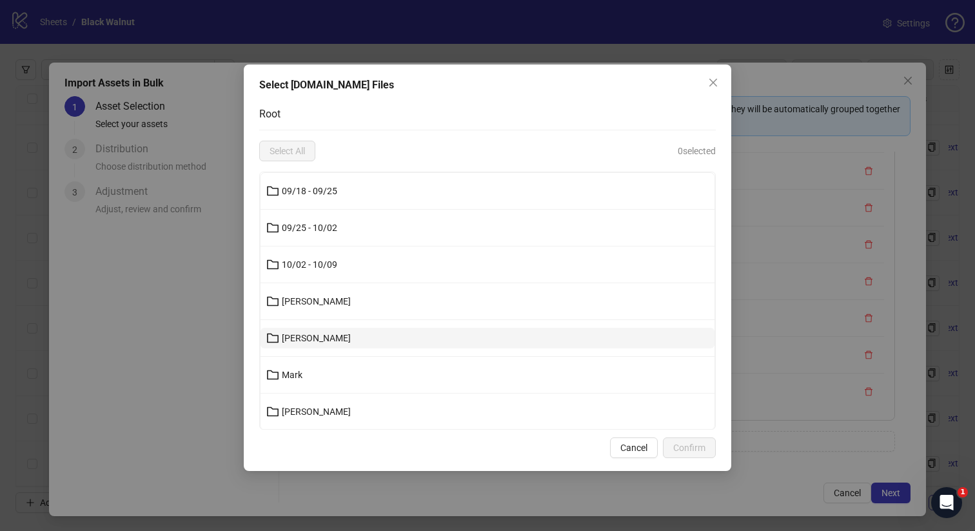
scroll to position [1, 0]
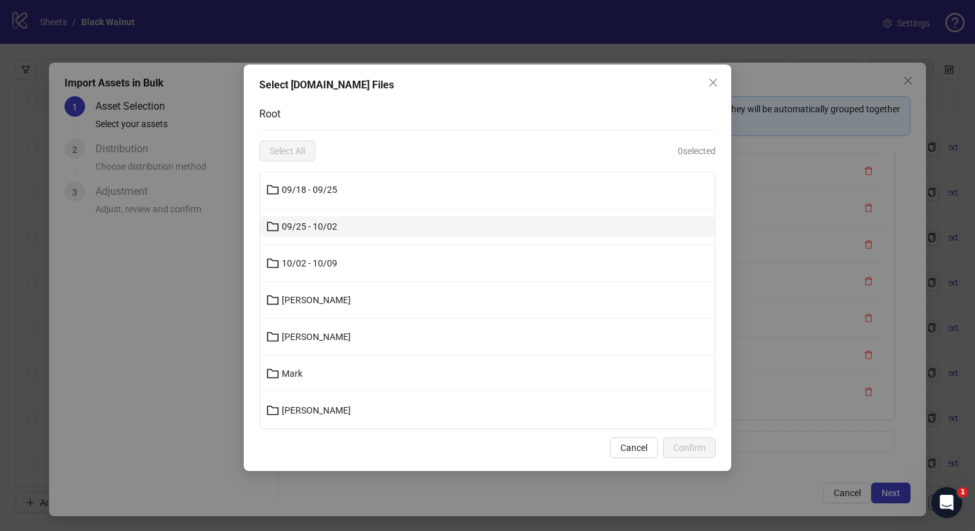
click at [356, 230] on button "09/25 - 10/02" at bounding box center [487, 226] width 454 height 21
click at [353, 230] on button "Kenneth" at bounding box center [487, 227] width 454 height 21
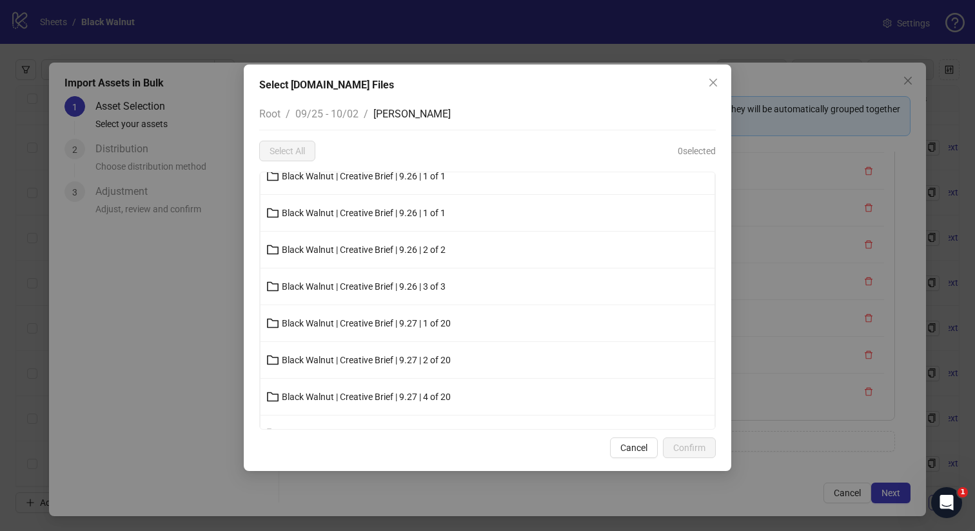
scroll to position [130, 0]
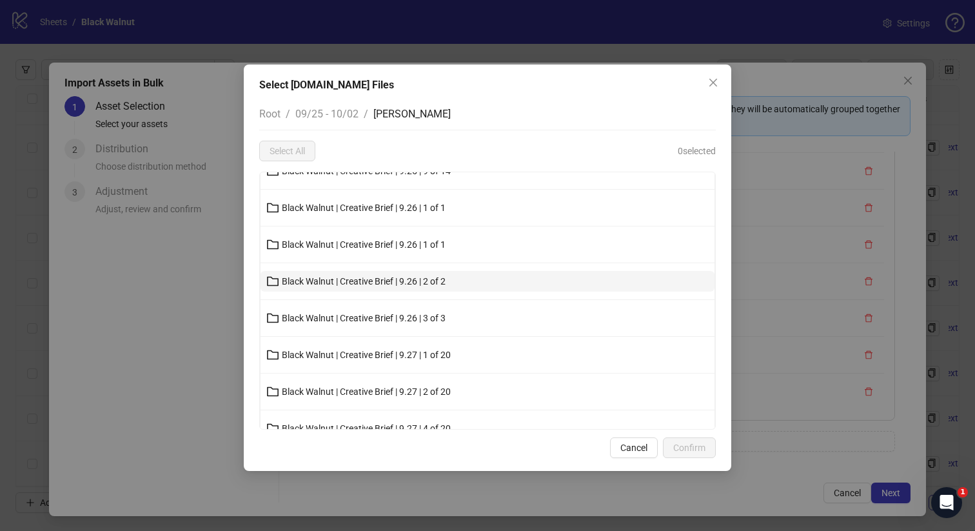
click at [413, 284] on span "Black Walnut | Creative Brief | 9.26 | 2 of 2" at bounding box center [364, 281] width 164 height 10
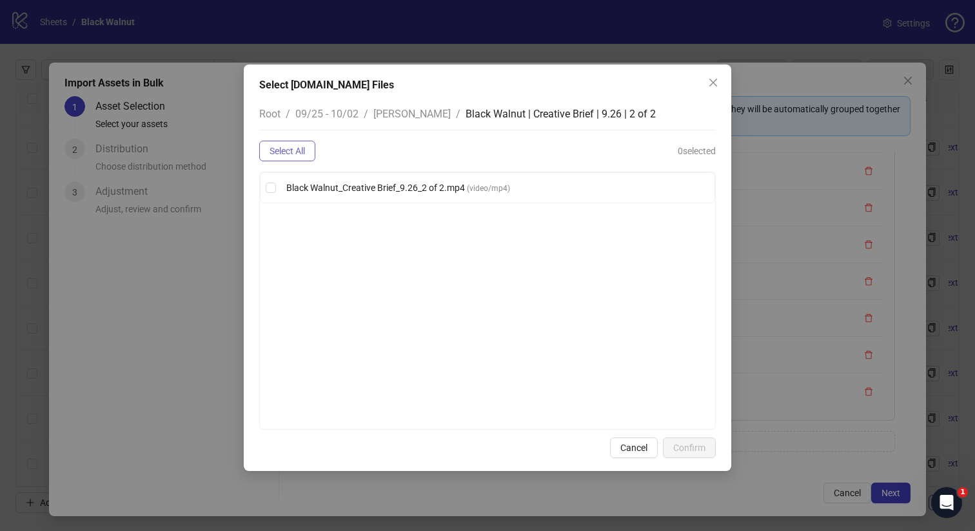
click at [305, 153] on span "Select All" at bounding box center [286, 151] width 35 height 10
click at [699, 449] on span "Confirm" at bounding box center [689, 447] width 32 height 10
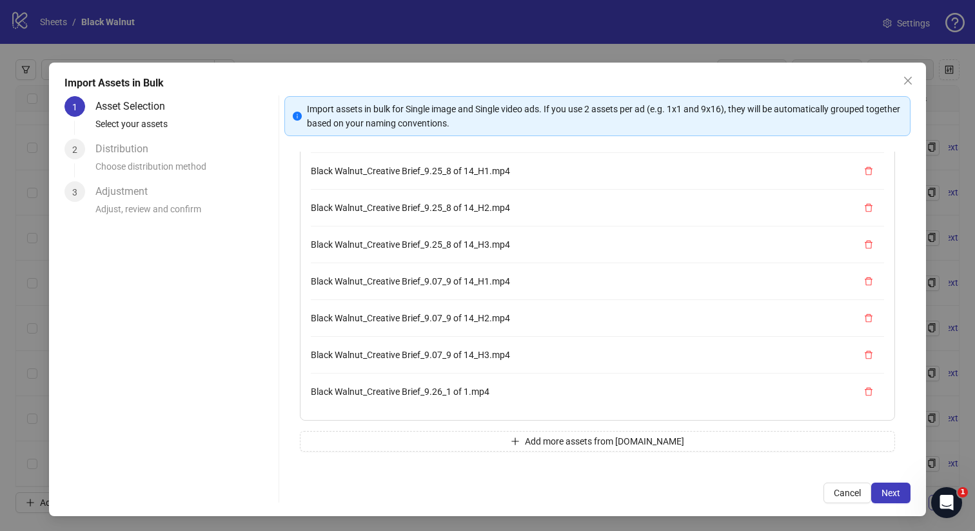
scroll to position [256, 0]
click at [477, 440] on button "Add more assets from Frame.io" at bounding box center [598, 441] width 596 height 21
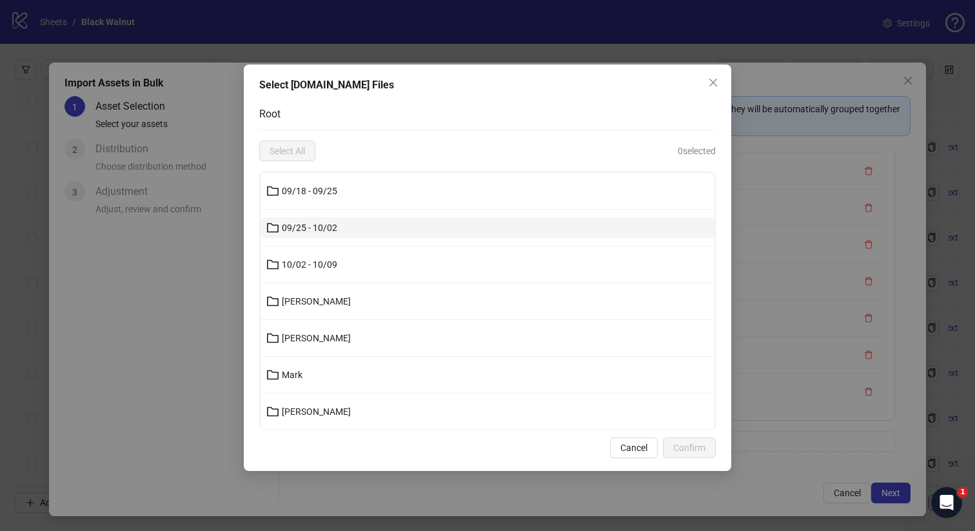
click at [357, 220] on button "09/25 - 10/02" at bounding box center [487, 227] width 454 height 21
click at [320, 220] on button "Kenneth" at bounding box center [487, 227] width 454 height 21
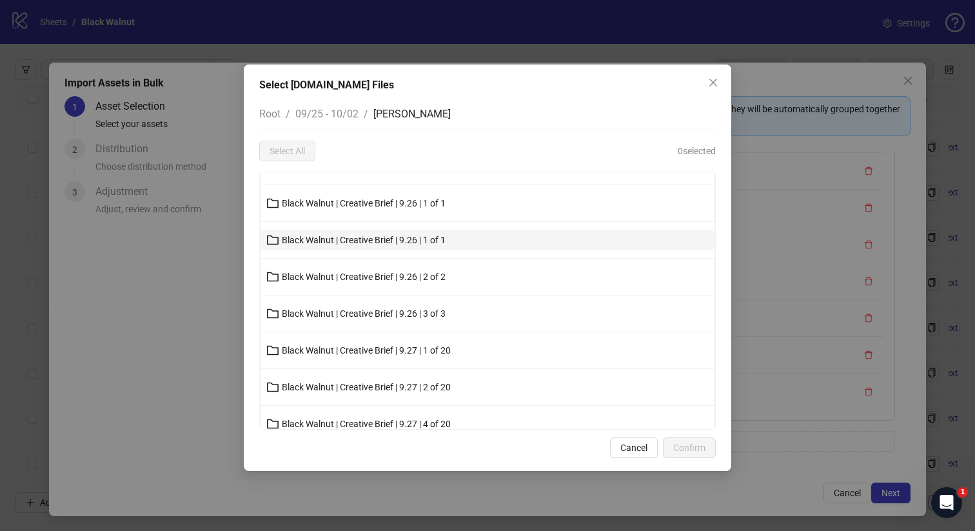
scroll to position [137, 0]
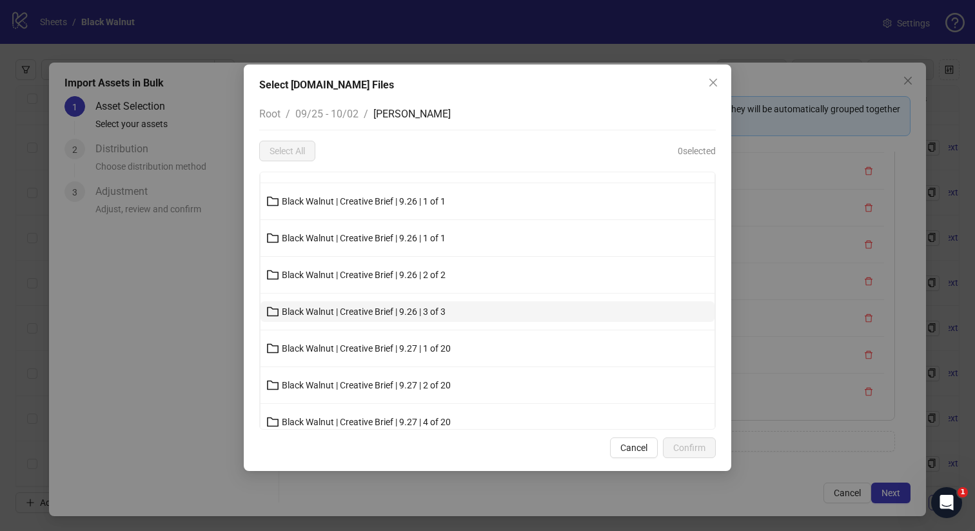
click at [486, 311] on button "Black Walnut | Creative Brief | 9.26 | 3 of 3" at bounding box center [487, 311] width 454 height 21
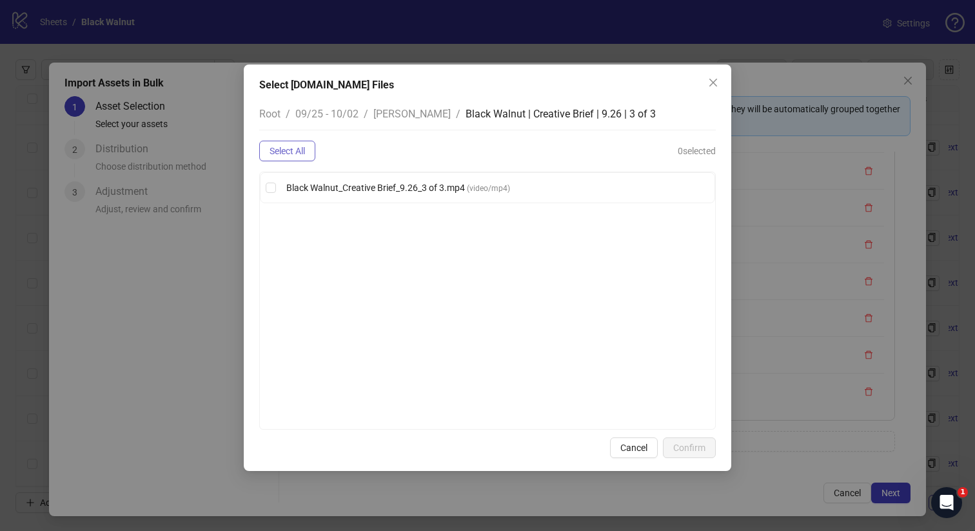
click at [302, 154] on span "Select All" at bounding box center [286, 151] width 35 height 10
click at [680, 447] on span "Confirm" at bounding box center [689, 447] width 32 height 10
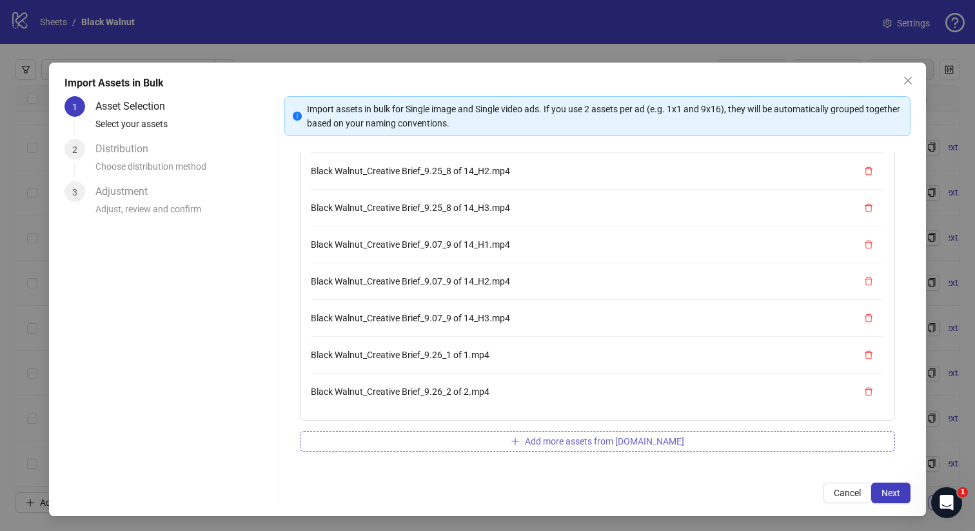
click at [545, 448] on button "Add more assets from Frame.io" at bounding box center [598, 441] width 596 height 21
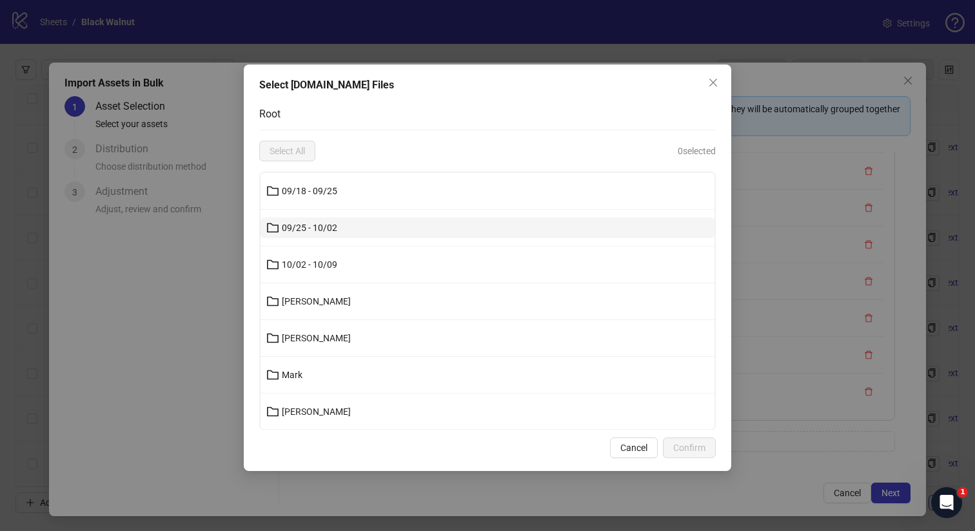
click at [375, 229] on button "09/25 - 10/02" at bounding box center [487, 227] width 454 height 21
click at [298, 228] on span "Kenneth" at bounding box center [316, 227] width 69 height 10
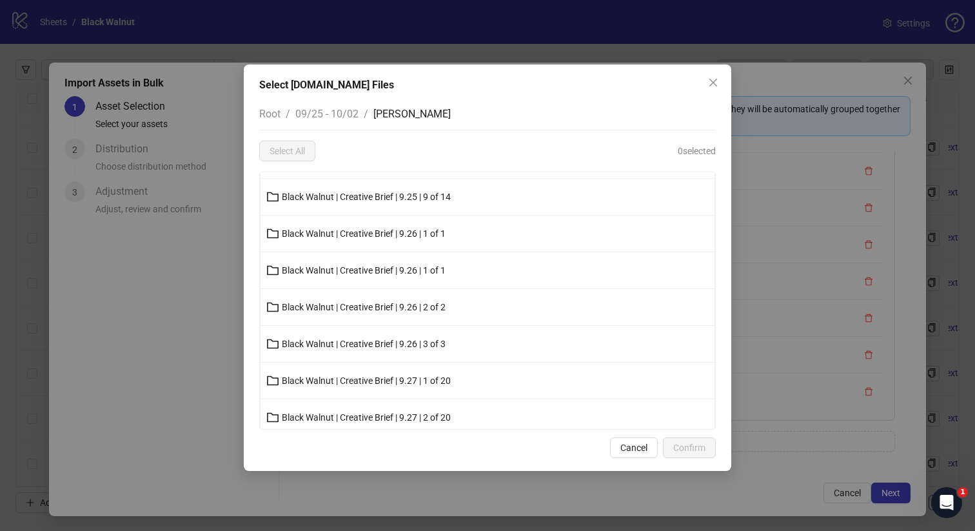
scroll to position [176, 0]
click at [402, 306] on span "Black Walnut | Creative Brief | 9.27 | 1 of 20" at bounding box center [366, 309] width 169 height 10
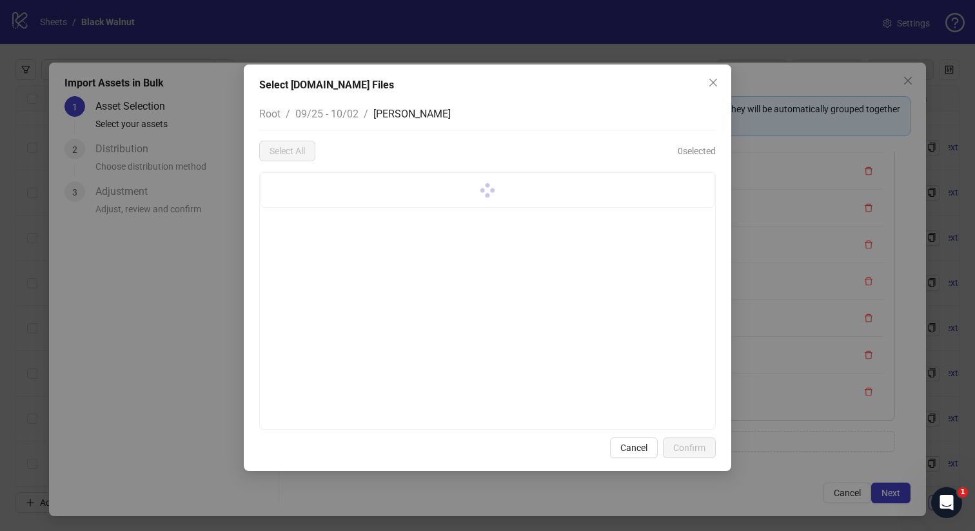
scroll to position [0, 0]
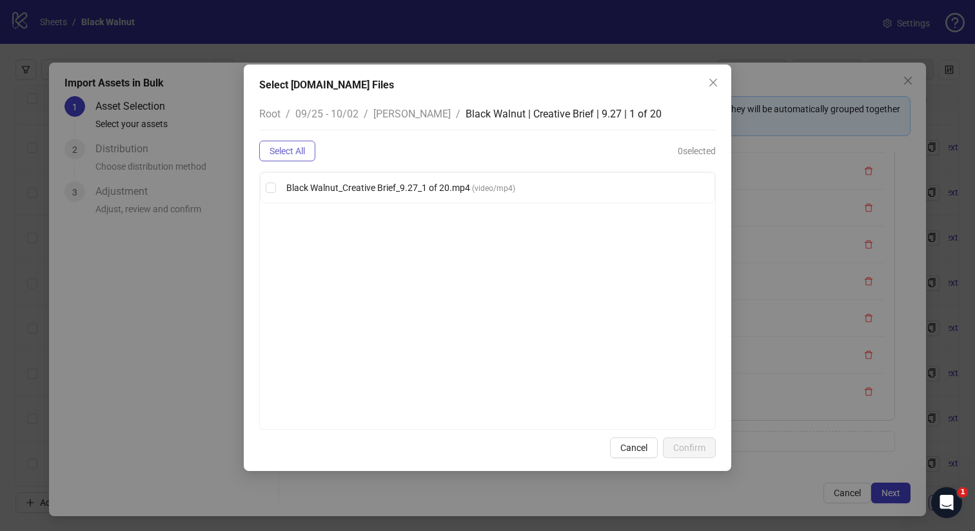
click at [295, 155] on span "Select All" at bounding box center [286, 151] width 35 height 10
click at [673, 449] on span "Confirm" at bounding box center [689, 447] width 32 height 10
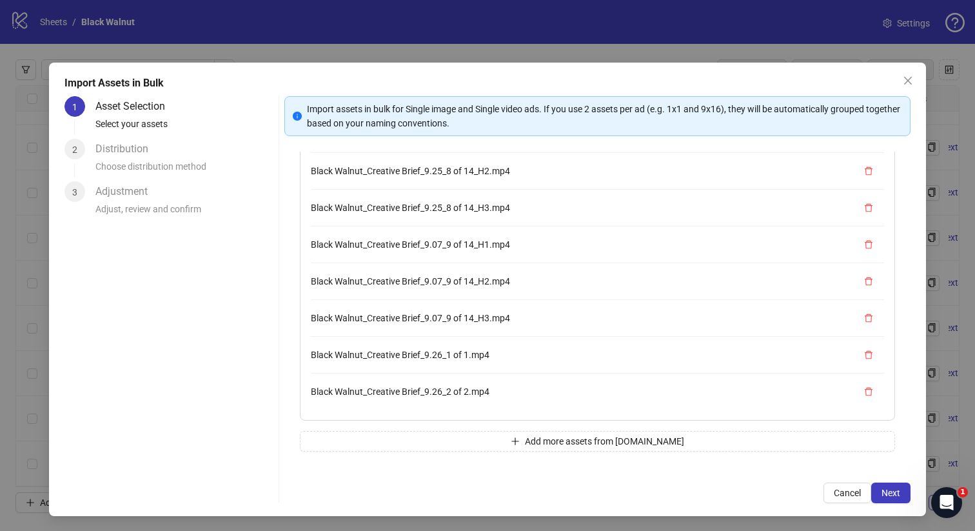
scroll to position [329, 0]
click at [454, 436] on button "Add more assets from Frame.io" at bounding box center [598, 441] width 596 height 21
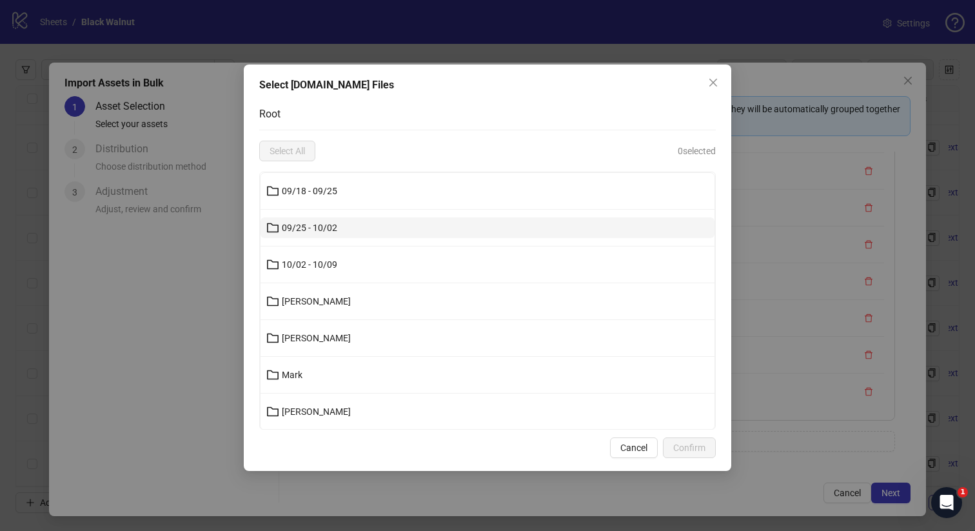
click at [375, 230] on button "09/25 - 10/02" at bounding box center [487, 227] width 454 height 21
click at [345, 226] on button "Kenneth" at bounding box center [487, 227] width 454 height 21
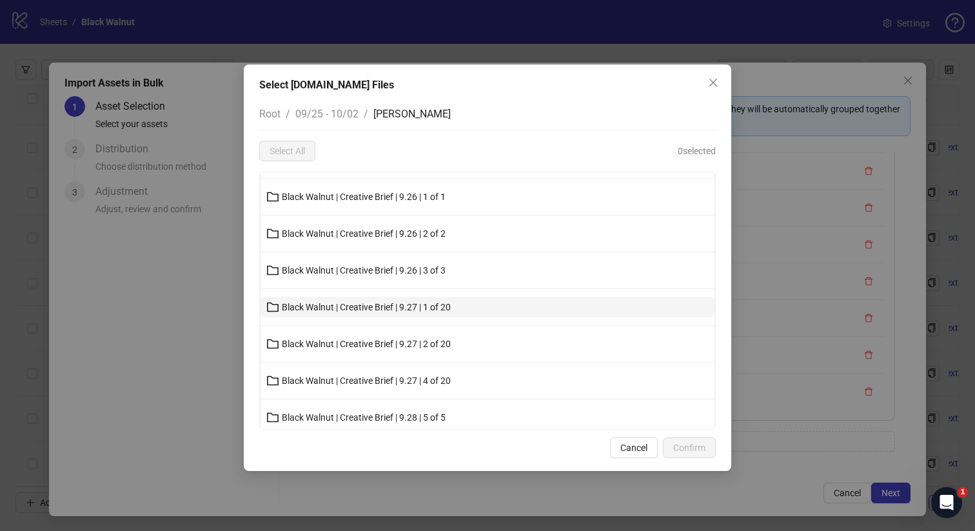
scroll to position [204, 0]
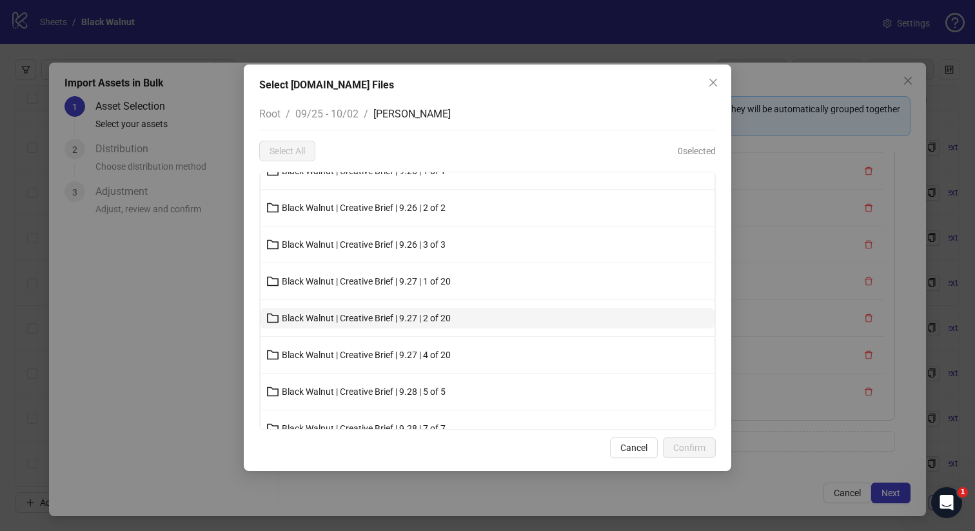
click at [418, 321] on span "Black Walnut | Creative Brief | 9.27 | 2 of 20" at bounding box center [366, 318] width 169 height 10
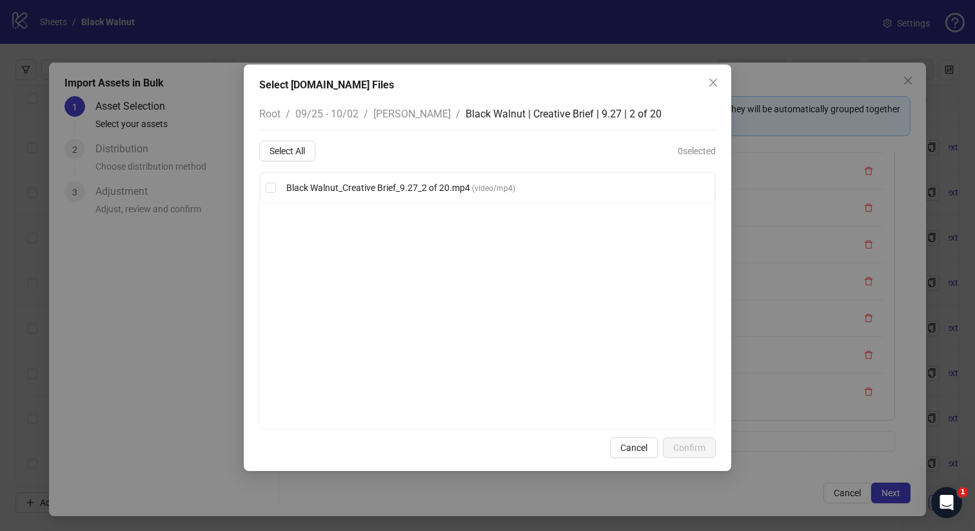
click at [286, 165] on div "Root / 09/25 - 10/02 / Kenneth / Black Walnut | Creative Brief | 9.27 | 2 of 20…" at bounding box center [487, 263] width 456 height 331
click at [291, 139] on div "Root / 09/25 - 10/02 / Kenneth / Black Walnut | Creative Brief | 9.27 | 2 of 20…" at bounding box center [487, 263] width 456 height 331
click at [293, 144] on button "Select All" at bounding box center [287, 151] width 56 height 21
click at [694, 442] on span "Confirm" at bounding box center [689, 447] width 32 height 10
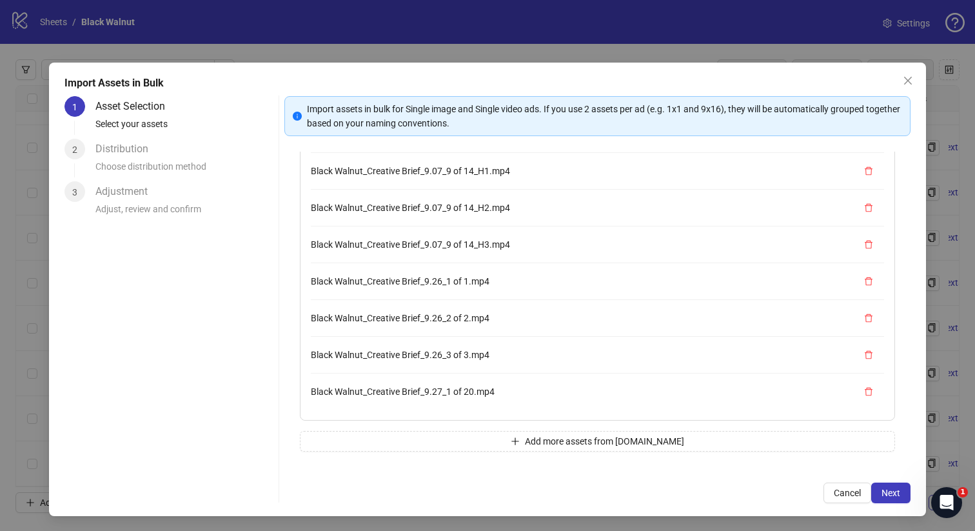
scroll to position [366, 0]
click at [452, 437] on button "Add more assets from Frame.io" at bounding box center [598, 441] width 596 height 21
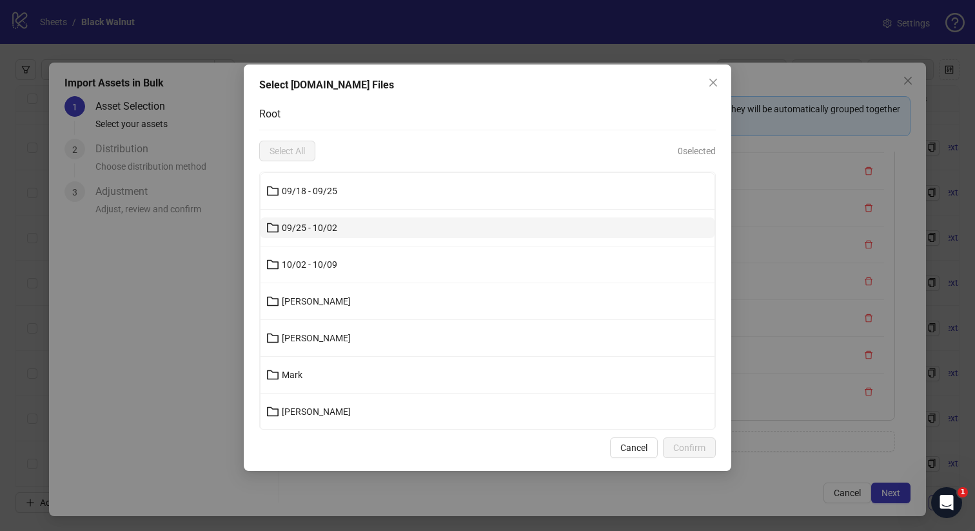
click at [442, 227] on button "09/25 - 10/02" at bounding box center [487, 227] width 454 height 21
click at [400, 230] on button "Kenneth" at bounding box center [487, 227] width 454 height 21
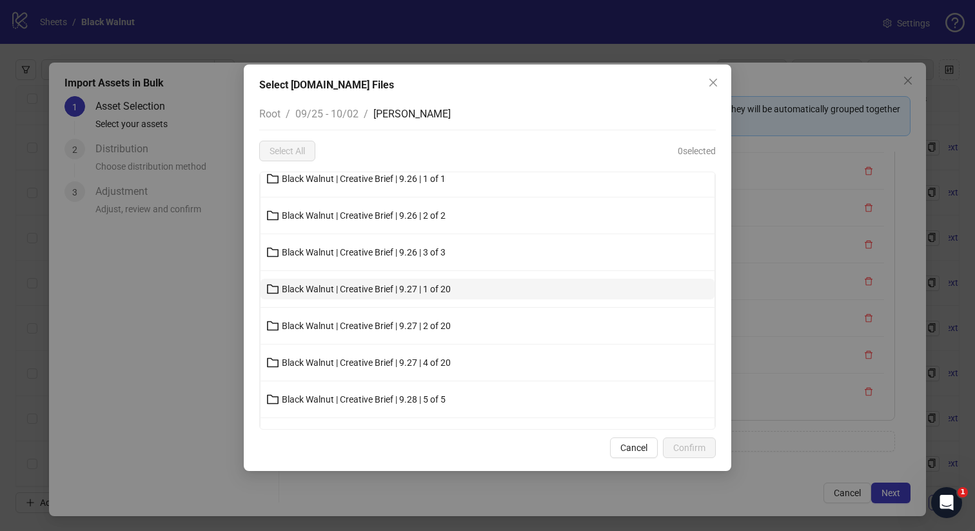
scroll to position [206, 0]
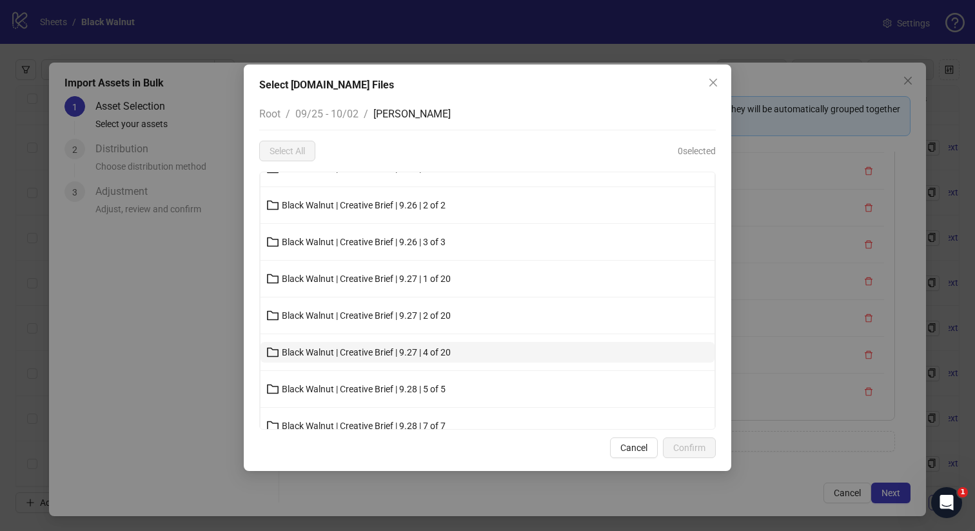
click at [395, 344] on button "Black Walnut | Creative Brief | 9.27 | 4 of 20" at bounding box center [487, 352] width 454 height 21
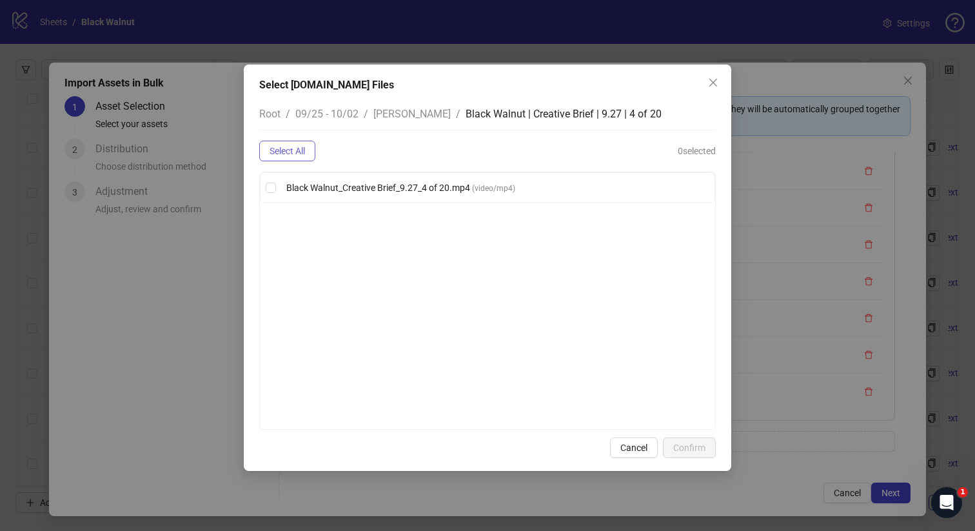
click at [300, 150] on span "Select All" at bounding box center [286, 151] width 35 height 10
click at [705, 448] on span "Confirm" at bounding box center [689, 447] width 32 height 10
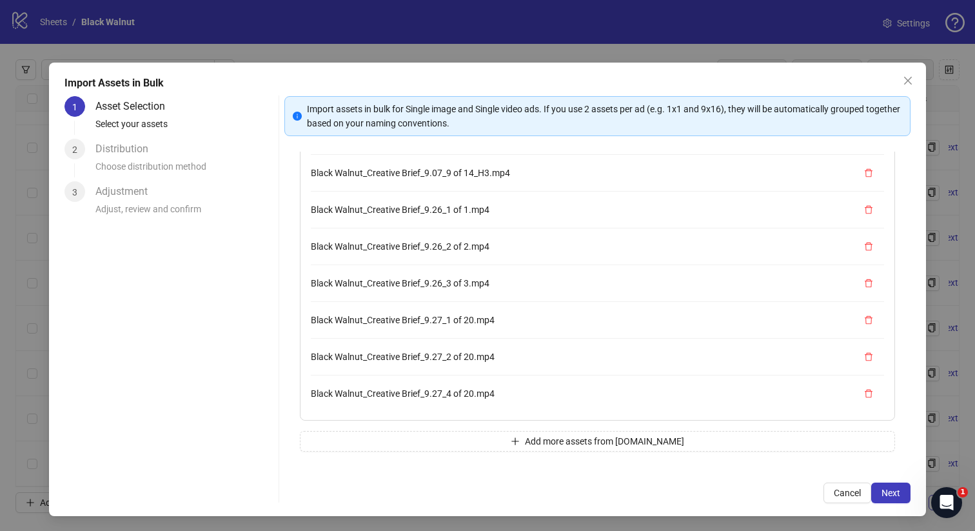
scroll to position [403, 0]
click at [477, 437] on button "Add more assets from Frame.io" at bounding box center [598, 441] width 596 height 21
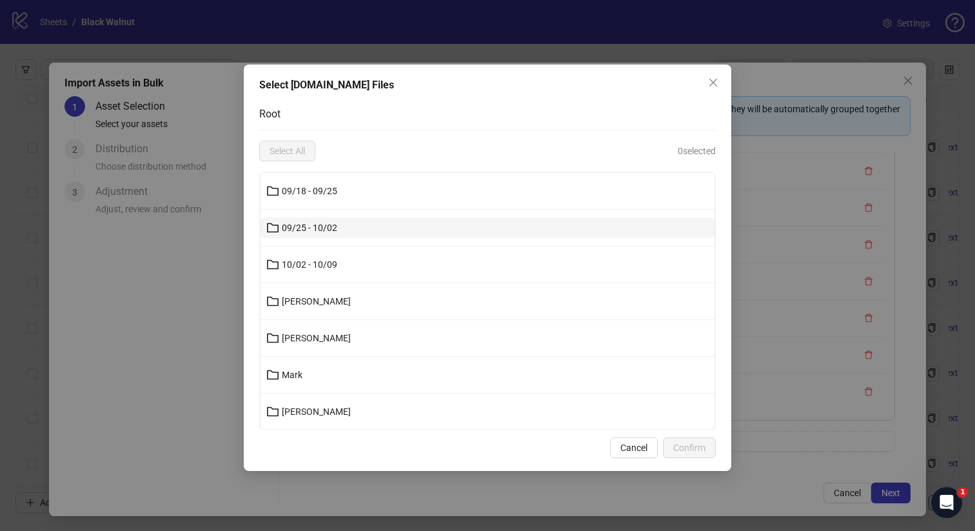
click at [436, 235] on button "09/25 - 10/02" at bounding box center [487, 227] width 454 height 21
click at [413, 227] on button "Kenneth" at bounding box center [487, 227] width 454 height 21
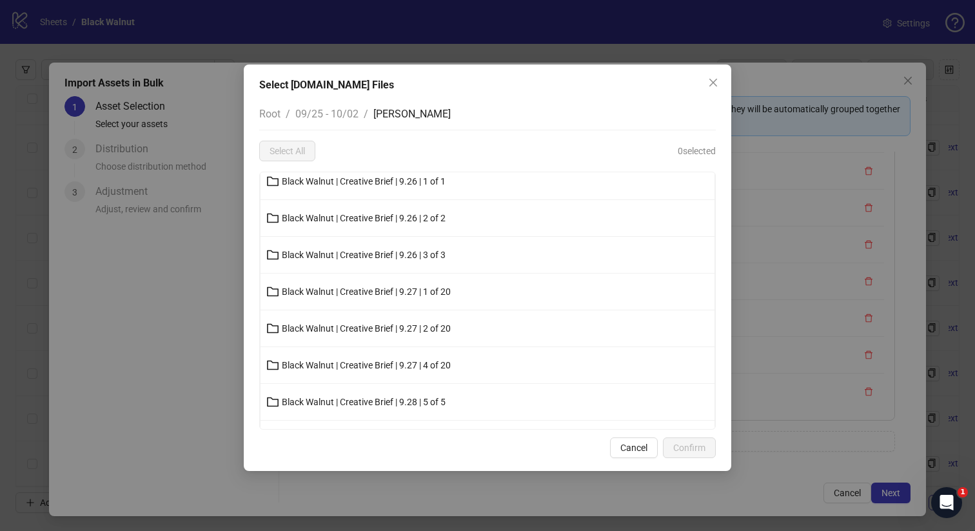
scroll to position [194, 0]
drag, startPoint x: 667, startPoint y: 88, endPoint x: 656, endPoint y: 135, distance: 48.3
click at [656, 135] on div "Select Frame.io Files Root / 09/25 - 10/02 / Kenneth Select All 0 selected Blac…" at bounding box center [487, 267] width 487 height 406
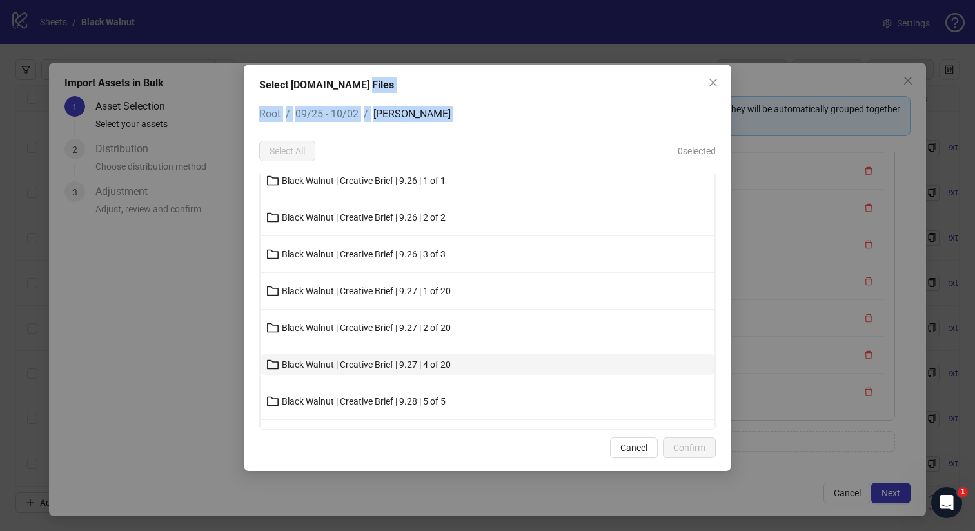
click at [437, 355] on button "Black Walnut | Creative Brief | 9.27 | 4 of 20" at bounding box center [487, 364] width 454 height 21
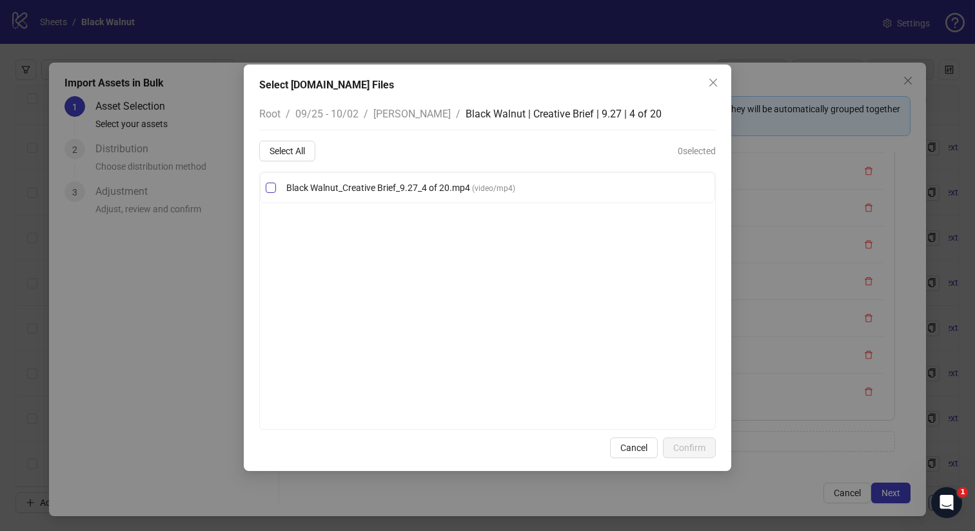
click at [408, 193] on span "Black Walnut_Creative Brief_9.27_4 of 20.mp4 ( video/mp4 )" at bounding box center [400, 188] width 239 height 14
click at [689, 449] on span "Confirm" at bounding box center [689, 447] width 32 height 10
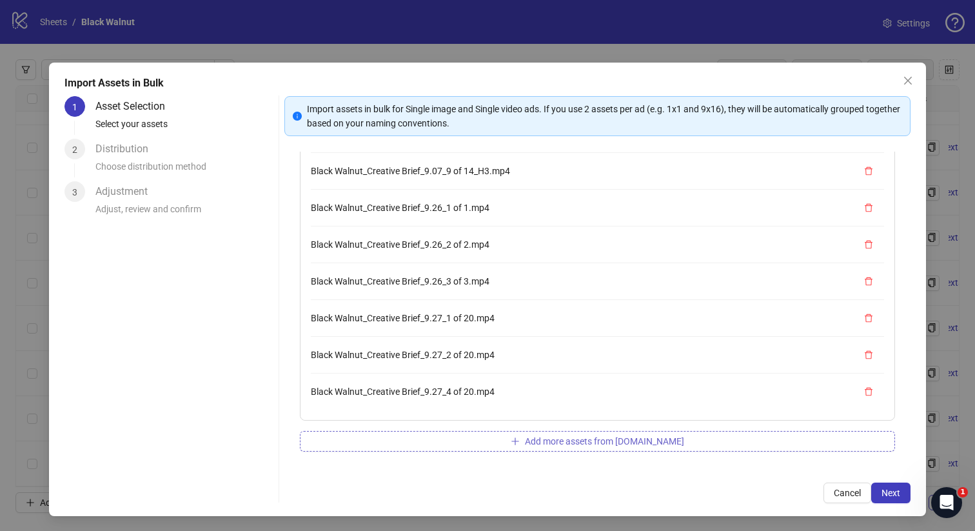
click at [589, 436] on span "Add more assets from Frame.io" at bounding box center [604, 441] width 159 height 10
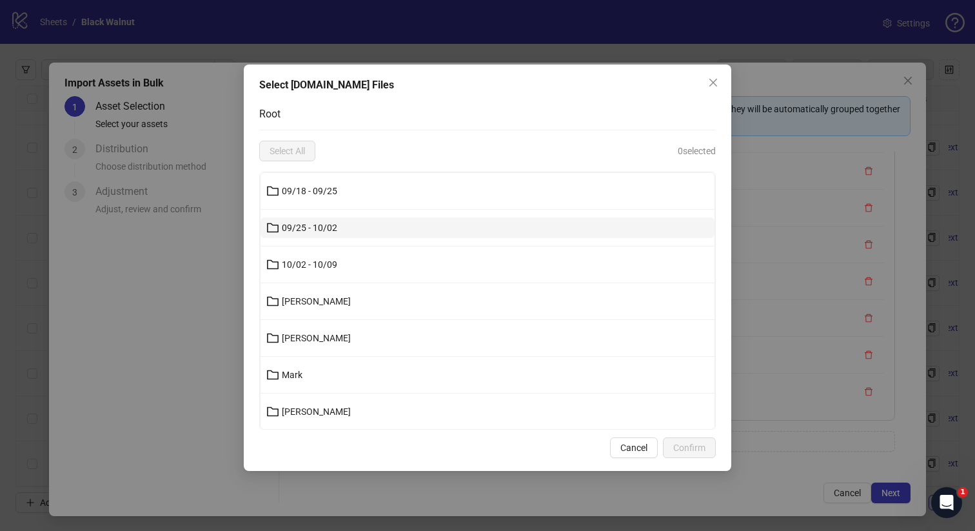
click at [382, 231] on button "09/25 - 10/02" at bounding box center [487, 227] width 454 height 21
click at [384, 228] on button "Kenneth" at bounding box center [487, 227] width 454 height 21
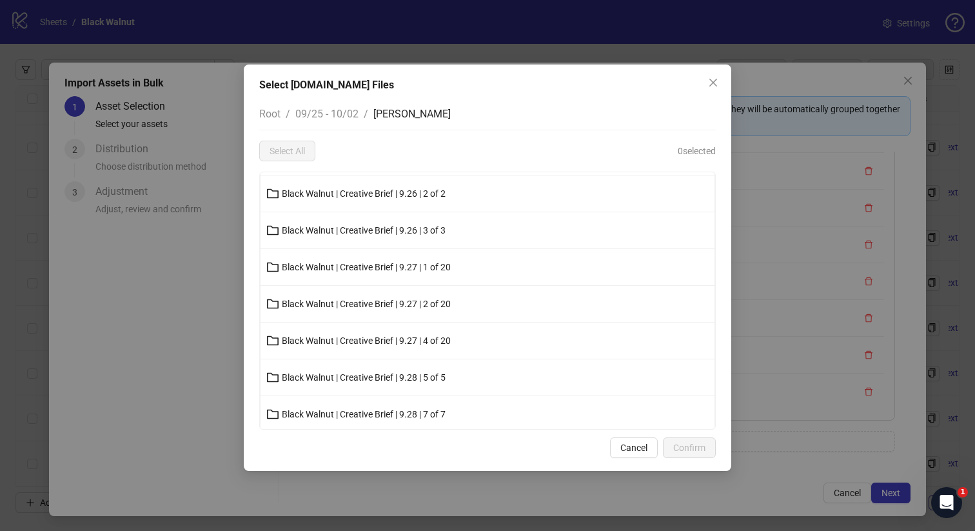
scroll to position [219, 0]
click at [466, 375] on button "Black Walnut | Creative Brief | 9.28 | 5 of 5" at bounding box center [487, 376] width 454 height 21
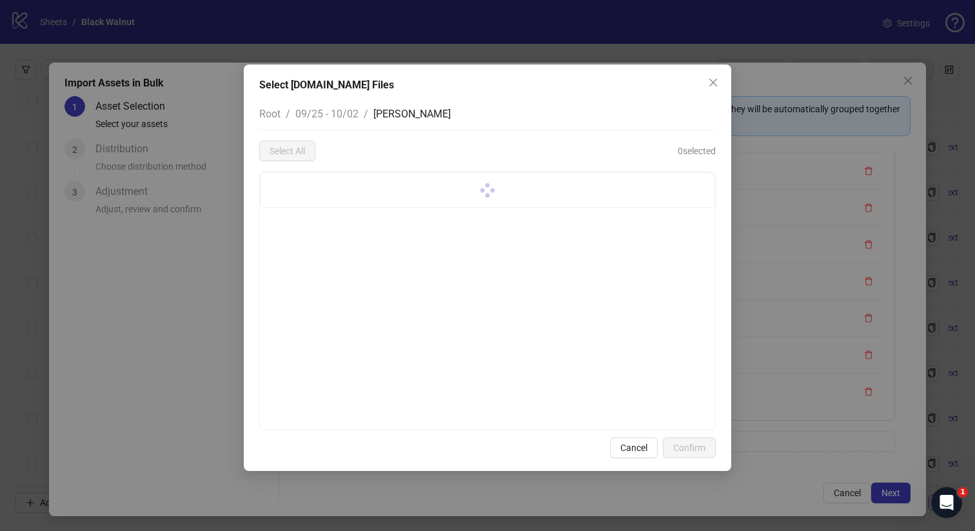
scroll to position [0, 0]
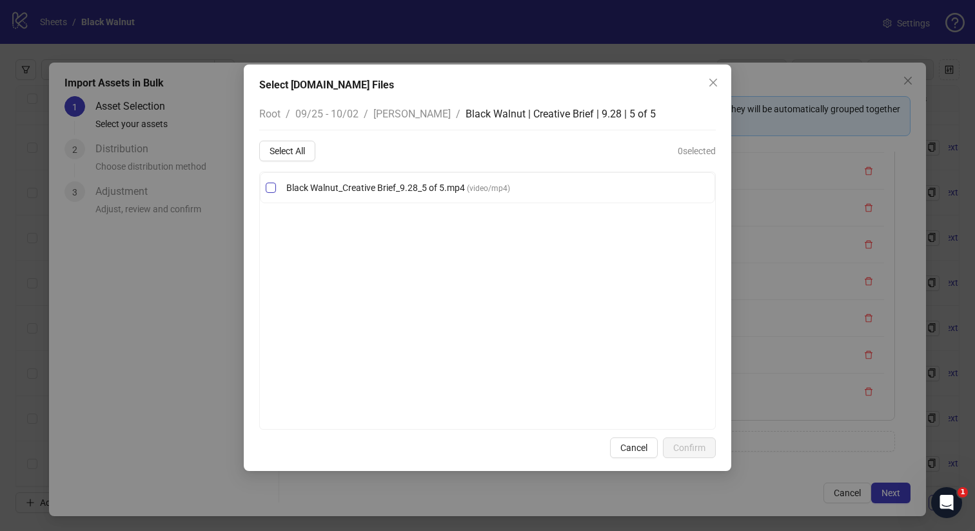
click at [277, 190] on label "Black Walnut_Creative Brief_9.28_5 of 5.mp4 ( video/mp4 )" at bounding box center [487, 188] width 454 height 14
click at [708, 457] on button "Confirm" at bounding box center [689, 447] width 53 height 21
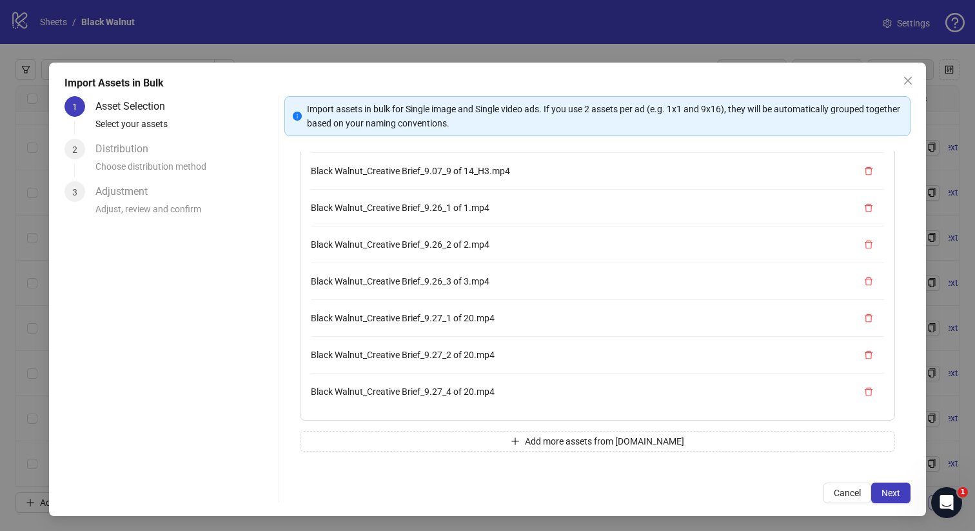
scroll to position [440, 0]
click at [515, 438] on button "Add more assets from Frame.io" at bounding box center [598, 441] width 596 height 21
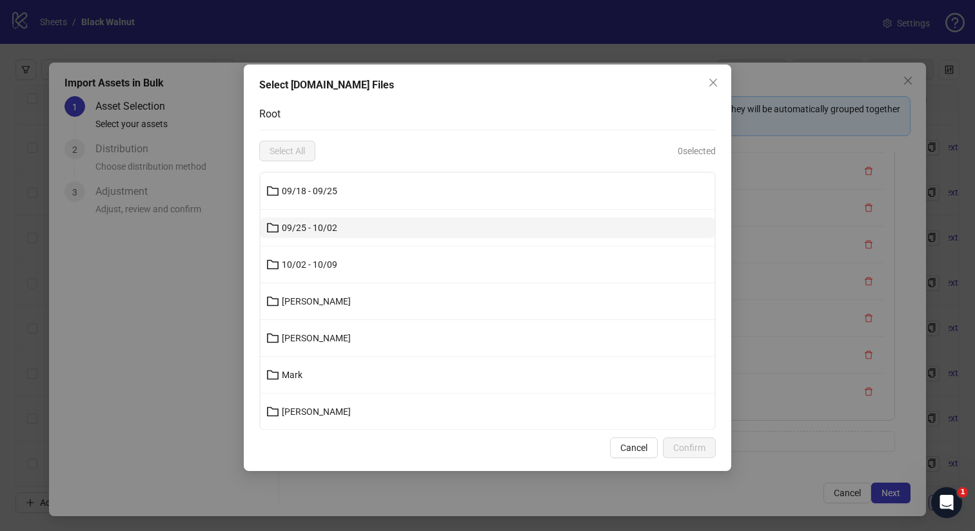
click at [375, 237] on button "09/25 - 10/02" at bounding box center [487, 227] width 454 height 21
click at [374, 231] on button "Kenneth" at bounding box center [487, 227] width 454 height 21
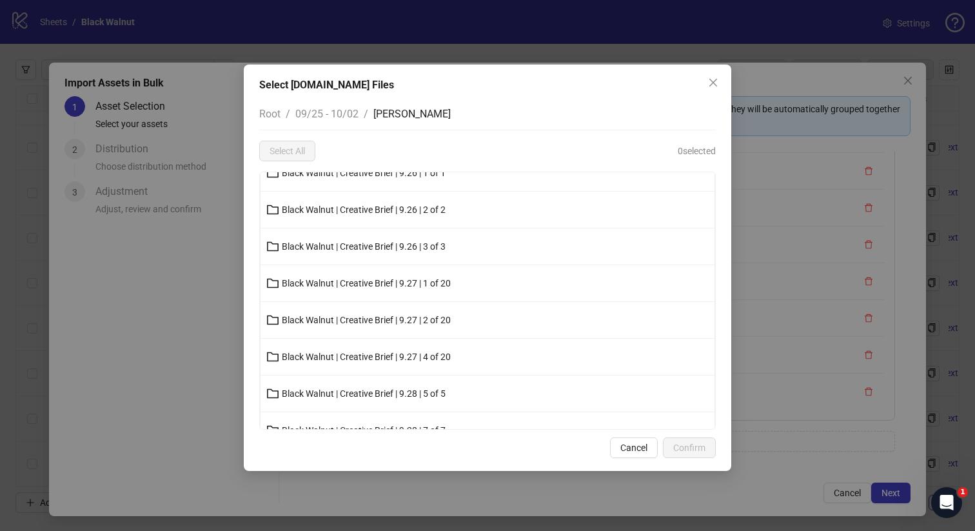
scroll to position [222, 0]
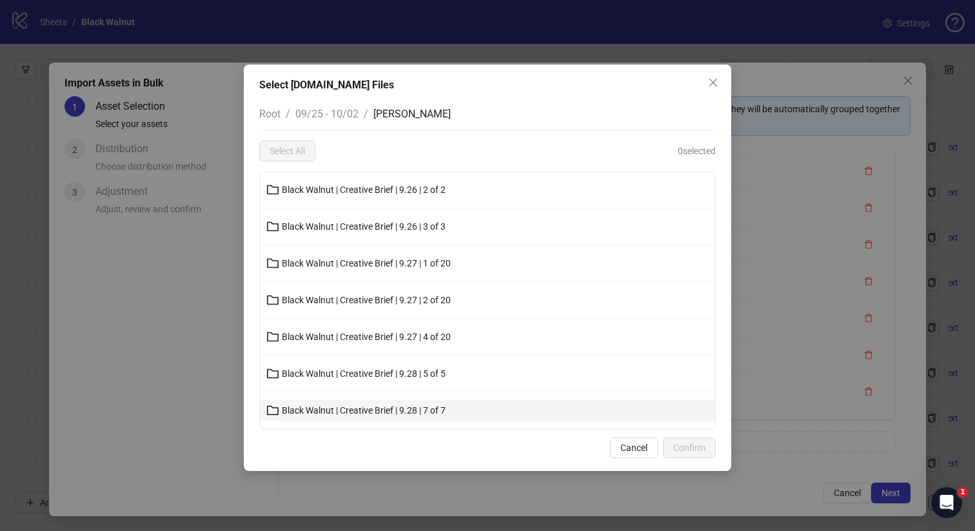
click at [415, 407] on span "Black Walnut | Creative Brief | 9.28 | 7 of 7" at bounding box center [364, 410] width 164 height 10
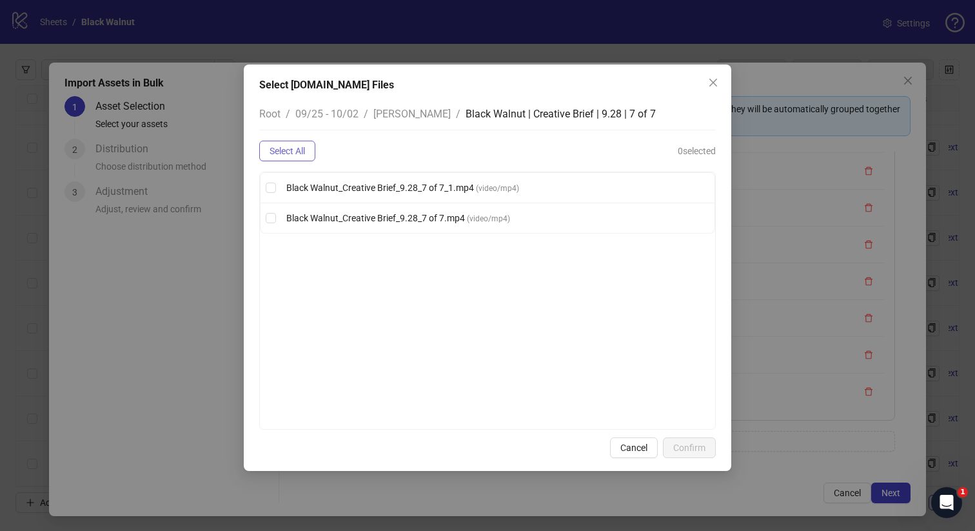
click at [286, 147] on span "Select All" at bounding box center [286, 151] width 35 height 10
click at [695, 449] on span "Confirm" at bounding box center [689, 447] width 32 height 10
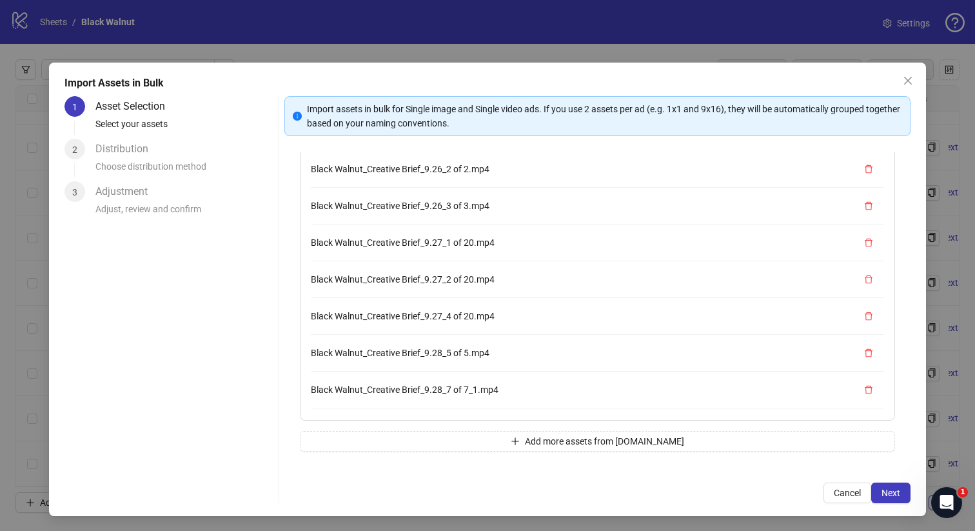
scroll to position [513, 0]
click at [898, 487] on span "Next" at bounding box center [890, 492] width 19 height 10
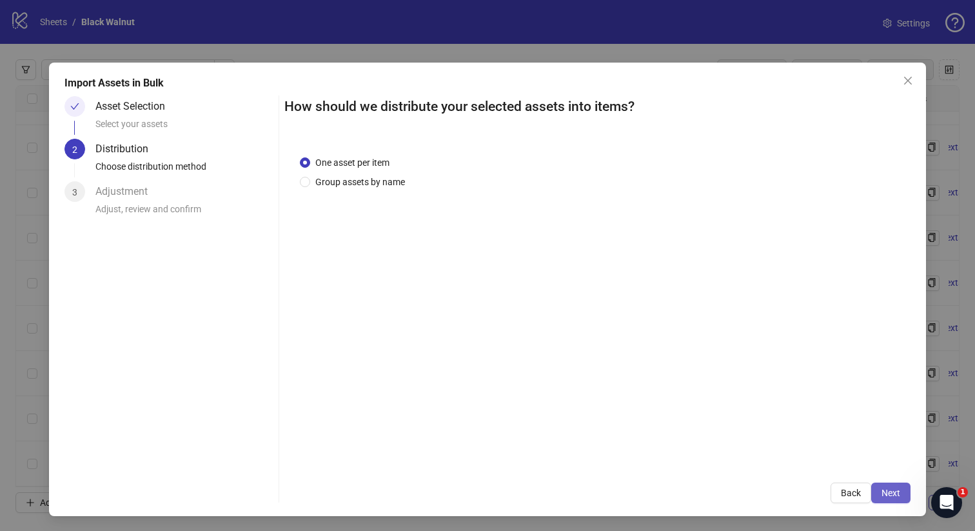
click at [898, 488] on span "Next" at bounding box center [890, 492] width 19 height 10
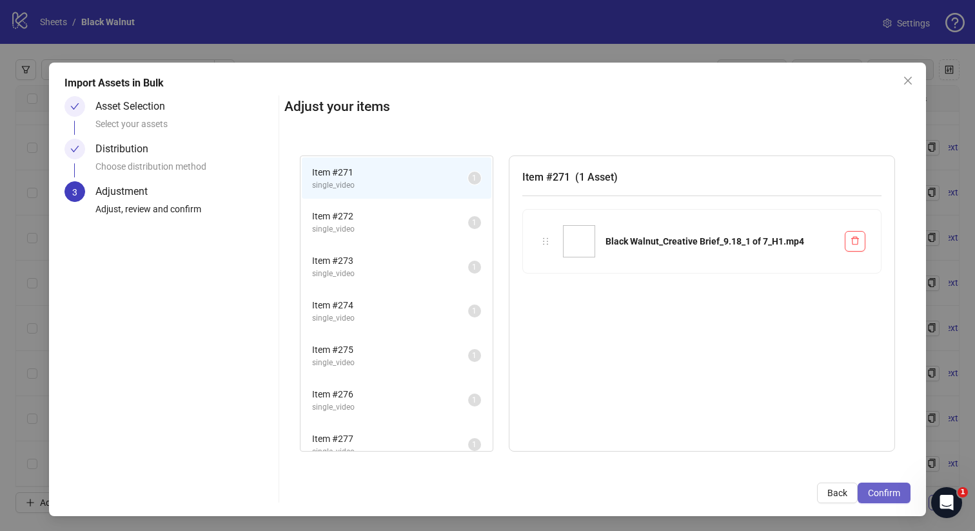
click at [897, 487] on span "Confirm" at bounding box center [884, 492] width 32 height 10
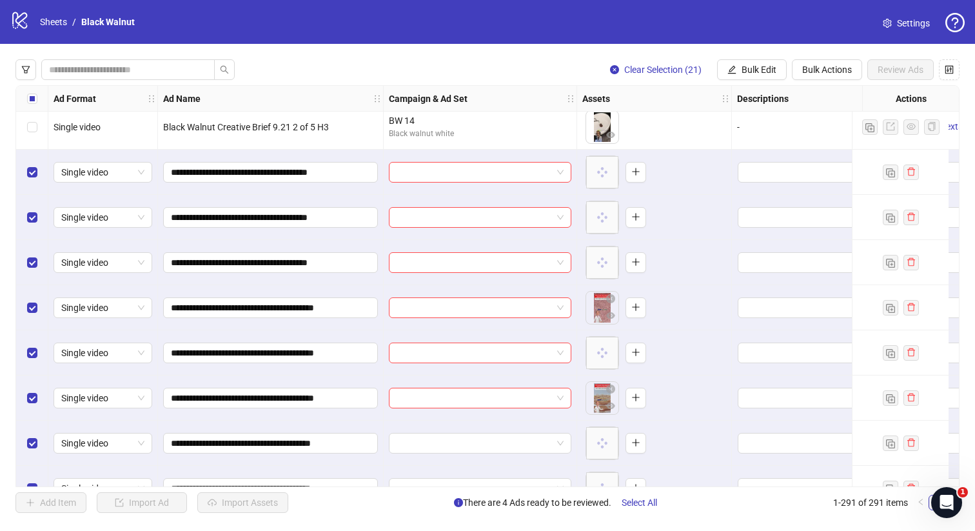
scroll to position [12168, 0]
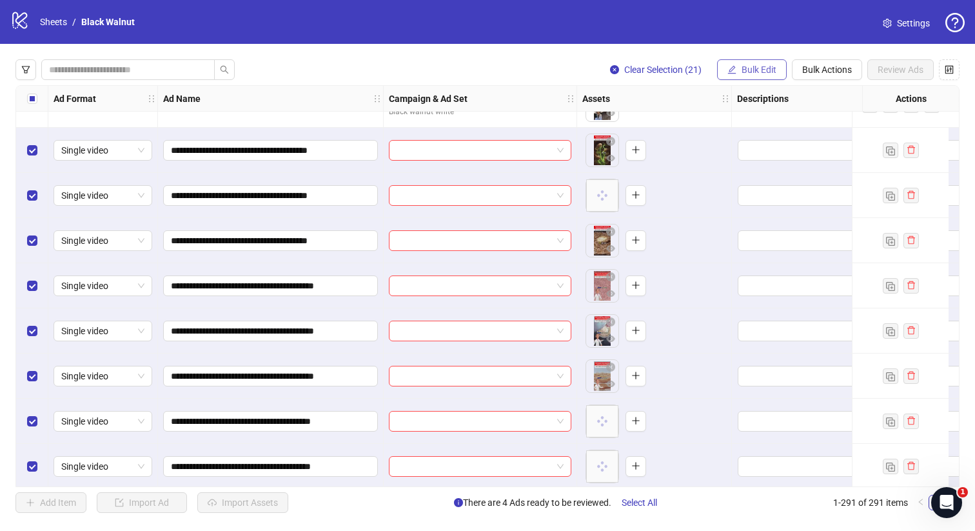
click at [764, 67] on span "Bulk Edit" at bounding box center [758, 69] width 35 height 10
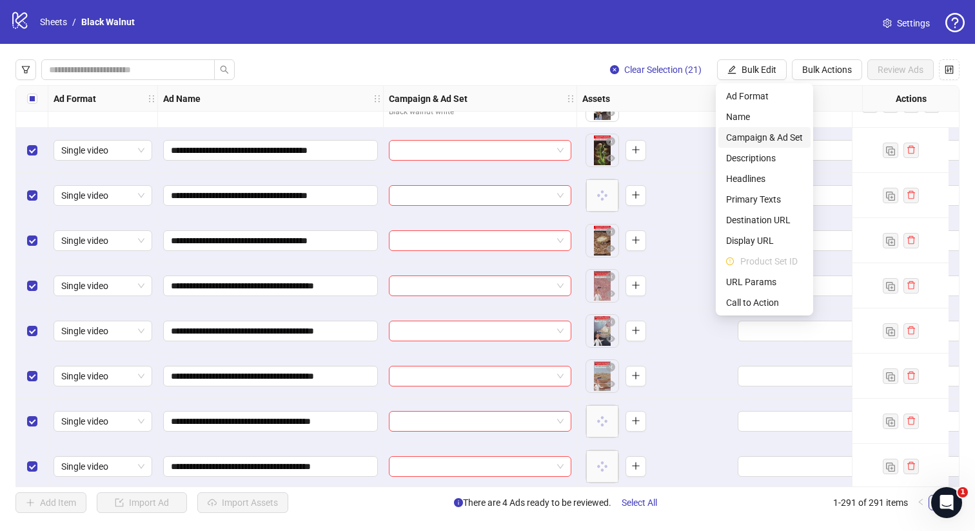
click at [787, 135] on span "Campaign & Ad Set" at bounding box center [764, 137] width 77 height 14
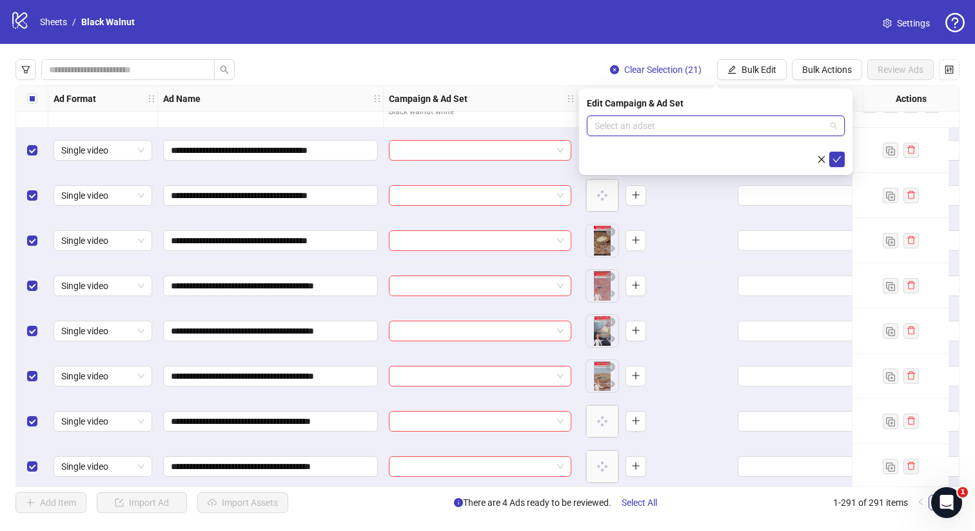
click at [758, 124] on input "search" at bounding box center [709, 125] width 231 height 19
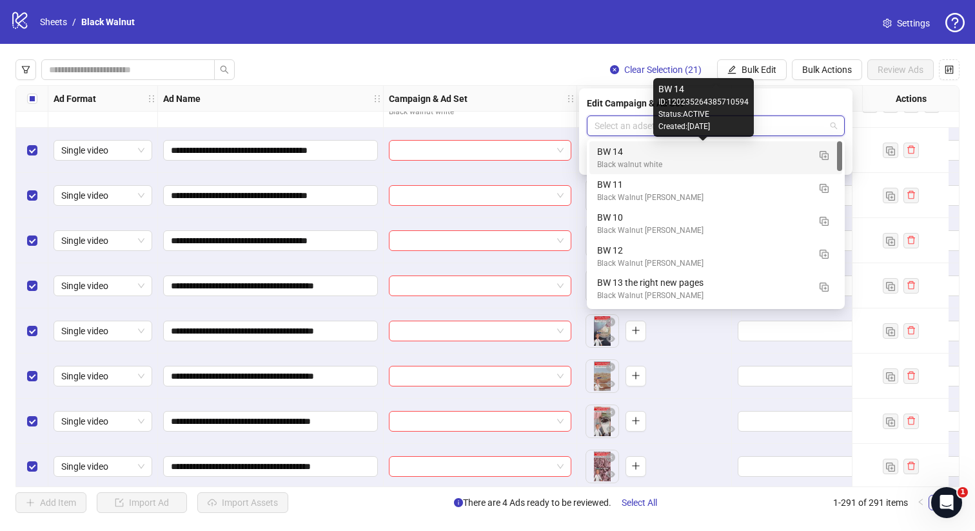
click at [770, 154] on div "BW 14" at bounding box center [702, 151] width 211 height 14
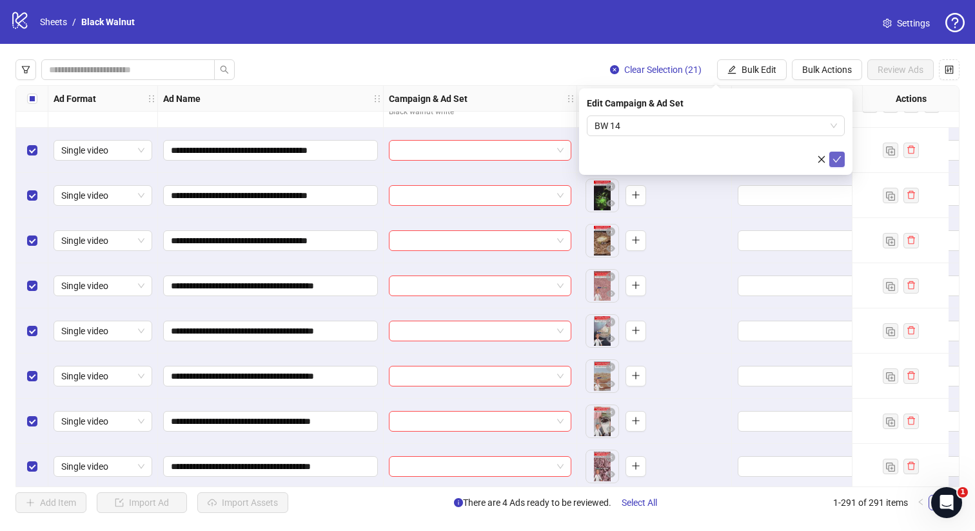
click at [834, 157] on icon "check" at bounding box center [836, 159] width 9 height 9
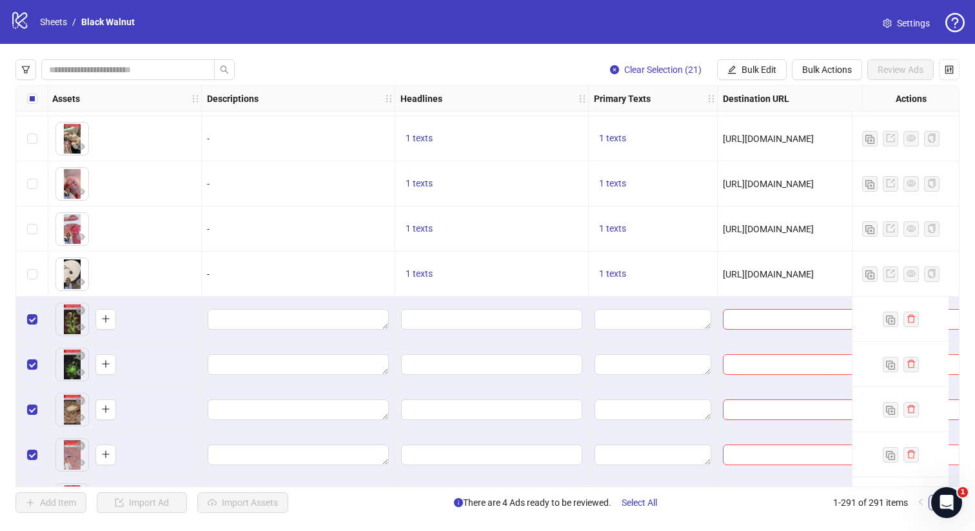
scroll to position [12024, 530]
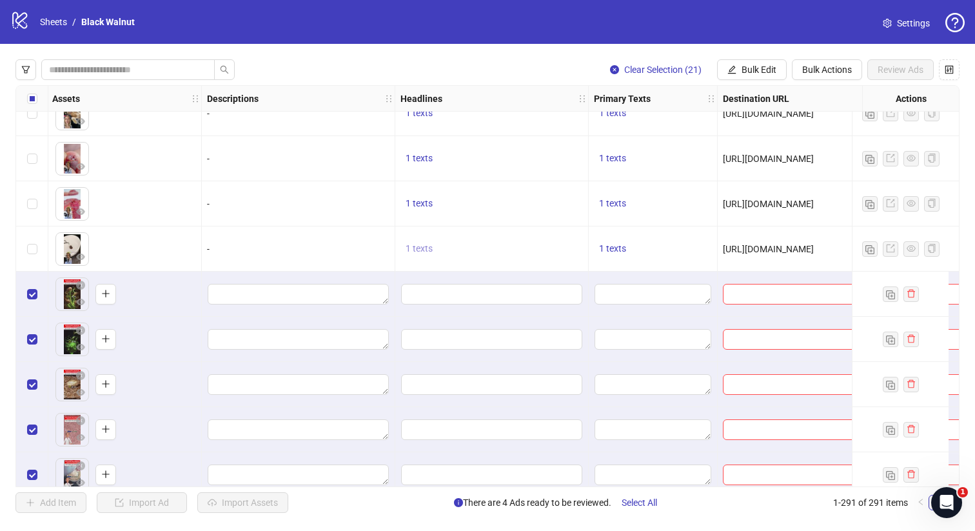
click at [424, 251] on span "1 texts" at bounding box center [418, 248] width 27 height 10
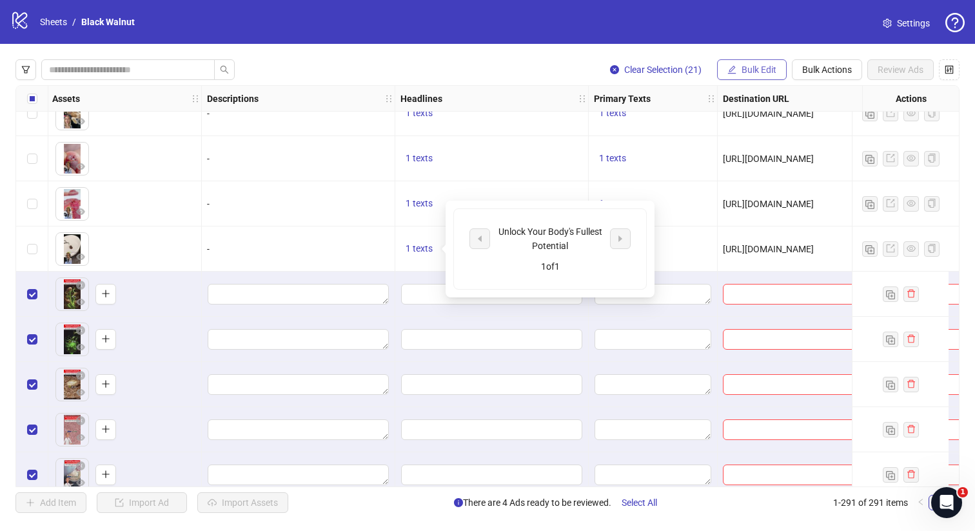
click at [755, 61] on button "Bulk Edit" at bounding box center [752, 69] width 70 height 21
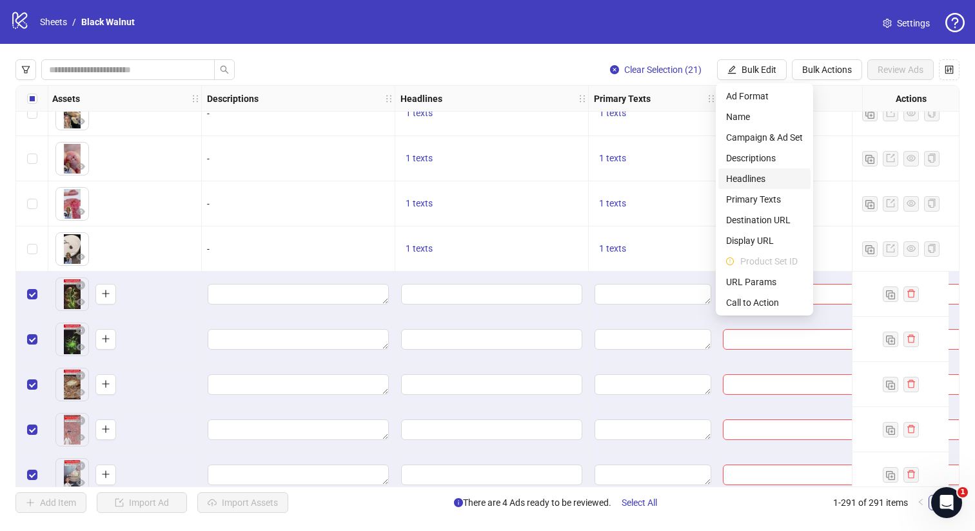
click at [745, 178] on span "Headlines" at bounding box center [764, 178] width 77 height 14
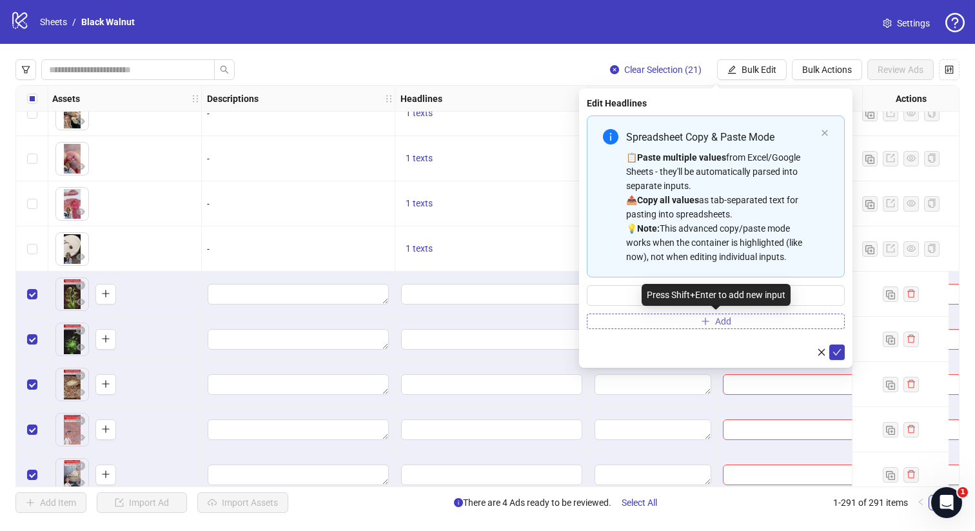
click at [705, 322] on icon "plus" at bounding box center [705, 320] width 1 height 7
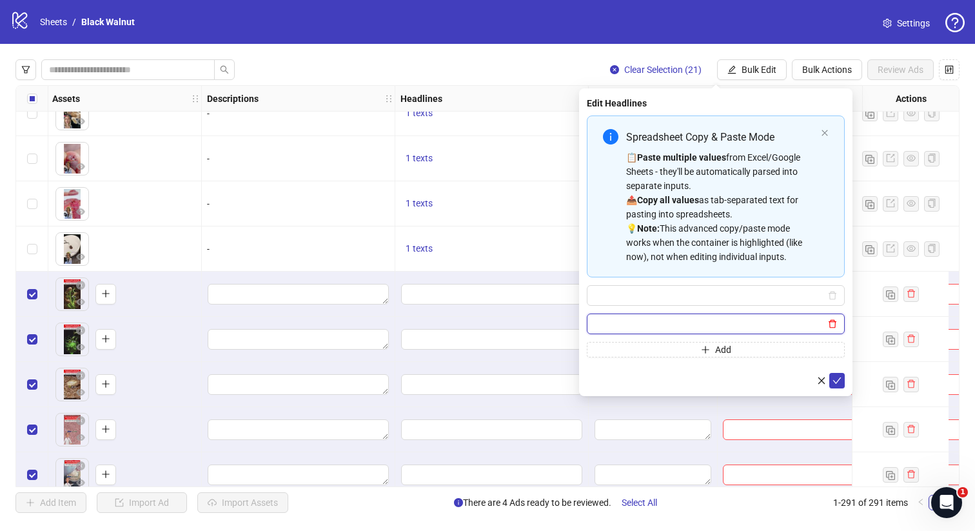
click at [828, 327] on icon "delete" at bounding box center [832, 323] width 9 height 9
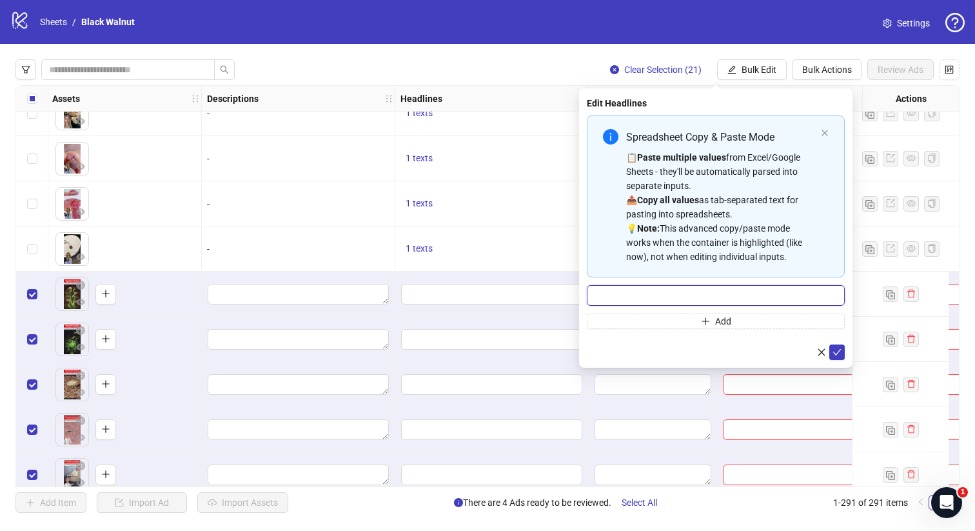
click at [797, 293] on input "Multi-input container - paste or copy values" at bounding box center [716, 295] width 258 height 21
click at [418, 247] on span "1 texts" at bounding box center [418, 248] width 27 height 10
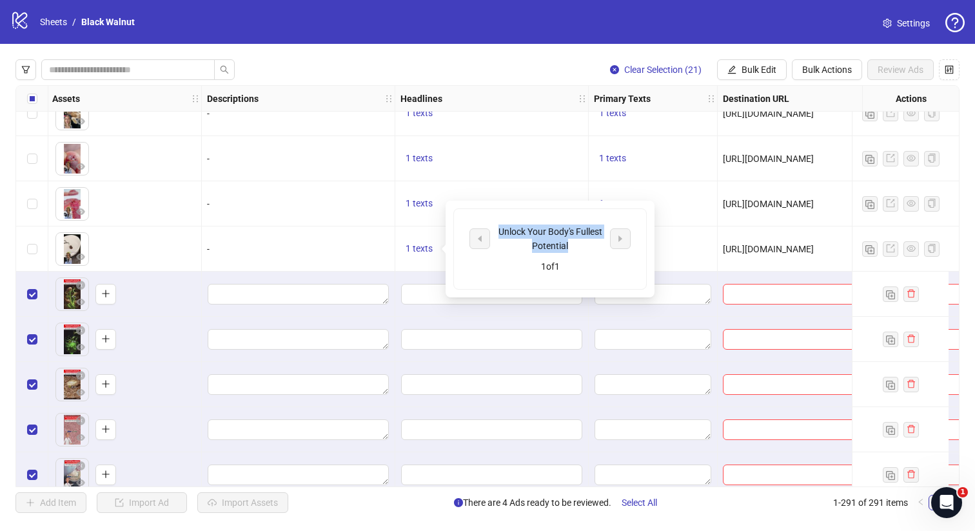
drag, startPoint x: 499, startPoint y: 228, endPoint x: 580, endPoint y: 251, distance: 83.9
click at [580, 251] on div "Unlock Your Body's Fullest Potential" at bounding box center [549, 238] width 107 height 28
copy div "Unlock Your Body's Fullest Potential"
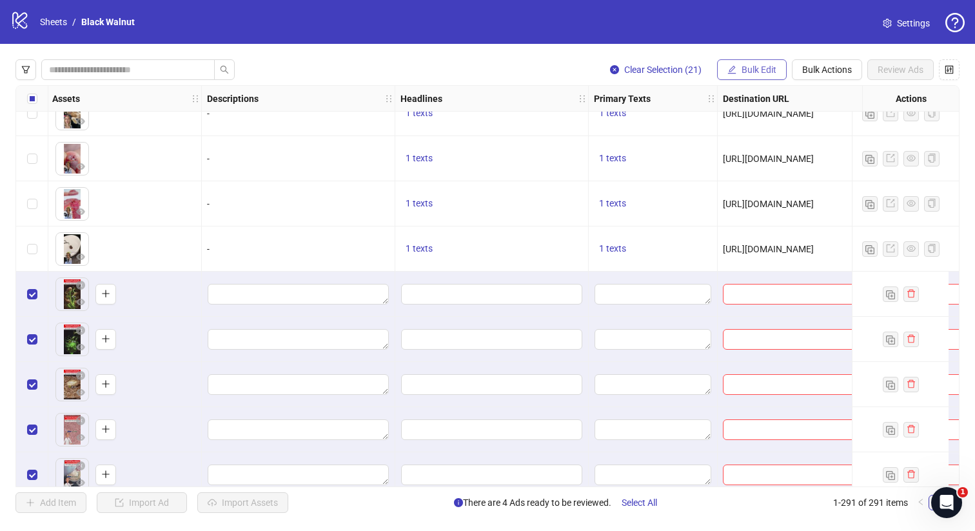
click at [776, 68] on button "Bulk Edit" at bounding box center [752, 69] width 70 height 21
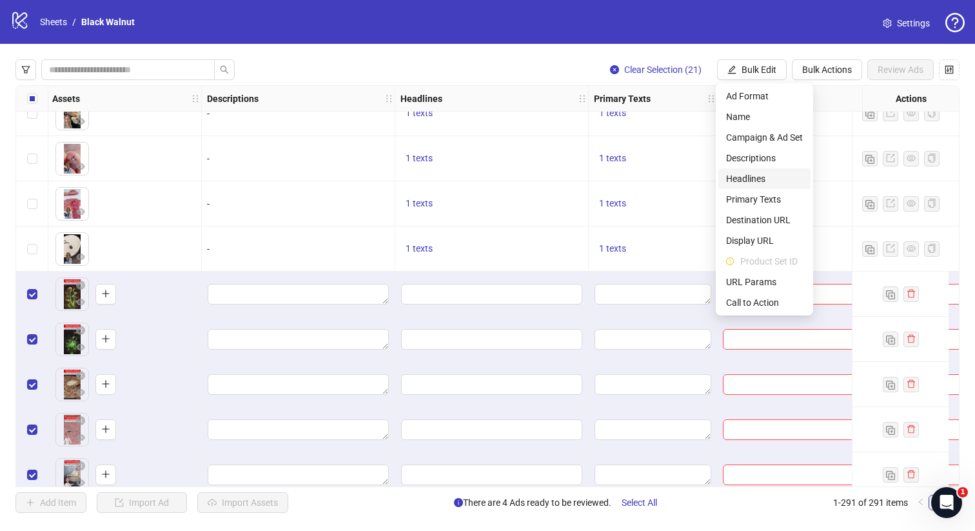
click at [758, 174] on span "Headlines" at bounding box center [764, 178] width 77 height 14
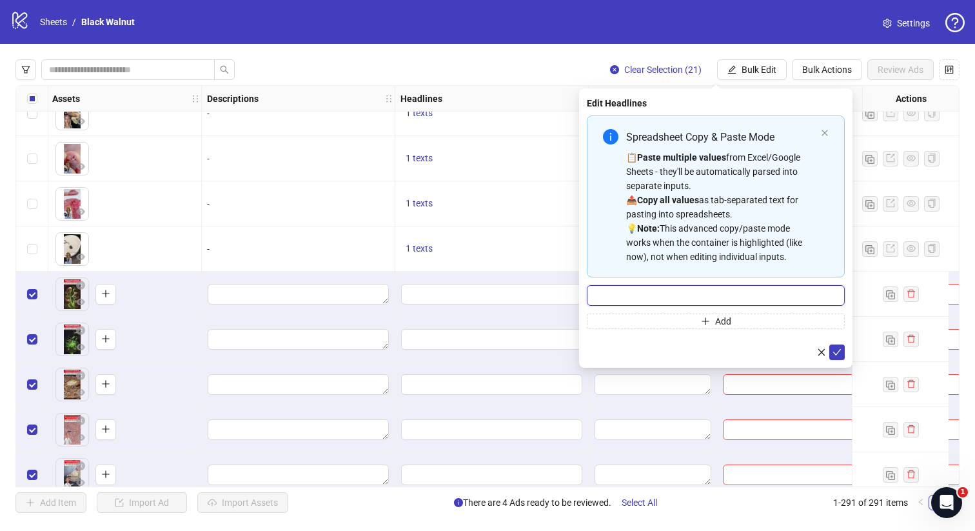
click at [669, 299] on input "Multi-input container - paste or copy values" at bounding box center [716, 295] width 258 height 21
paste input "**********"
type input "**********"
click at [837, 349] on icon "check" at bounding box center [836, 351] width 9 height 9
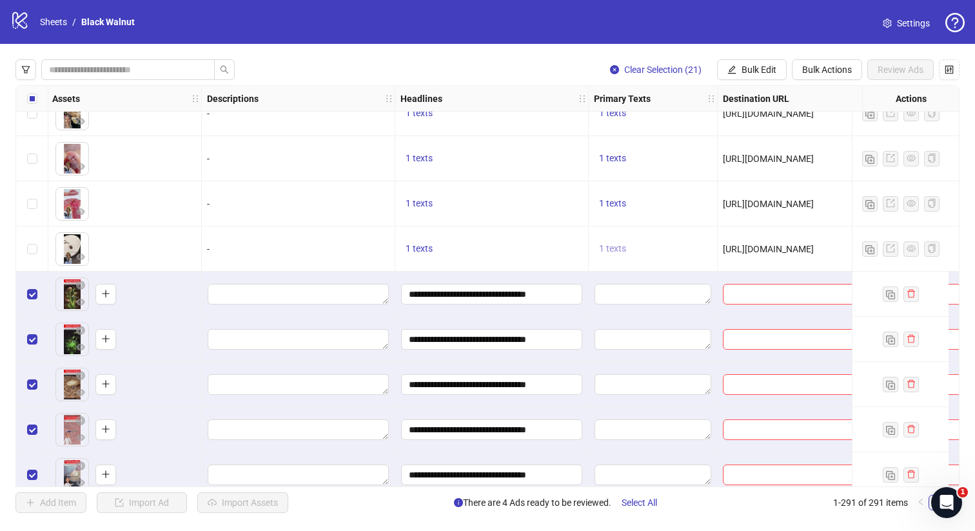
click at [609, 251] on span "1 texts" at bounding box center [612, 248] width 27 height 10
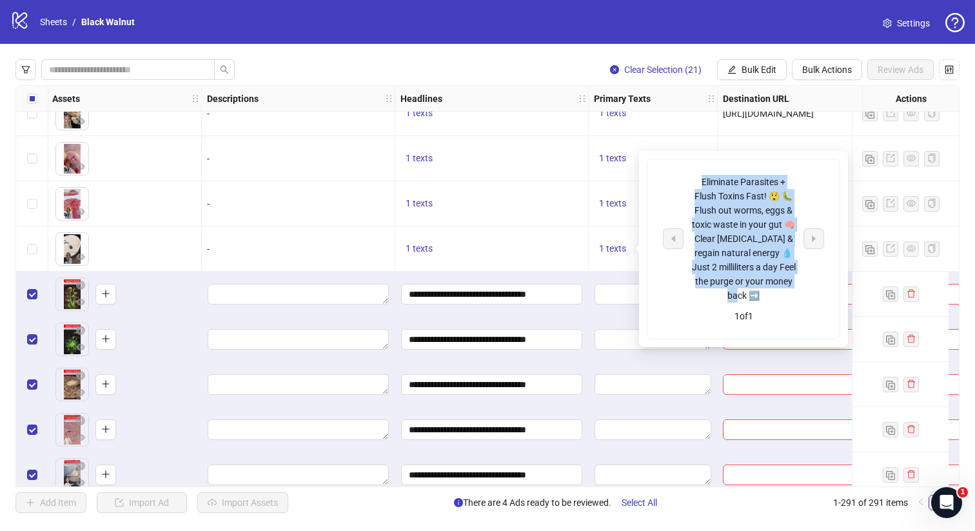
drag, startPoint x: 701, startPoint y: 179, endPoint x: 758, endPoint y: 290, distance: 125.4
click at [758, 290] on div "Eliminate Parasites + Flush Toxins Fast! 😲 🐛 Flush out worms, eggs & toxic wast…" at bounding box center [743, 239] width 107 height 128
copy div "Eliminate Parasites + Flush Toxins Fast! 😲 🐛 Flush out worms, eggs & toxic wast…"
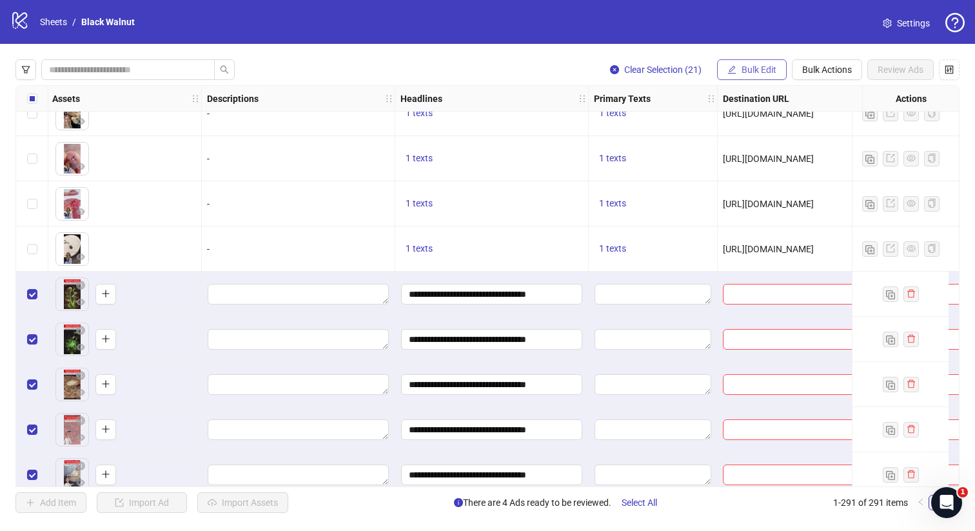
click at [743, 73] on span "Bulk Edit" at bounding box center [758, 69] width 35 height 10
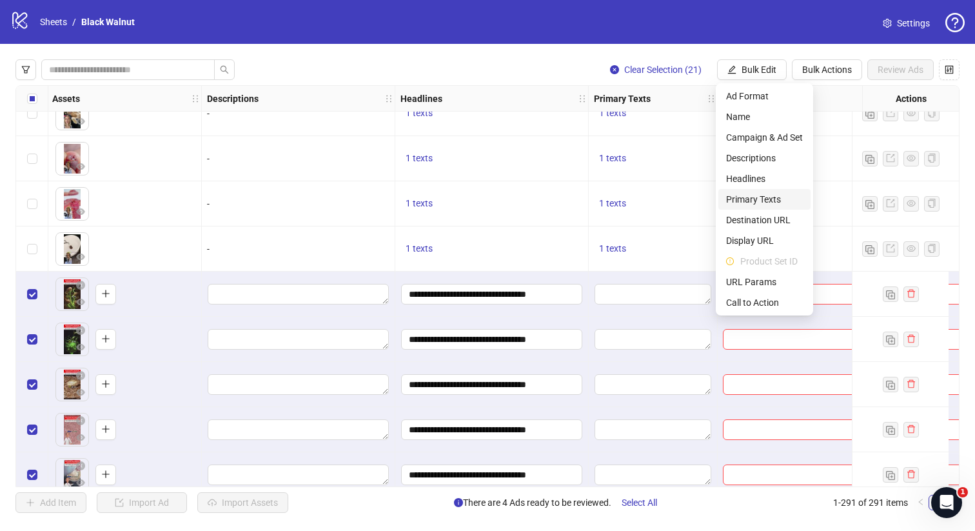
click at [744, 199] on span "Primary Texts" at bounding box center [764, 199] width 77 height 14
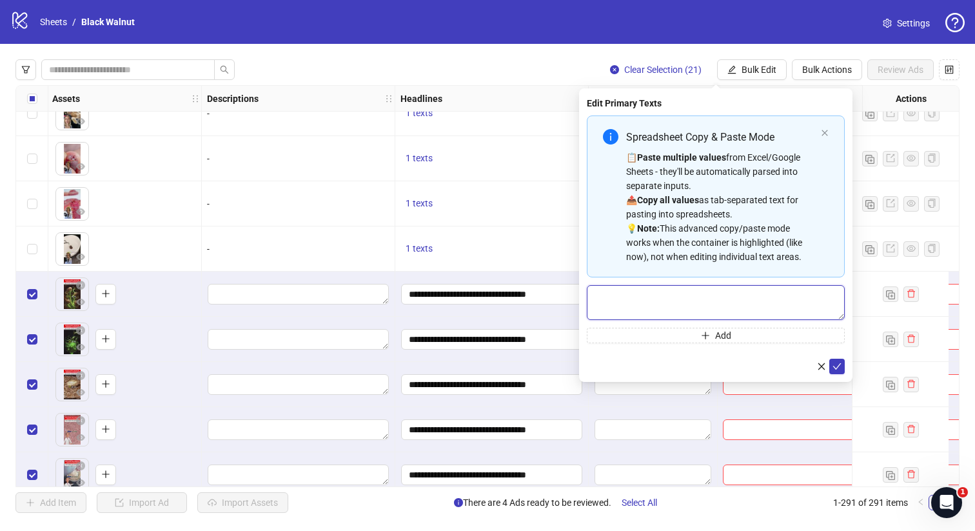
click at [669, 296] on textarea "Multi-text input container - paste or copy values" at bounding box center [716, 302] width 258 height 35
paste textarea "**********"
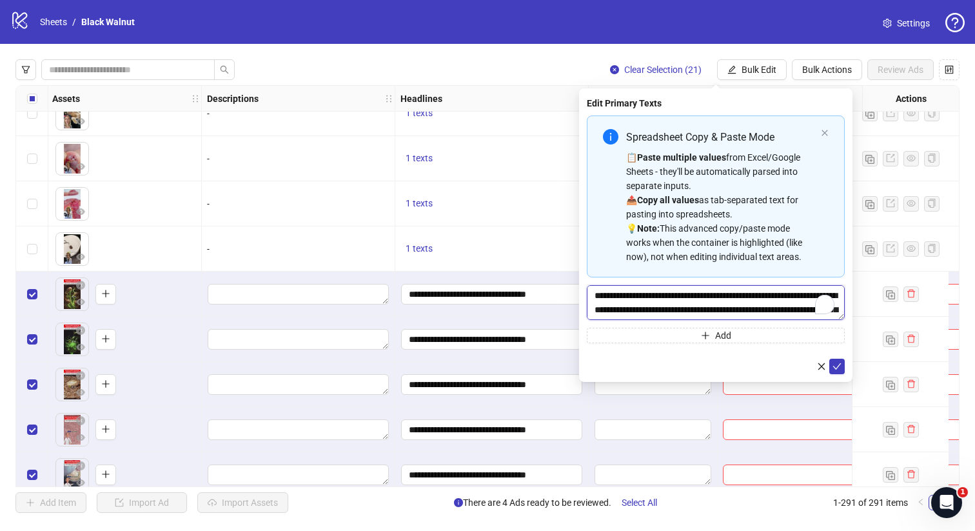
scroll to position [24, 0]
type textarea "**********"
click at [840, 363] on icon "check" at bounding box center [837, 366] width 8 height 6
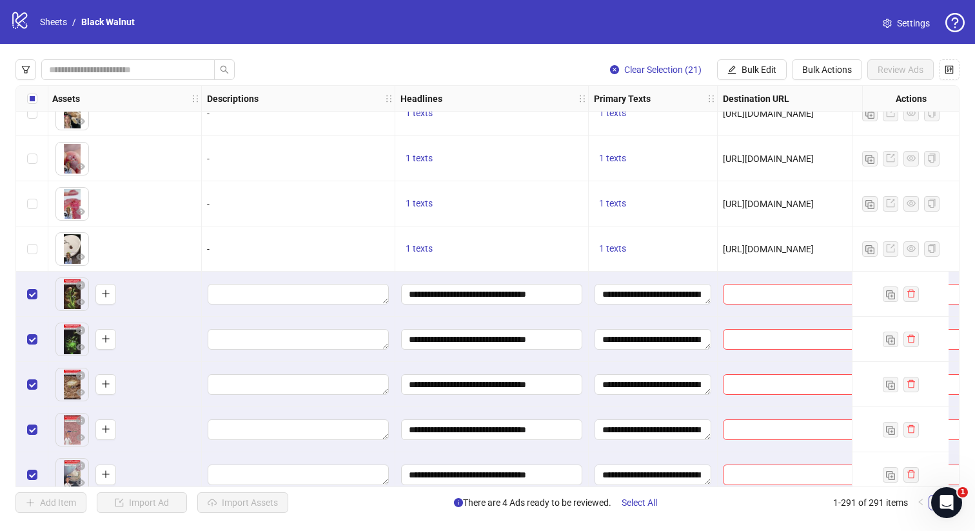
scroll to position [12024, 755]
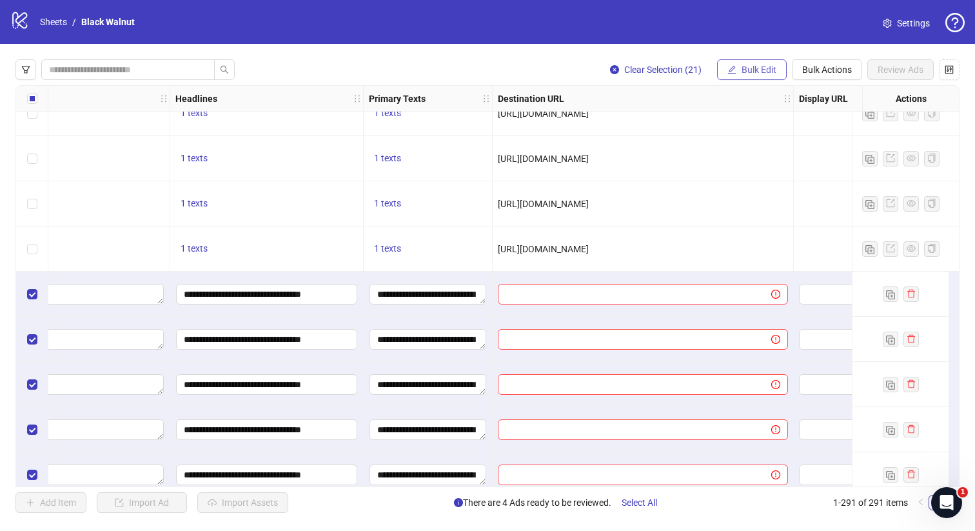
click at [758, 72] on span "Bulk Edit" at bounding box center [758, 69] width 35 height 10
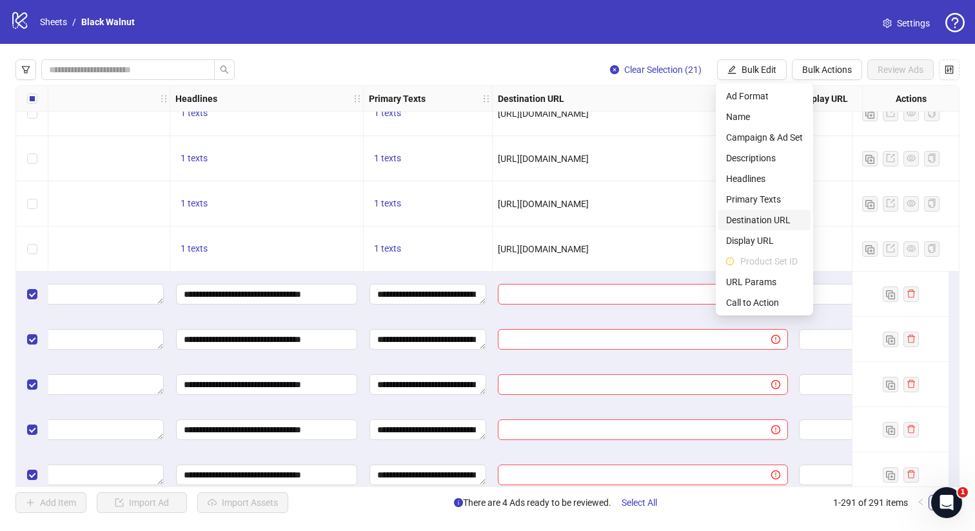
click at [746, 216] on span "Destination URL" at bounding box center [764, 220] width 77 height 14
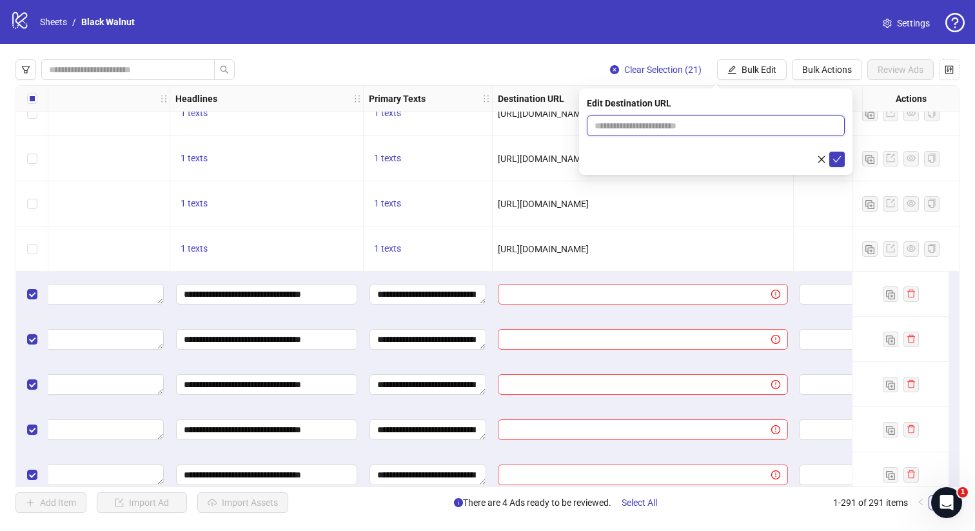
click at [736, 126] on input "text" at bounding box center [710, 126] width 232 height 14
paste input "**********"
type input "**********"
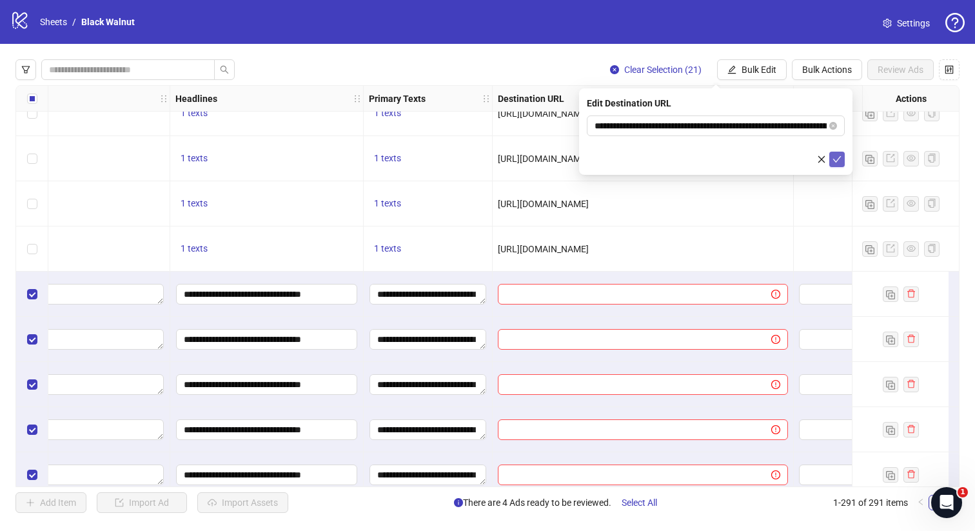
click at [839, 157] on icon "check" at bounding box center [837, 159] width 8 height 6
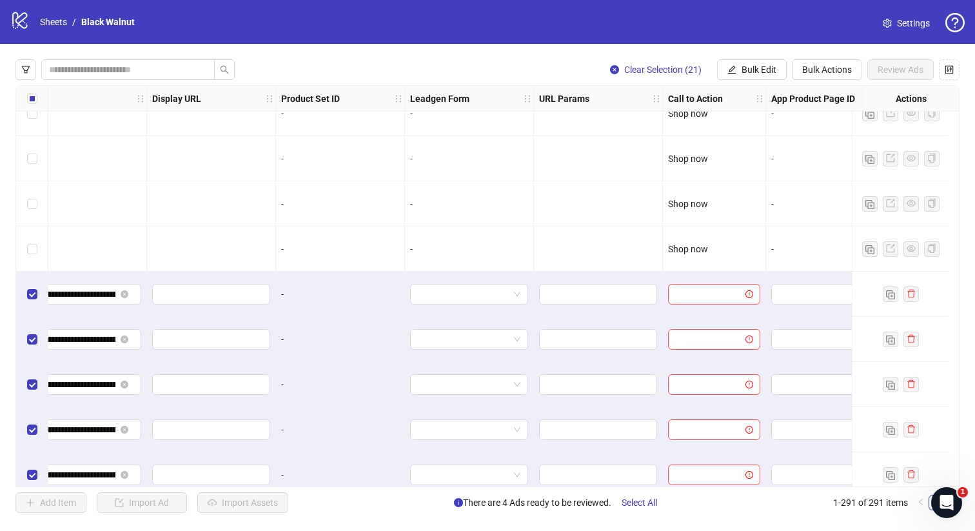
scroll to position [12024, 1445]
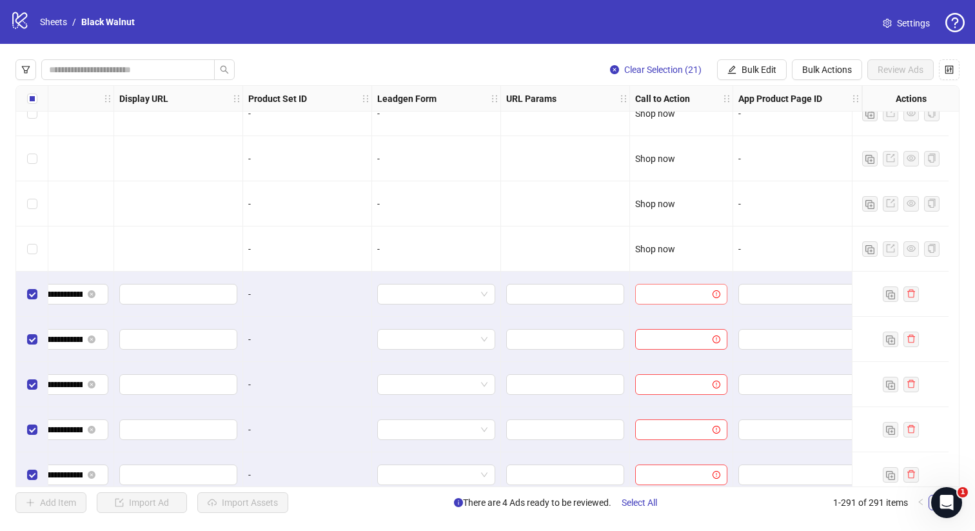
click at [675, 291] on input "search" at bounding box center [675, 293] width 65 height 19
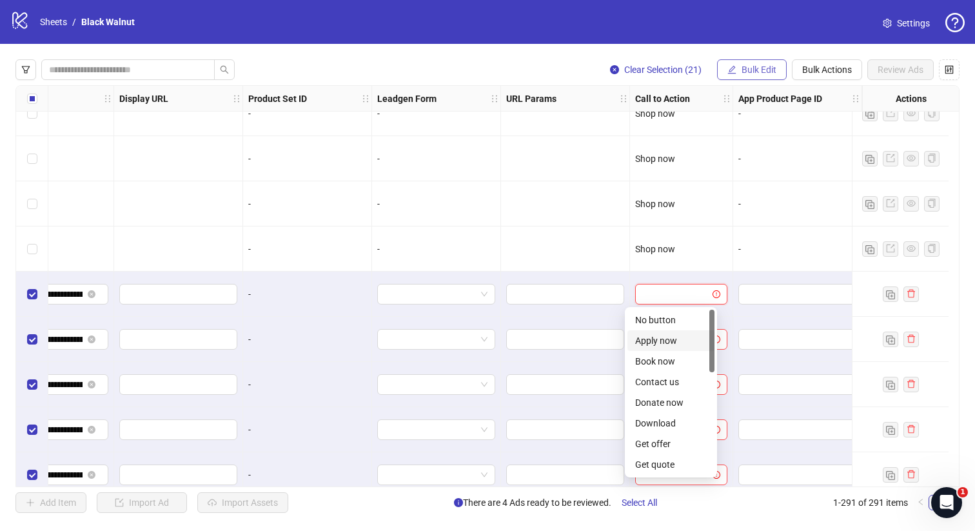
click at [760, 69] on span "Bulk Edit" at bounding box center [758, 69] width 35 height 10
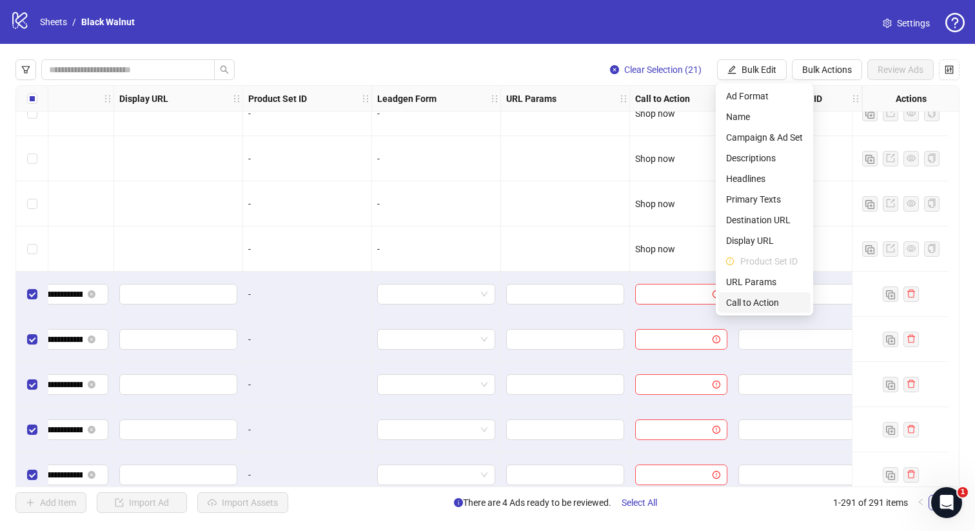
click at [742, 298] on span "Call to Action" at bounding box center [764, 302] width 77 height 14
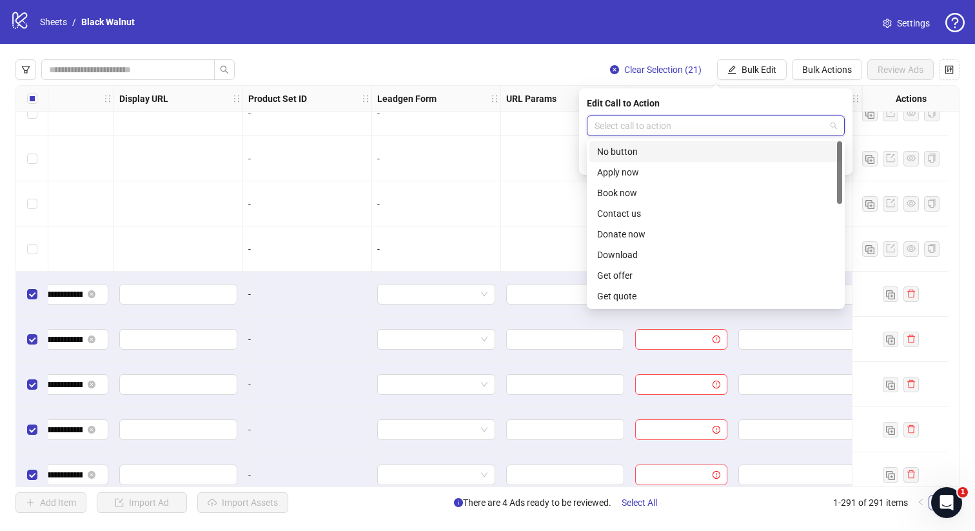
click at [780, 128] on input "search" at bounding box center [709, 125] width 231 height 19
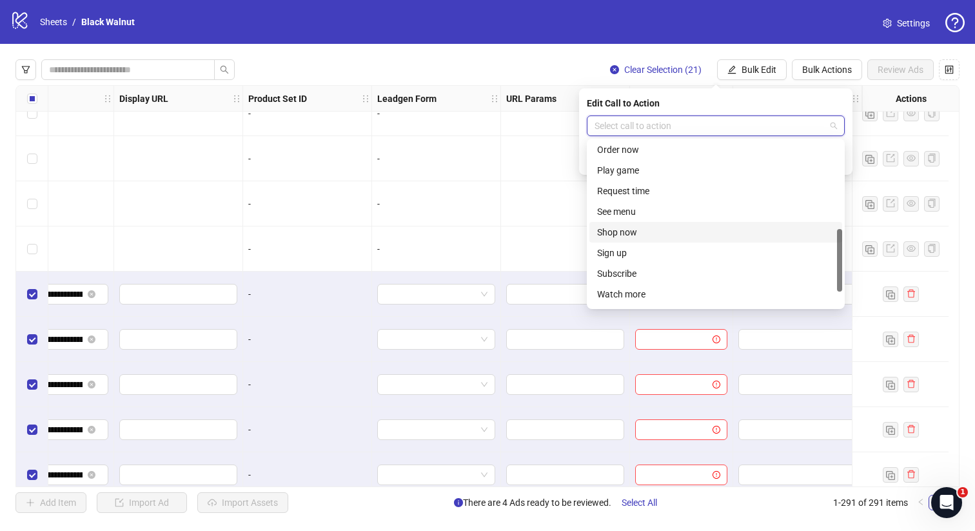
click at [660, 231] on div "Shop now" at bounding box center [715, 232] width 237 height 14
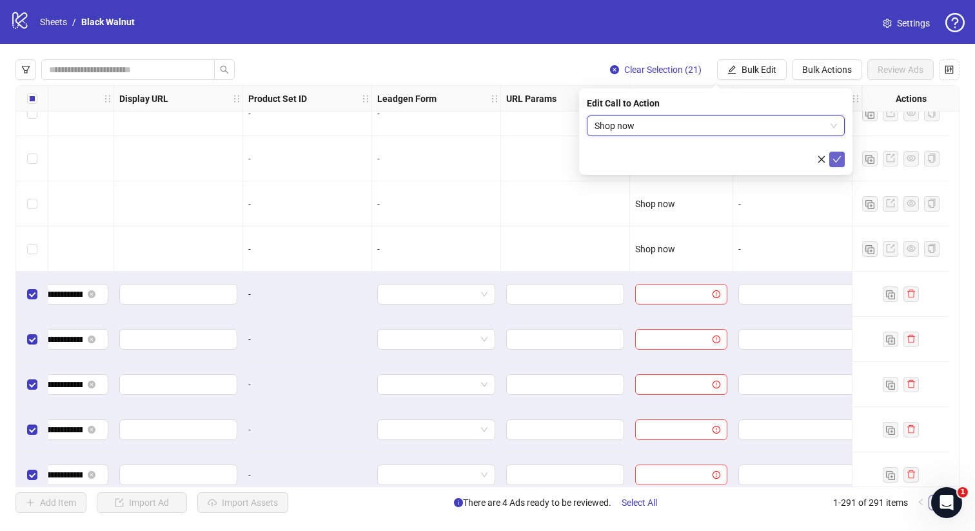
click at [839, 157] on icon "check" at bounding box center [837, 159] width 8 height 6
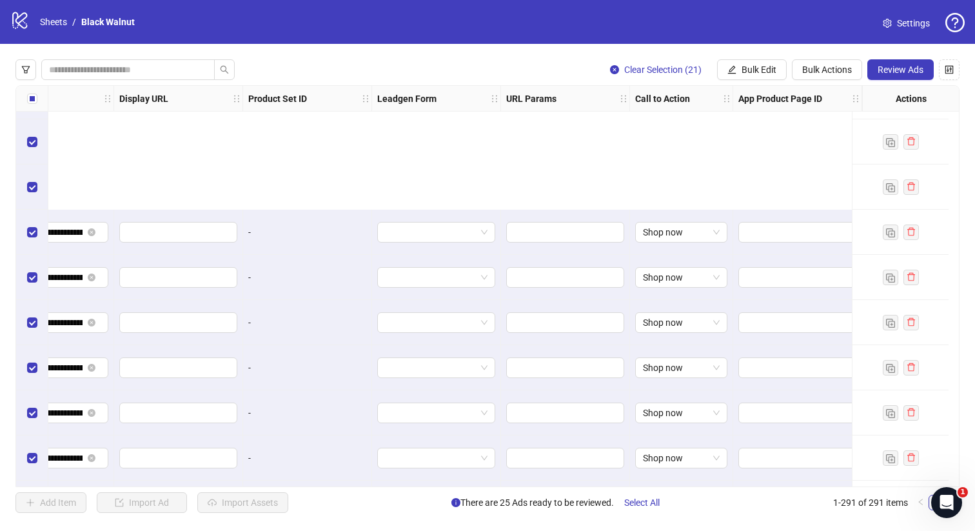
scroll to position [12762, 1439]
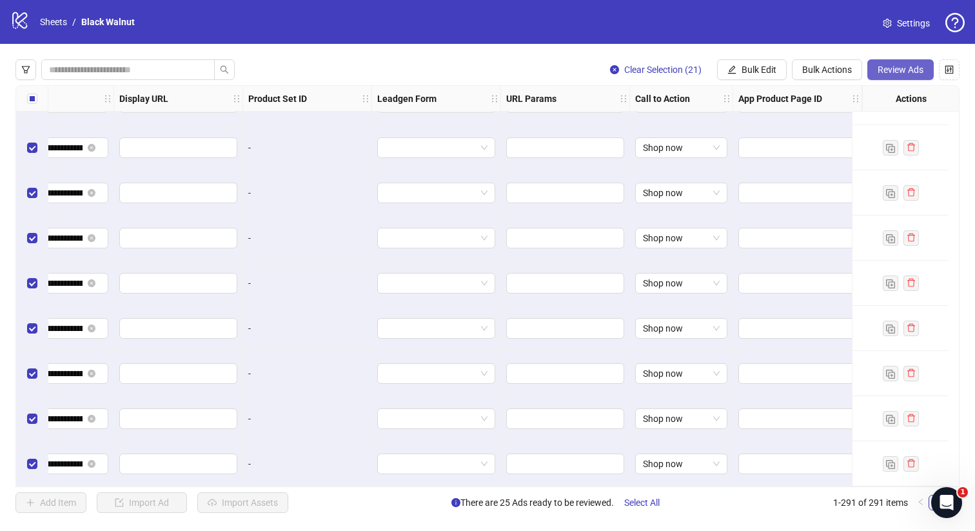
click at [925, 69] on button "Review Ads" at bounding box center [900, 69] width 66 height 21
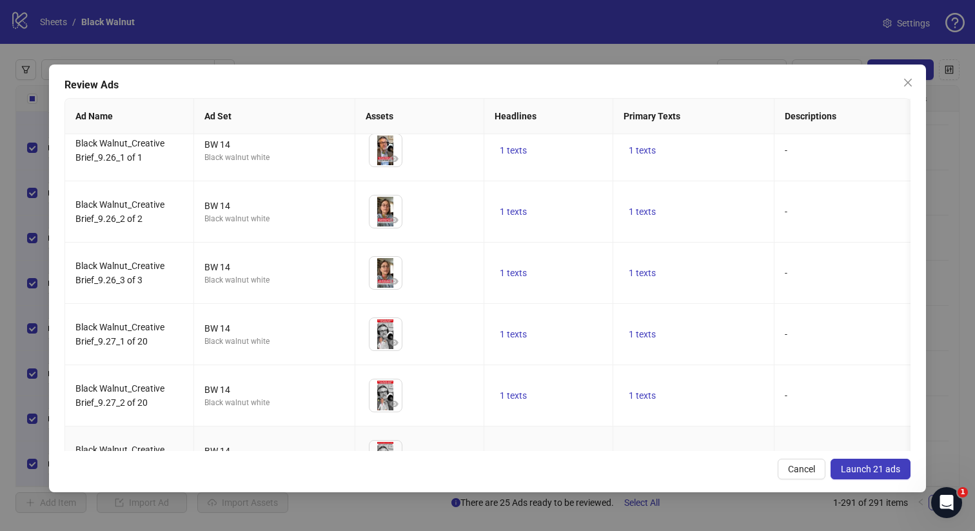
scroll to position [726, 0]
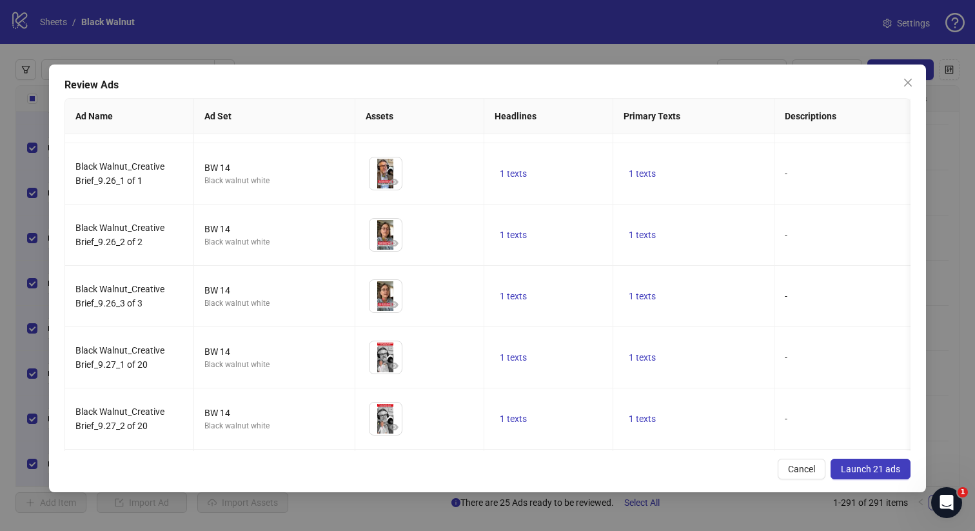
click at [890, 473] on span "Launch 21 ads" at bounding box center [870, 469] width 59 height 10
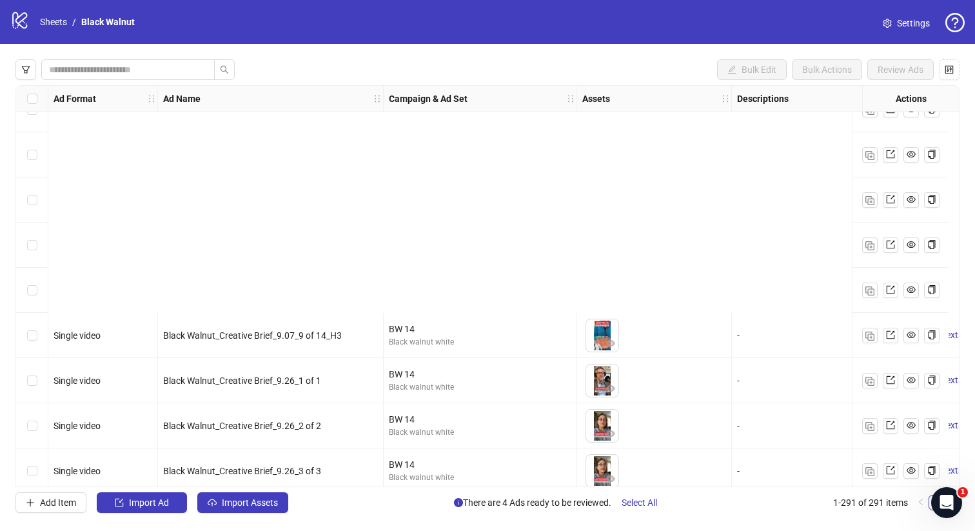
scroll to position [12762, 0]
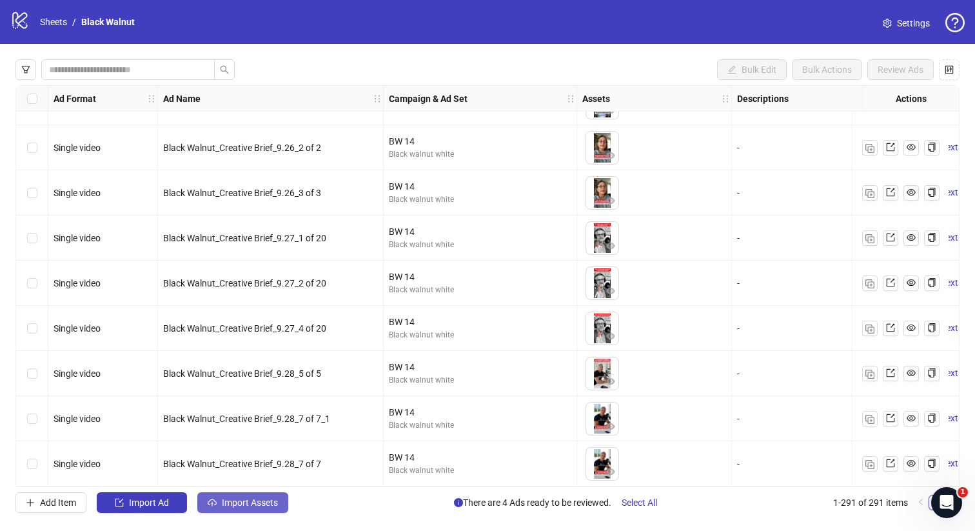
click at [239, 502] on span "Import Assets" at bounding box center [250, 502] width 56 height 10
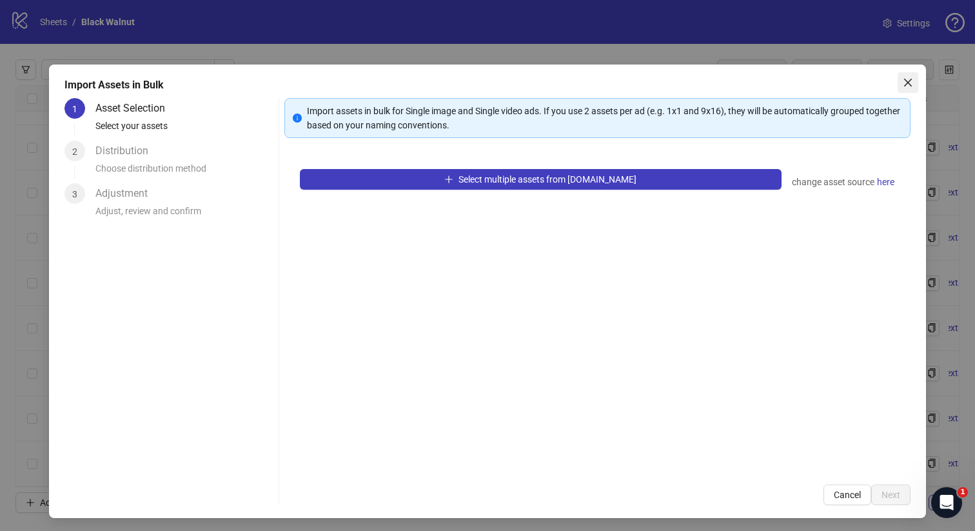
click at [909, 87] on icon "close" at bounding box center [908, 82] width 10 height 10
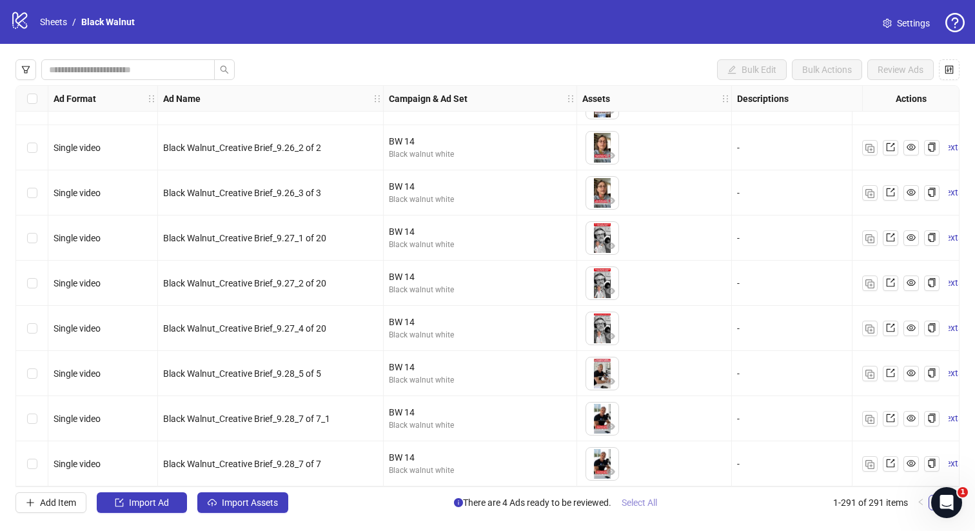
click at [646, 505] on span "Select All" at bounding box center [638, 502] width 35 height 10
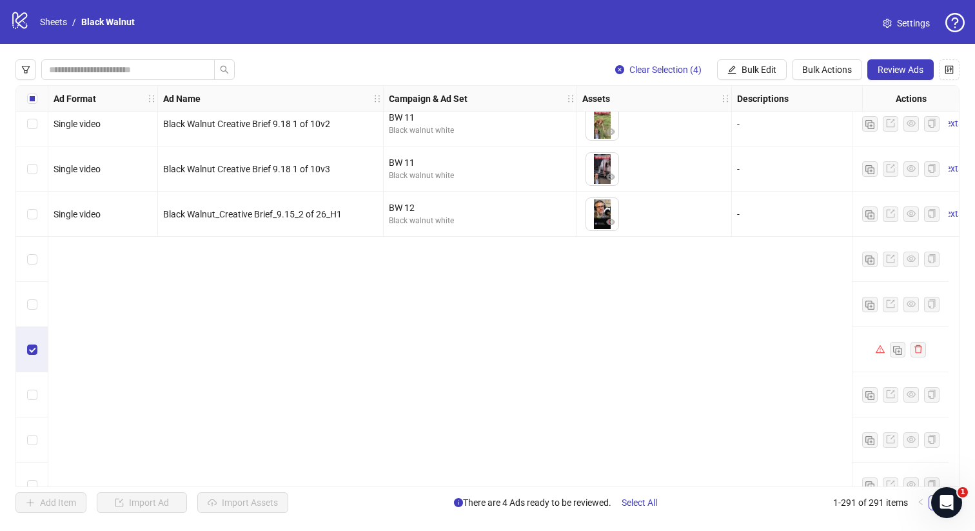
scroll to position [8511, 0]
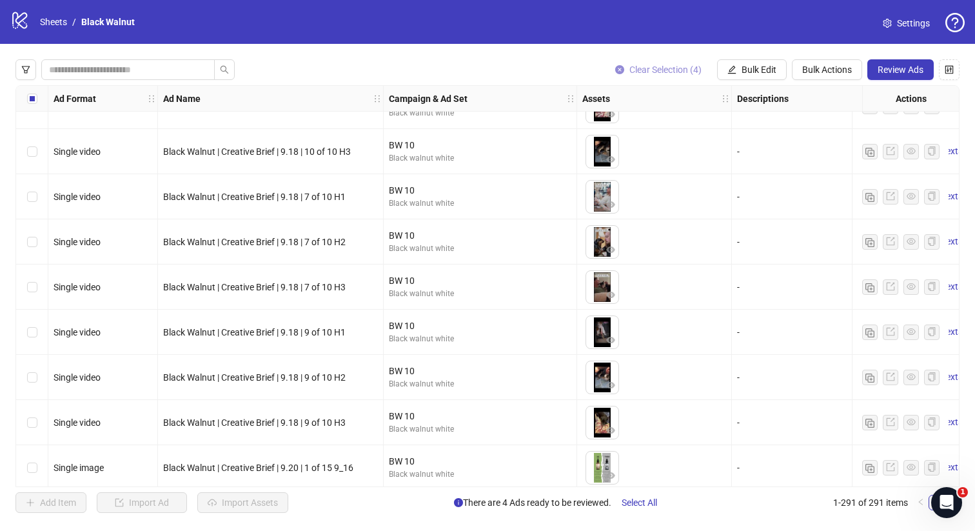
click at [618, 72] on icon "close-circle" at bounding box center [619, 69] width 9 height 9
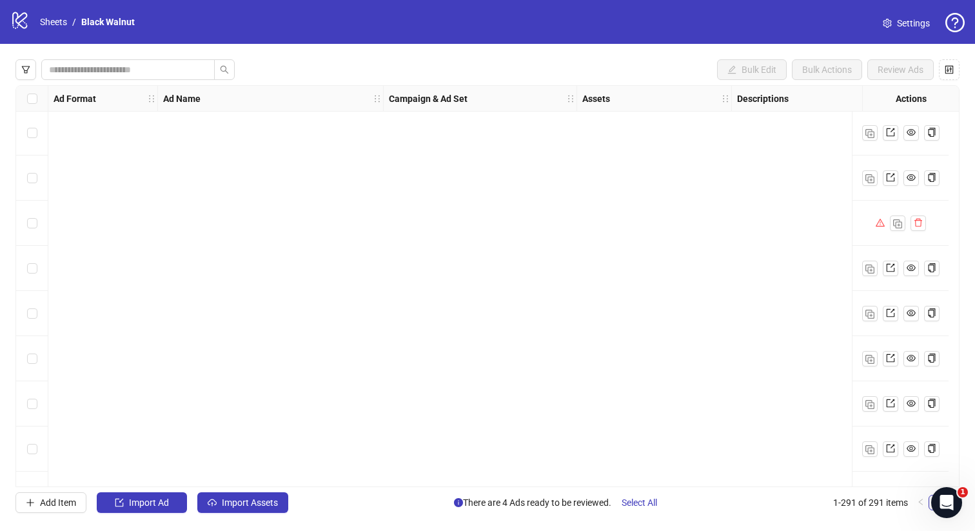
scroll to position [12121, 0]
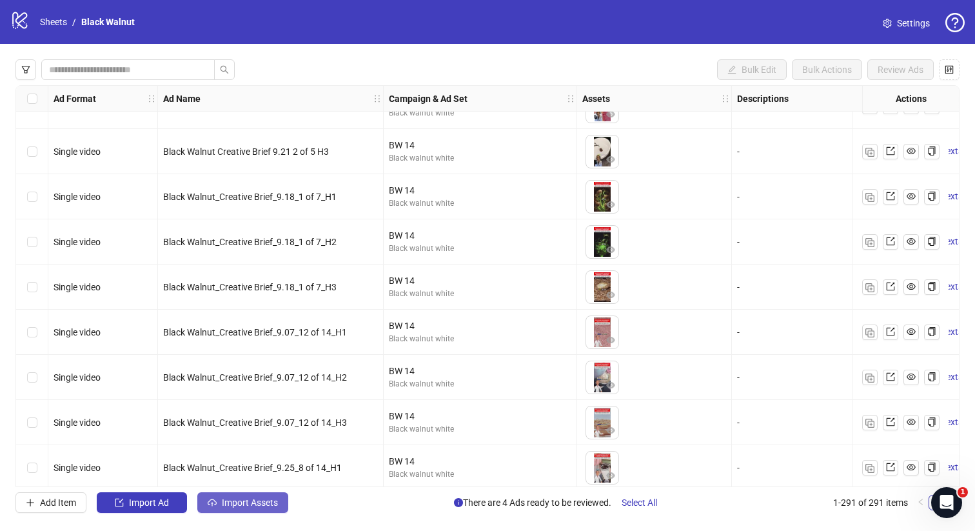
click at [226, 501] on span "Import Assets" at bounding box center [250, 502] width 56 height 10
